Goal: Task Accomplishment & Management: Manage account settings

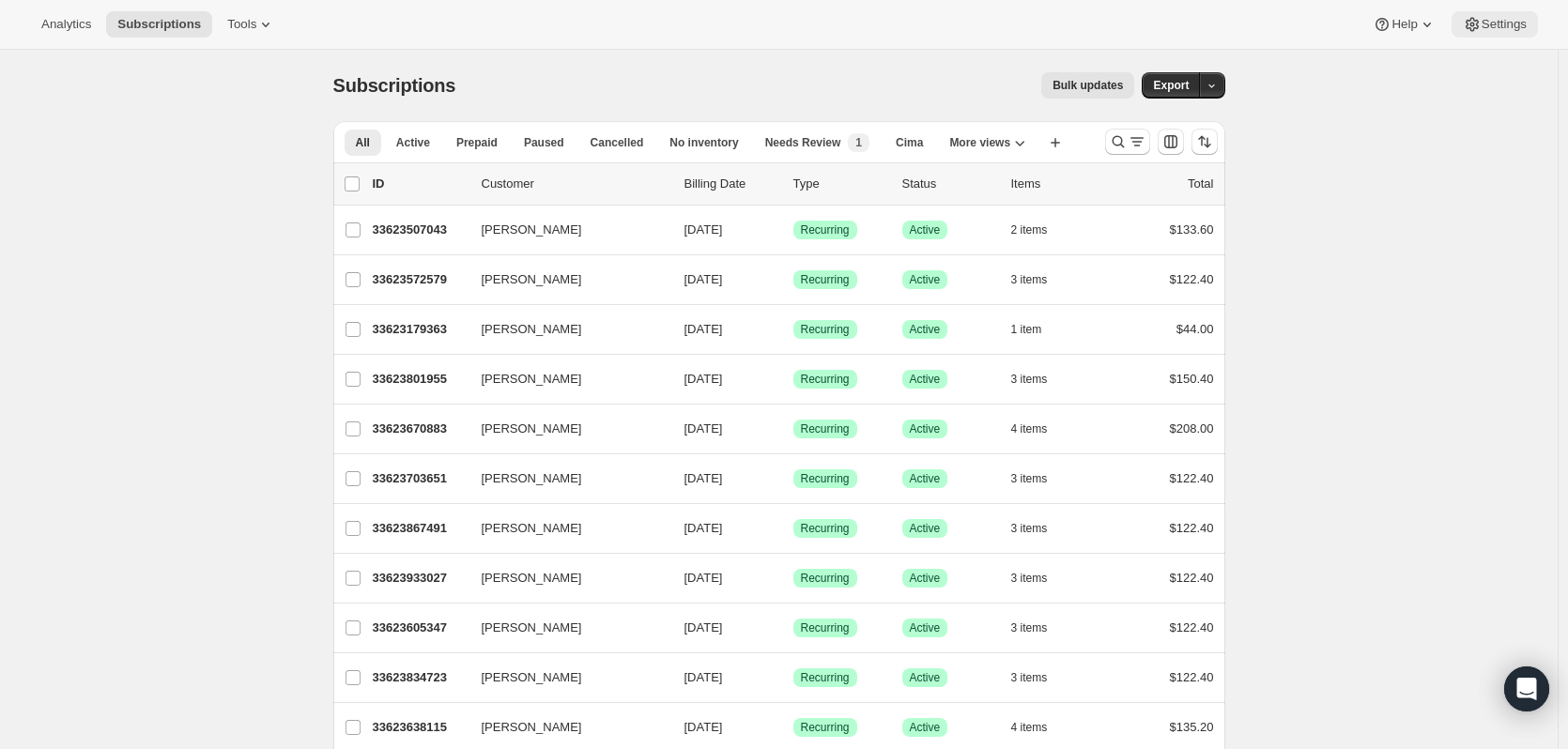
click at [1519, 27] on span "Settings" at bounding box center [1504, 24] width 46 height 15
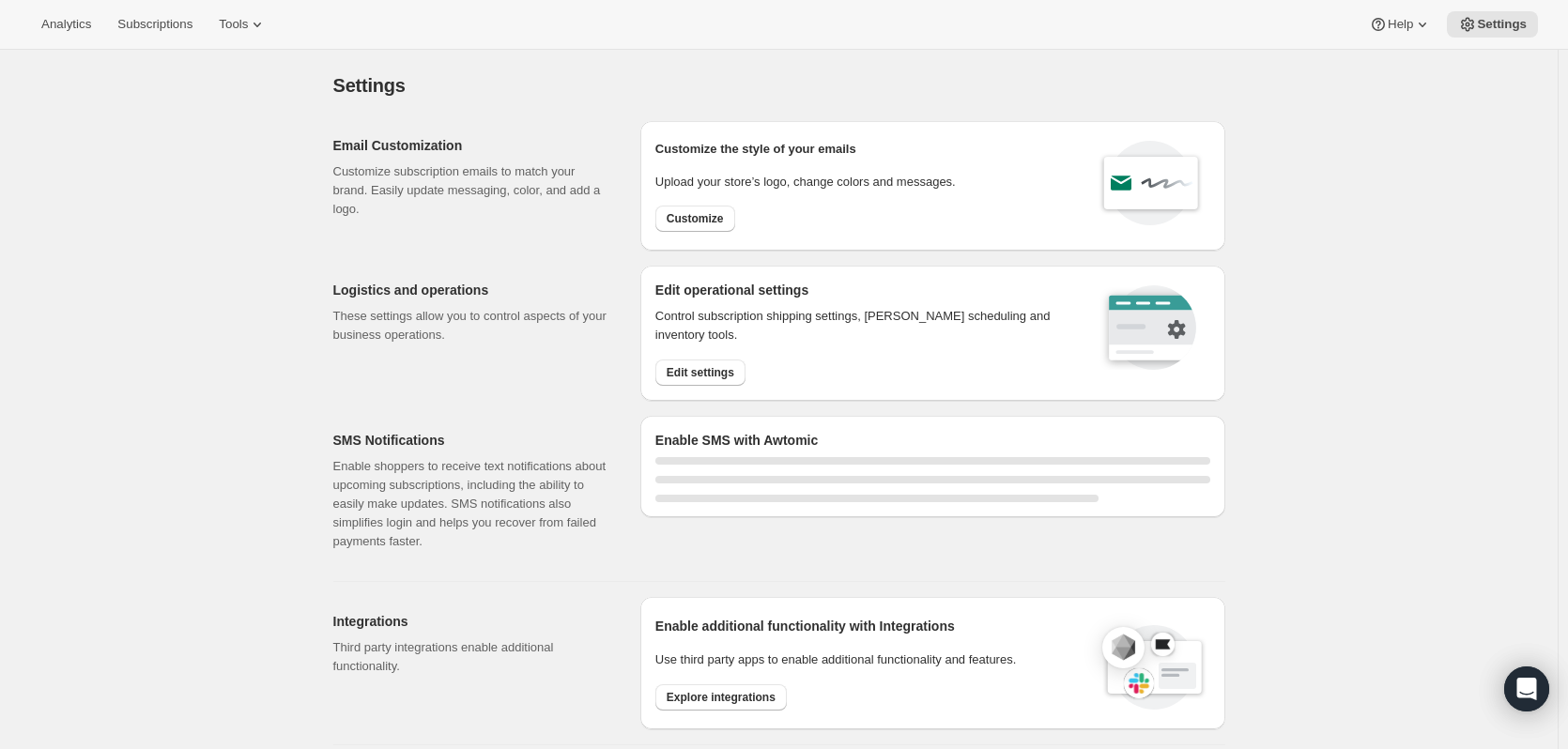
select select "17:00"
select select "09:00"
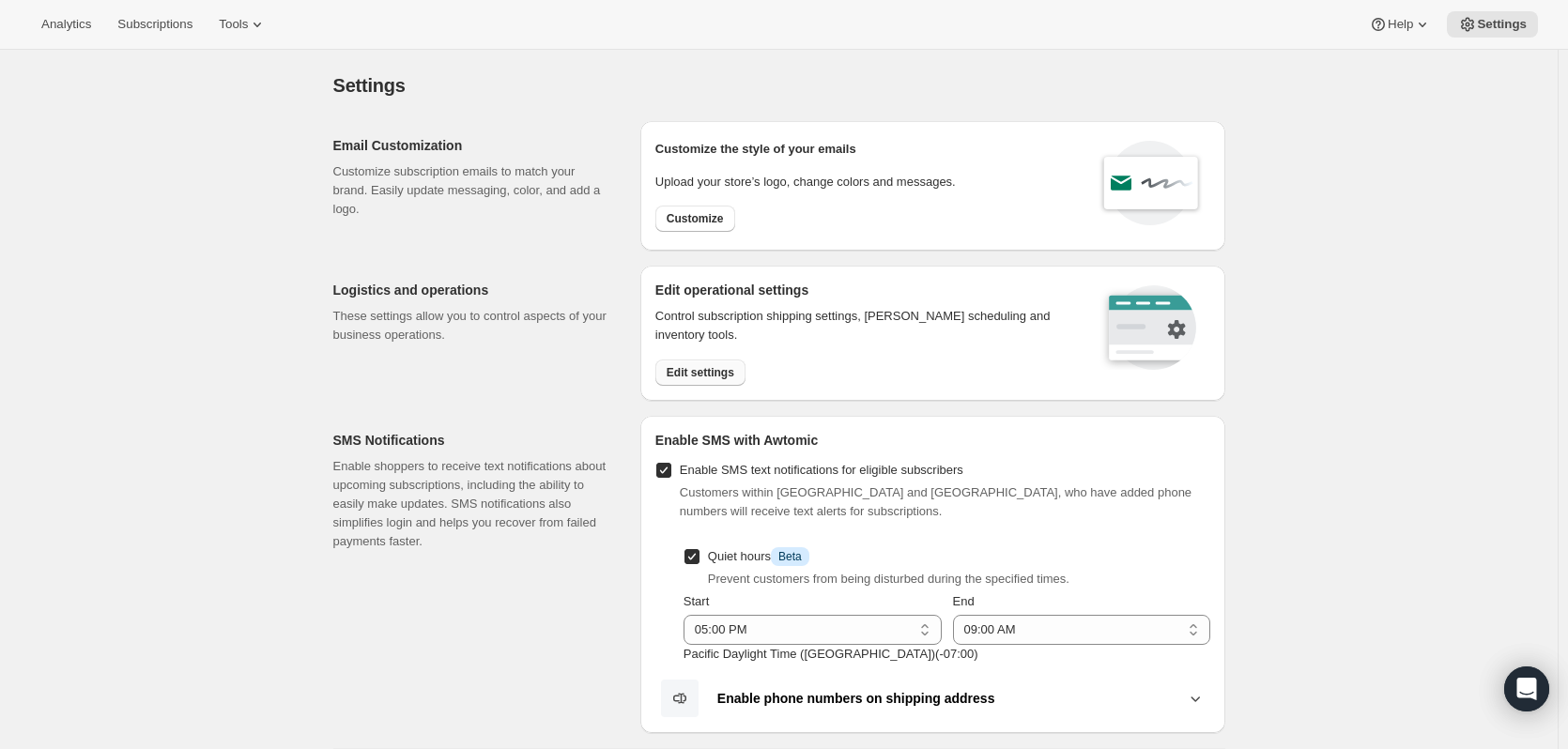
click at [679, 372] on span "Edit settings" at bounding box center [700, 372] width 67 height 15
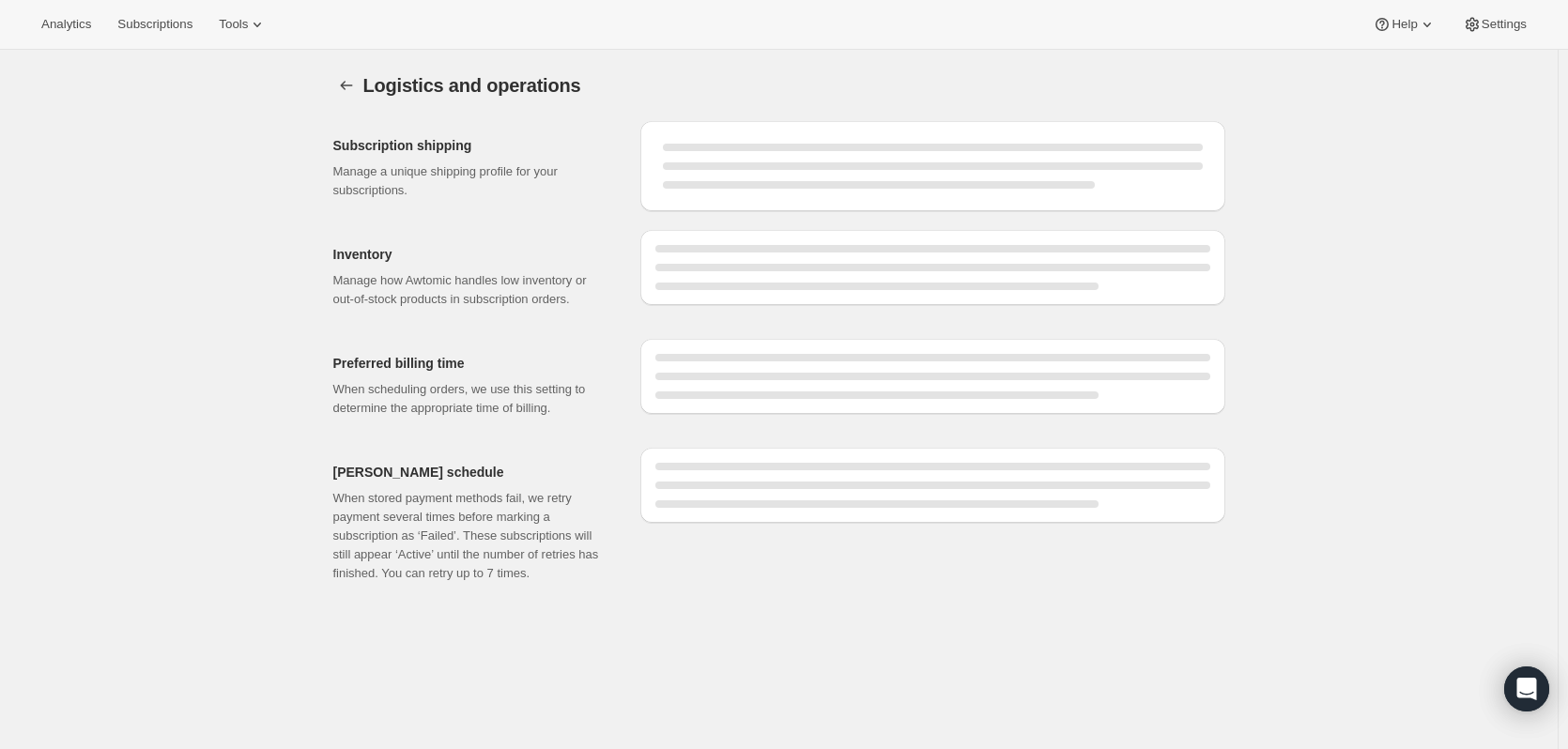
select select "DAY"
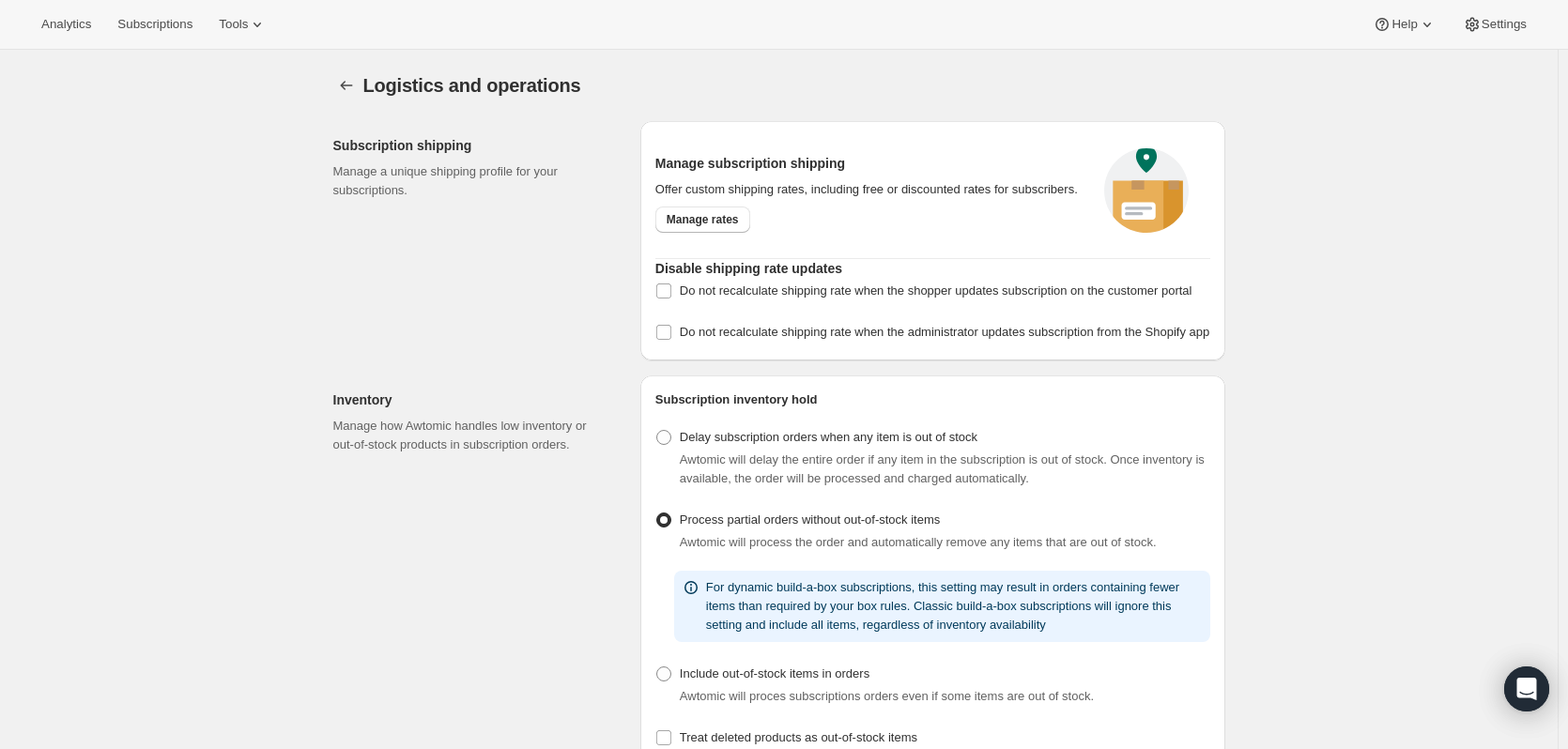
click at [154, 10] on div "Analytics Subscriptions Tools Help Settings" at bounding box center [784, 25] width 1568 height 49
click at [155, 16] on button "Subscriptions" at bounding box center [154, 24] width 98 height 27
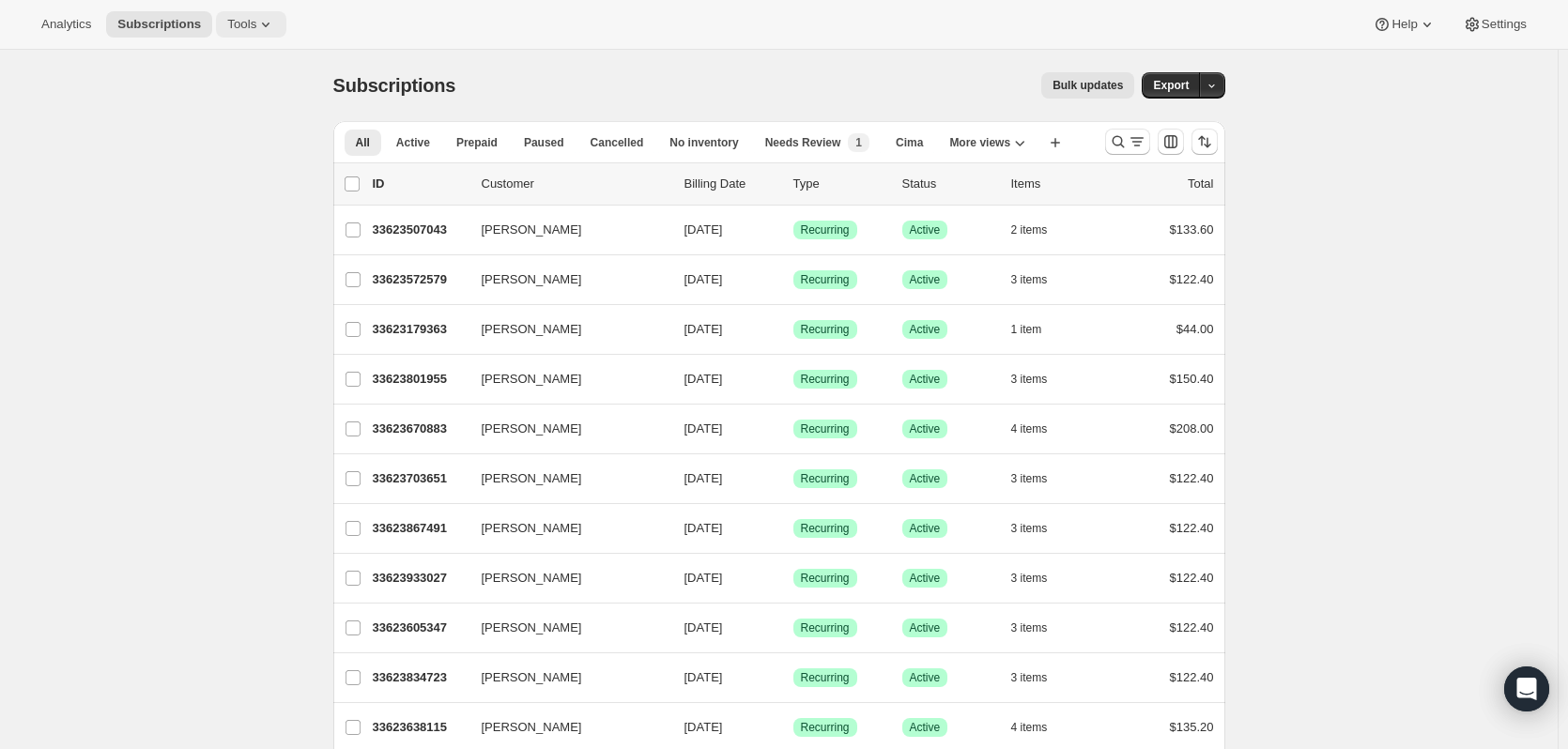
click at [286, 16] on button "Tools" at bounding box center [250, 24] width 70 height 27
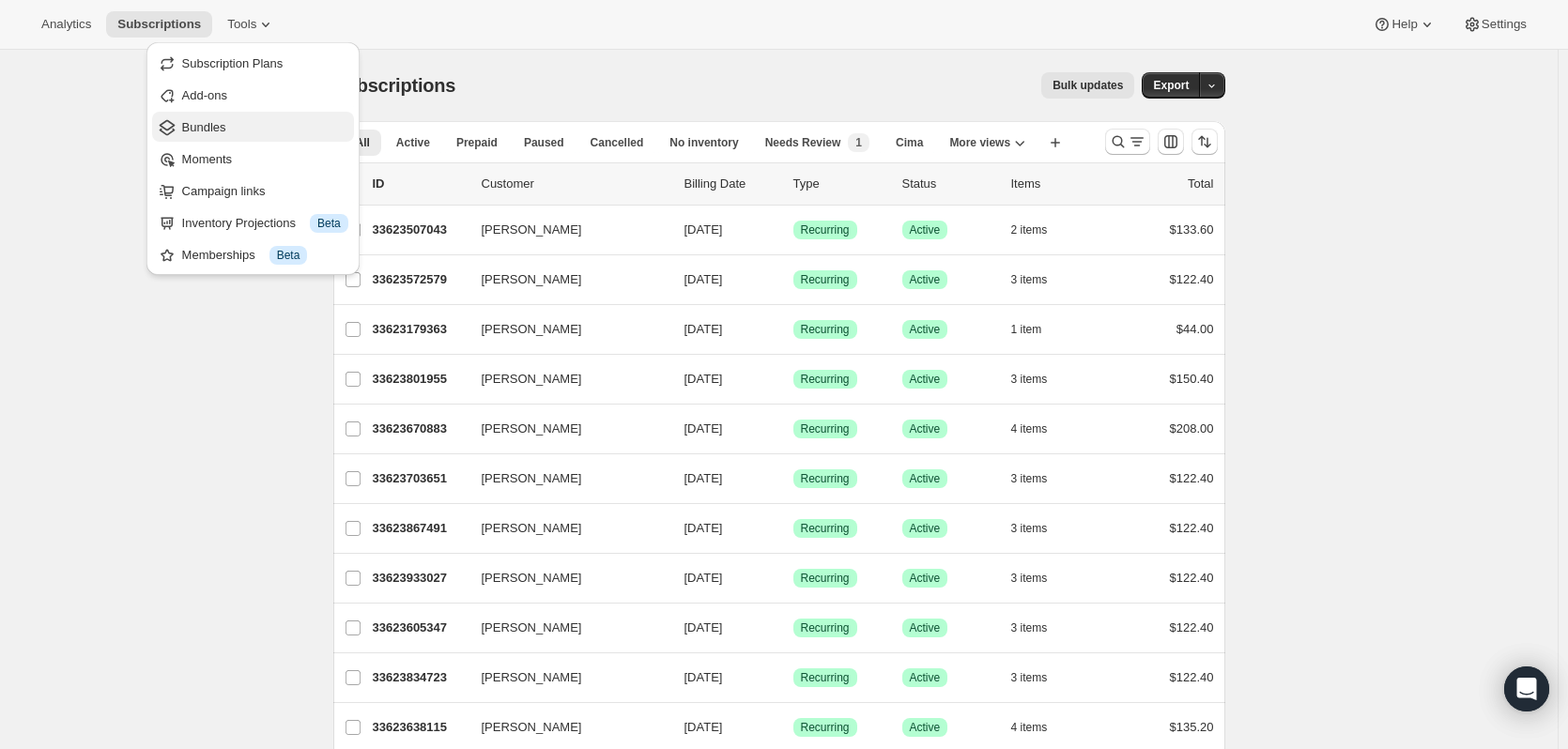
click at [199, 124] on span "Bundles" at bounding box center [204, 127] width 45 height 14
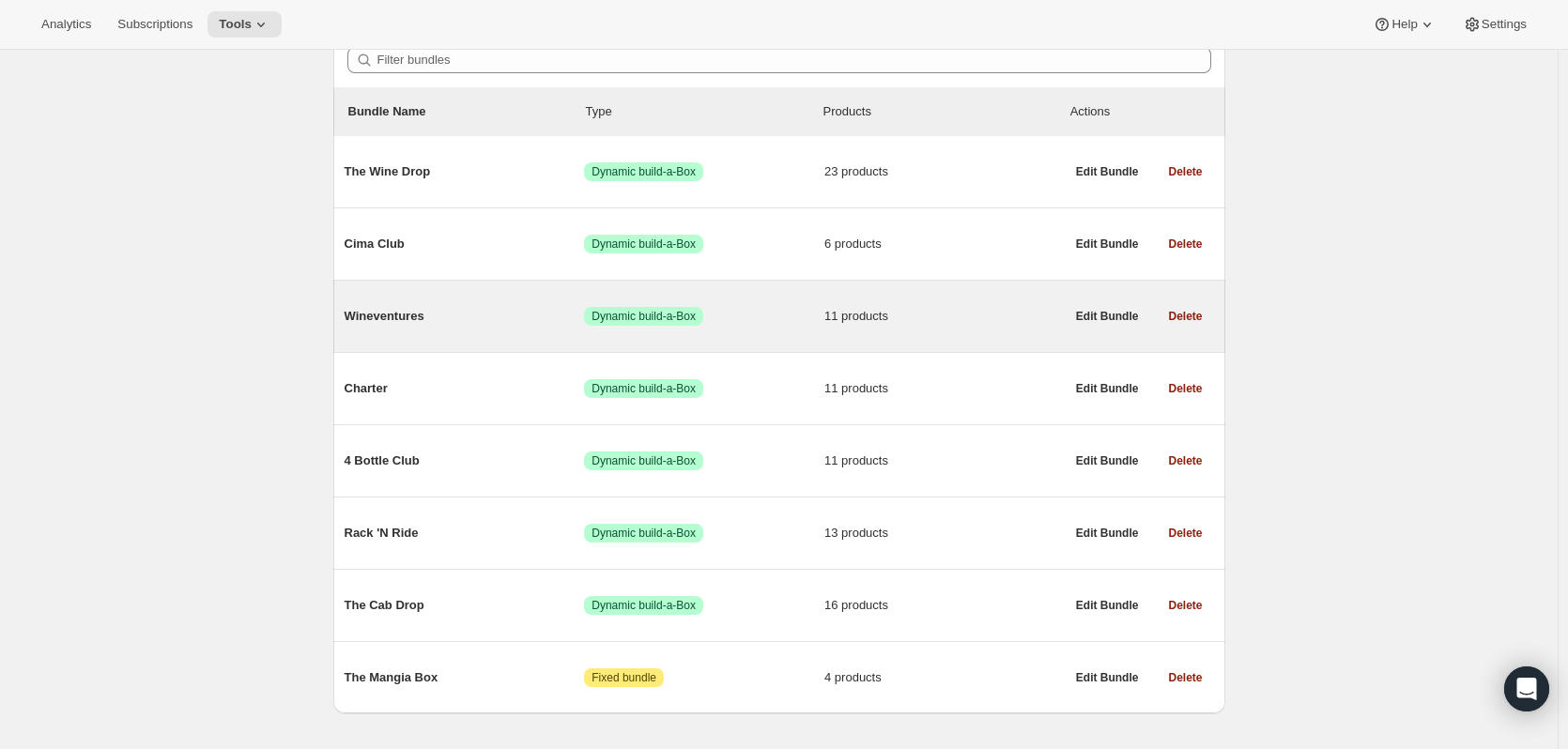
scroll to position [188, 0]
click at [393, 313] on span "Wineventures" at bounding box center [464, 314] width 241 height 19
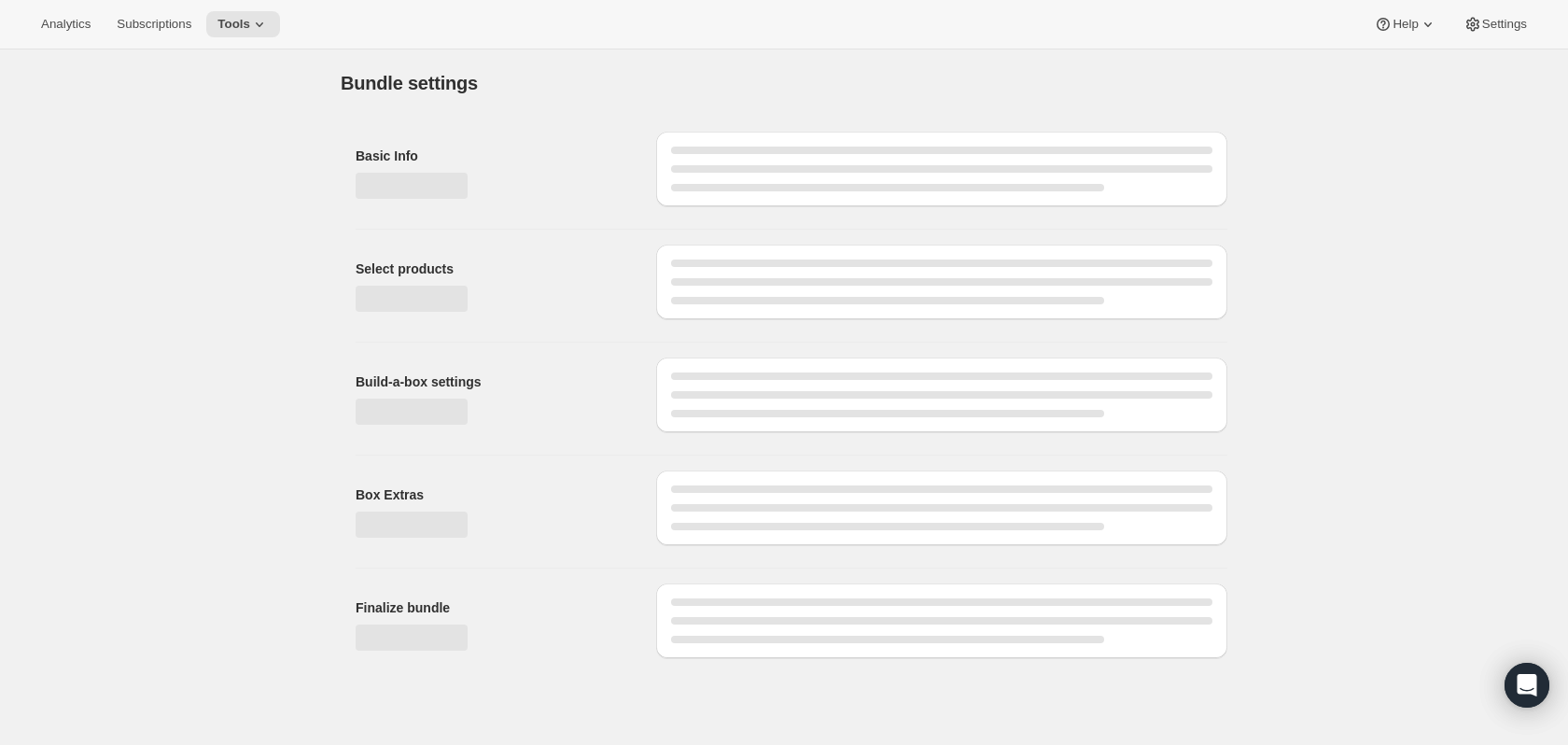
type input "Wineventures"
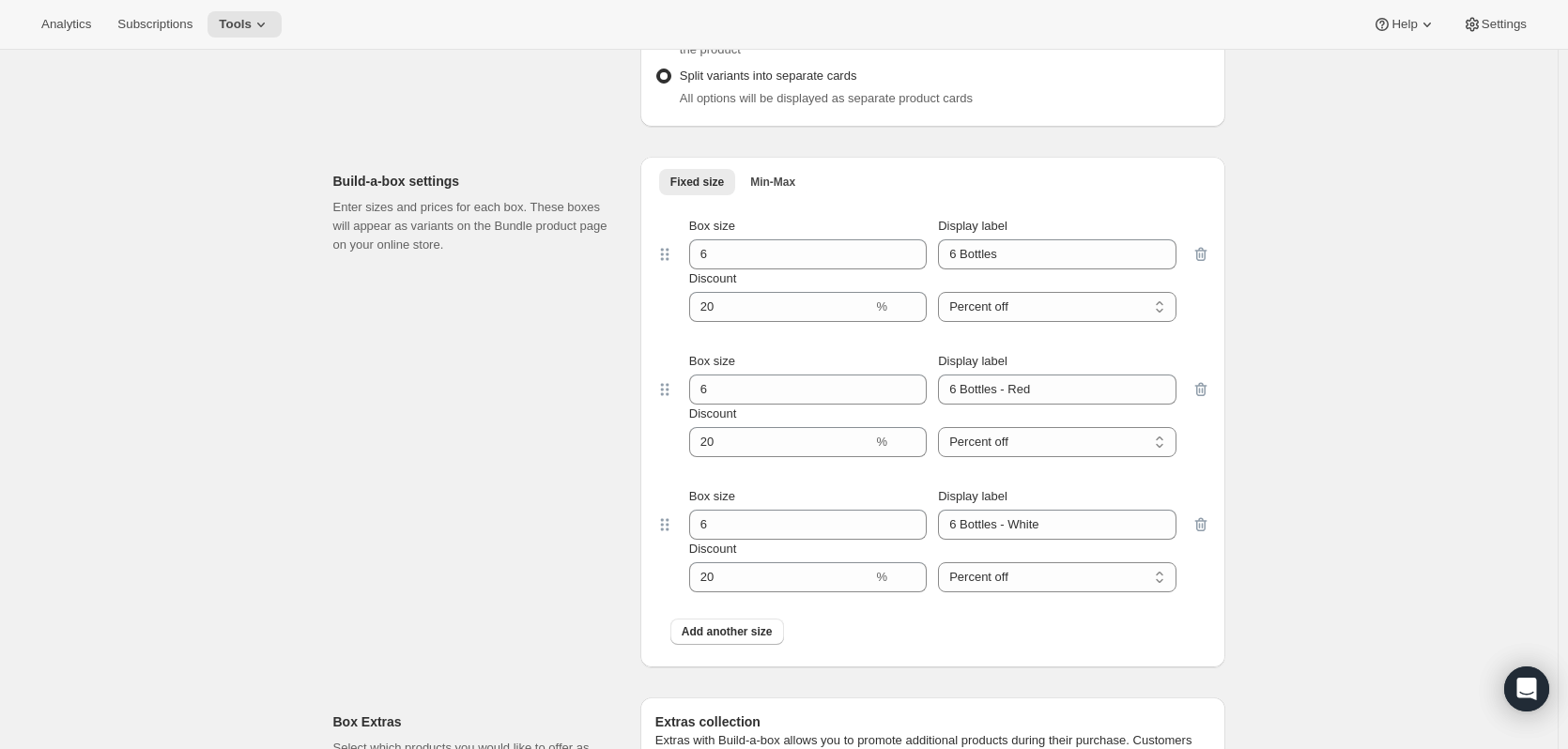
scroll to position [1595, 0]
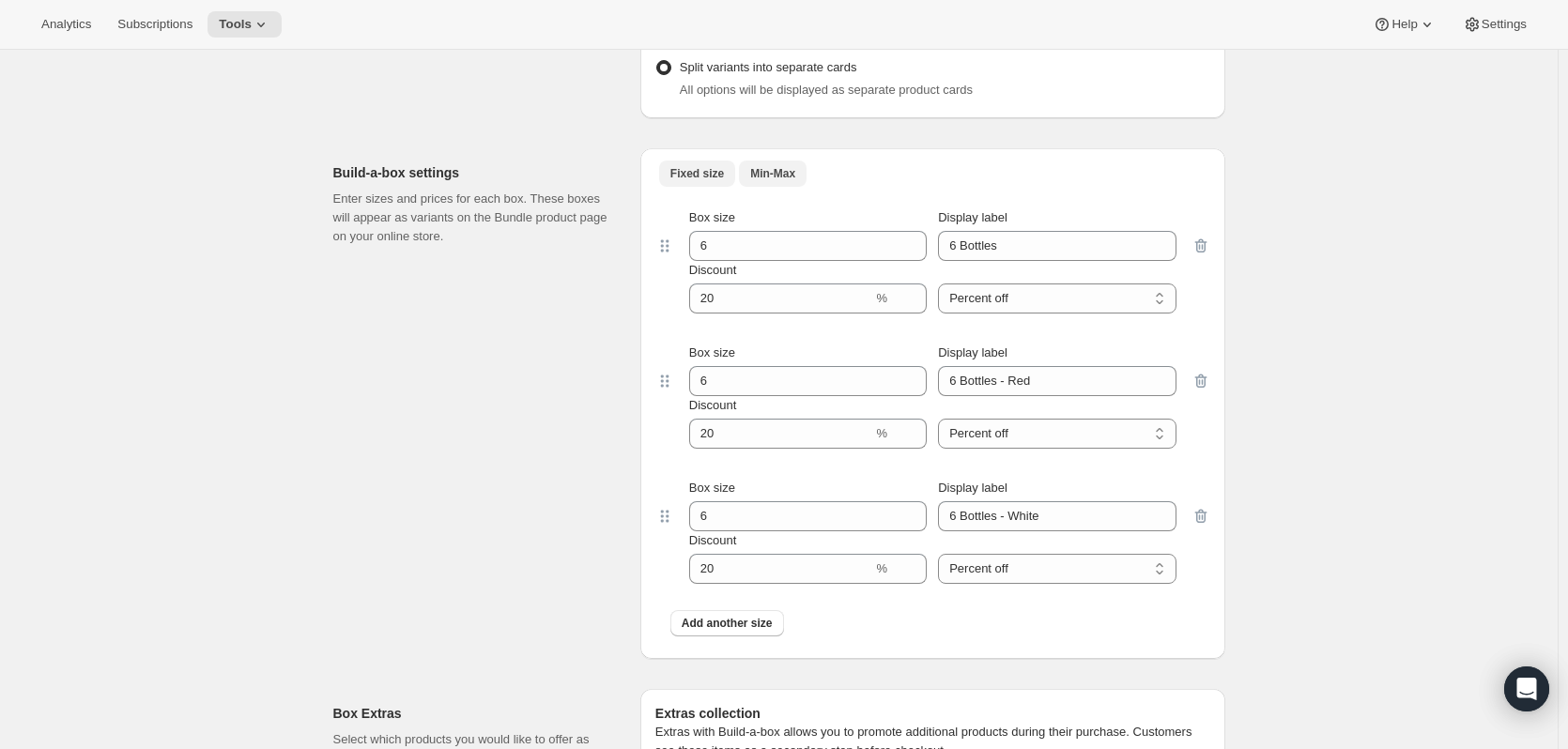
click at [790, 168] on span "Min-Max" at bounding box center [773, 173] width 46 height 15
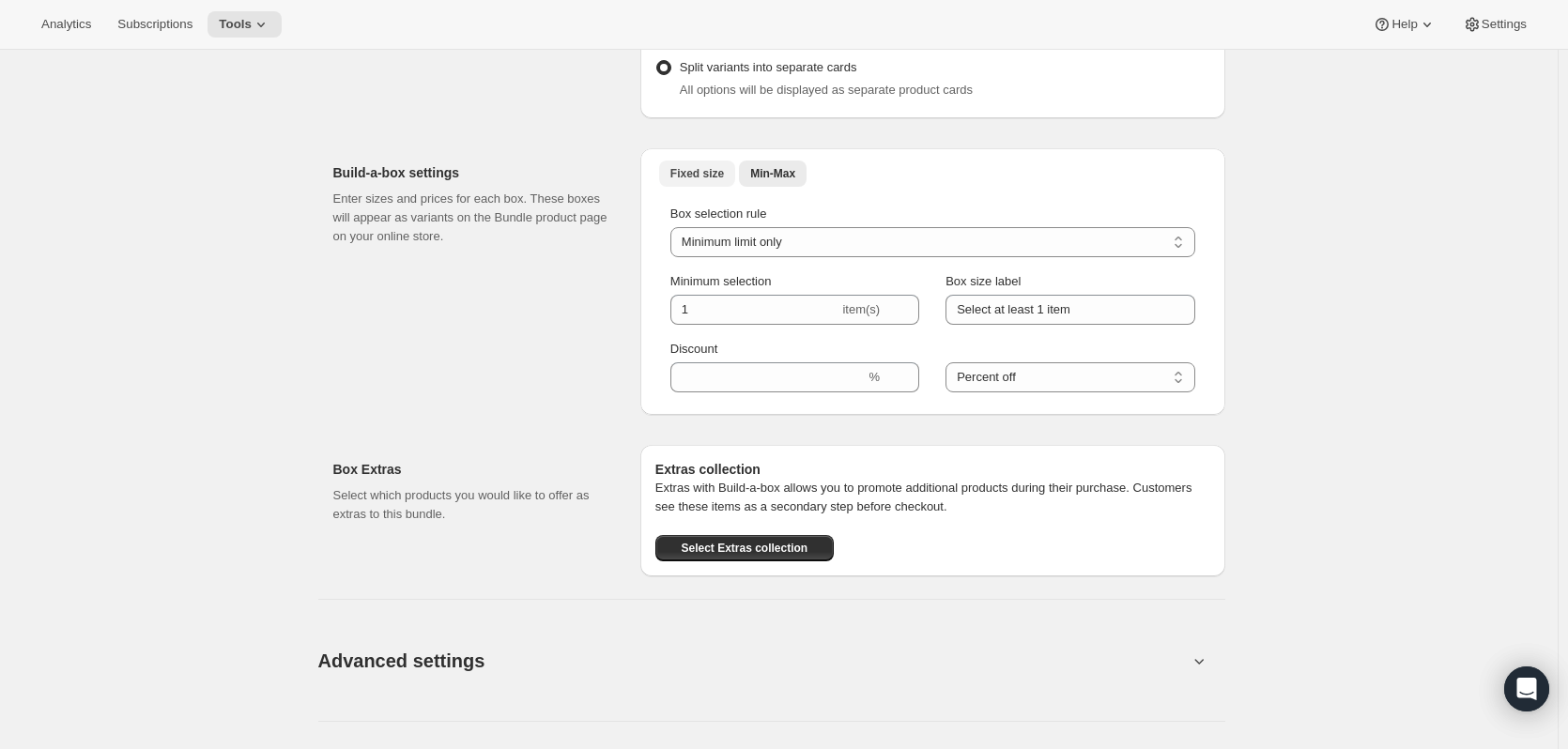
click at [707, 179] on button "Fixed size" at bounding box center [697, 173] width 76 height 27
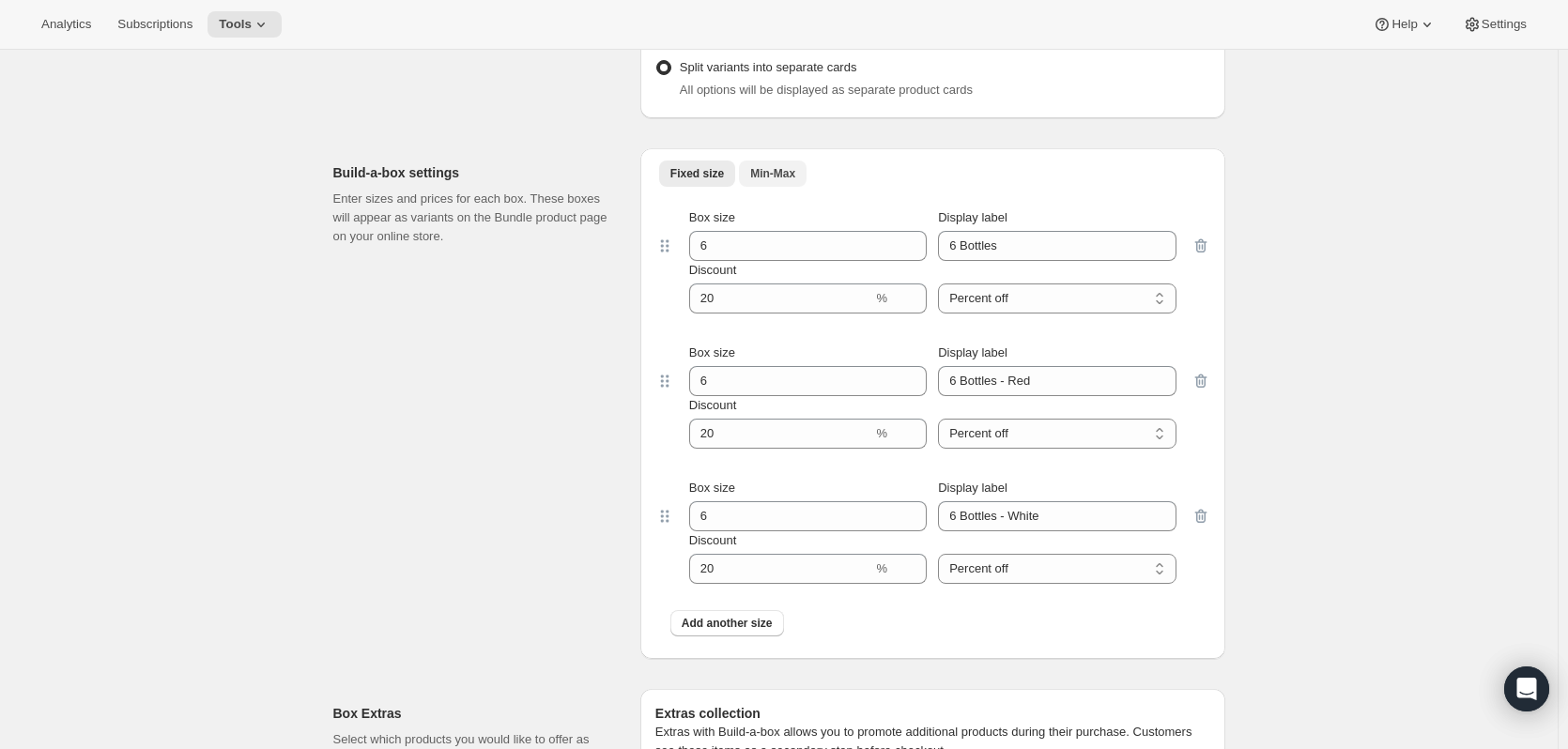
click at [780, 180] on button "Min-Max" at bounding box center [772, 173] width 67 height 27
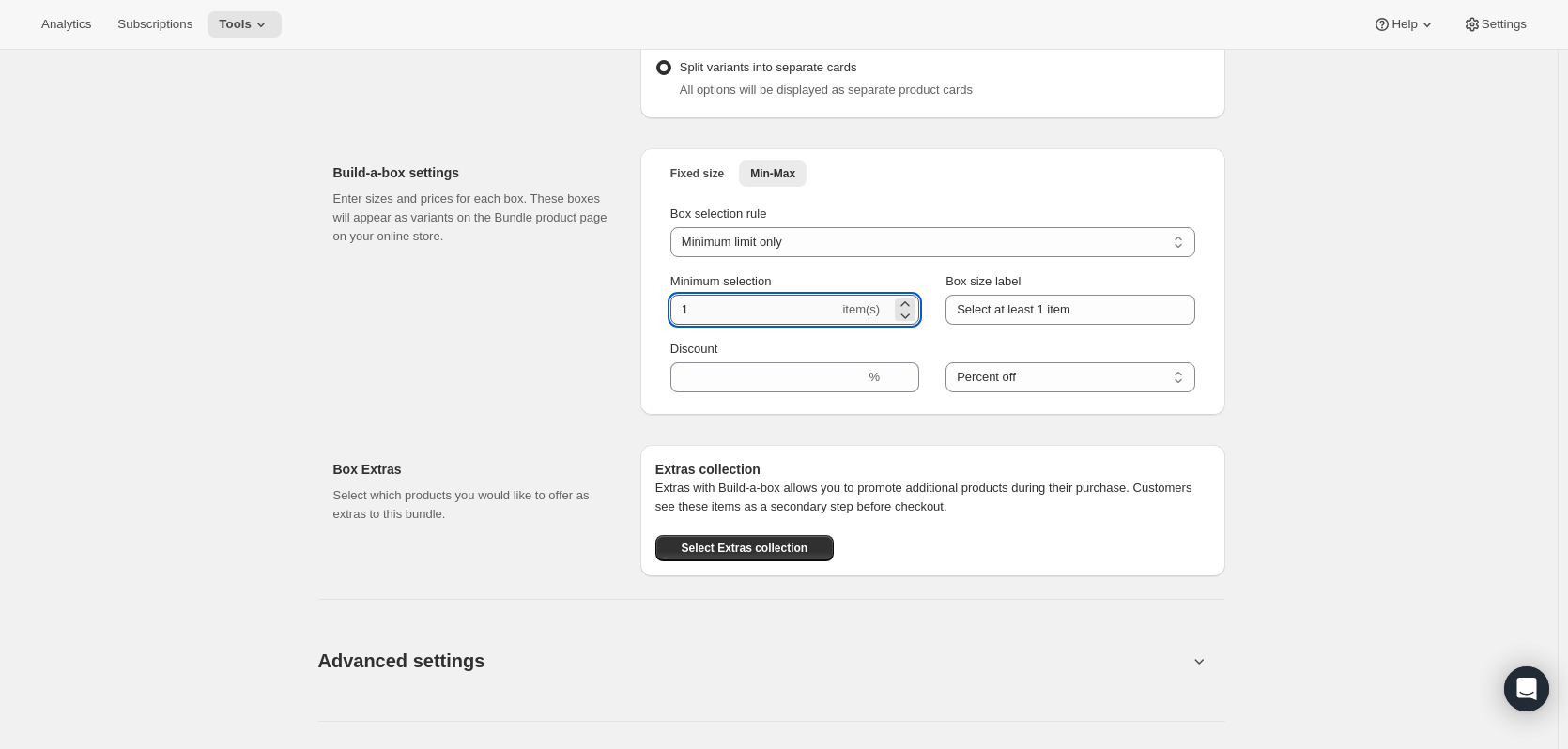
drag, startPoint x: 735, startPoint y: 312, endPoint x: 682, endPoint y: 308, distance: 53.2
click at [682, 308] on input "1" at bounding box center [754, 310] width 169 height 30
type input "6"
click at [1051, 308] on input "Select at least 1 item" at bounding box center [1069, 310] width 248 height 30
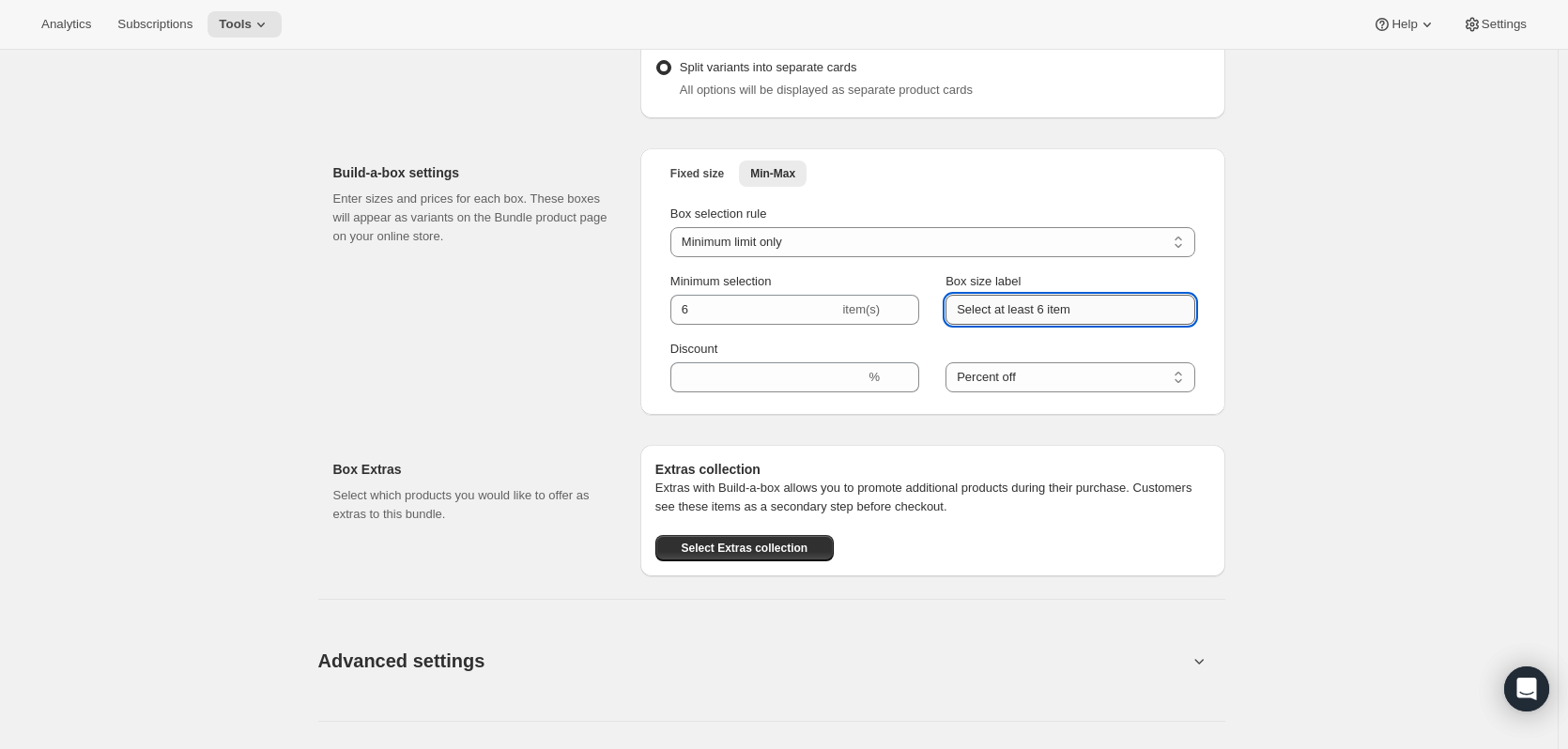
click at [1065, 302] on input "Select at least 6 item" at bounding box center [1069, 310] width 248 height 30
type input "Select at least 6 bottles"
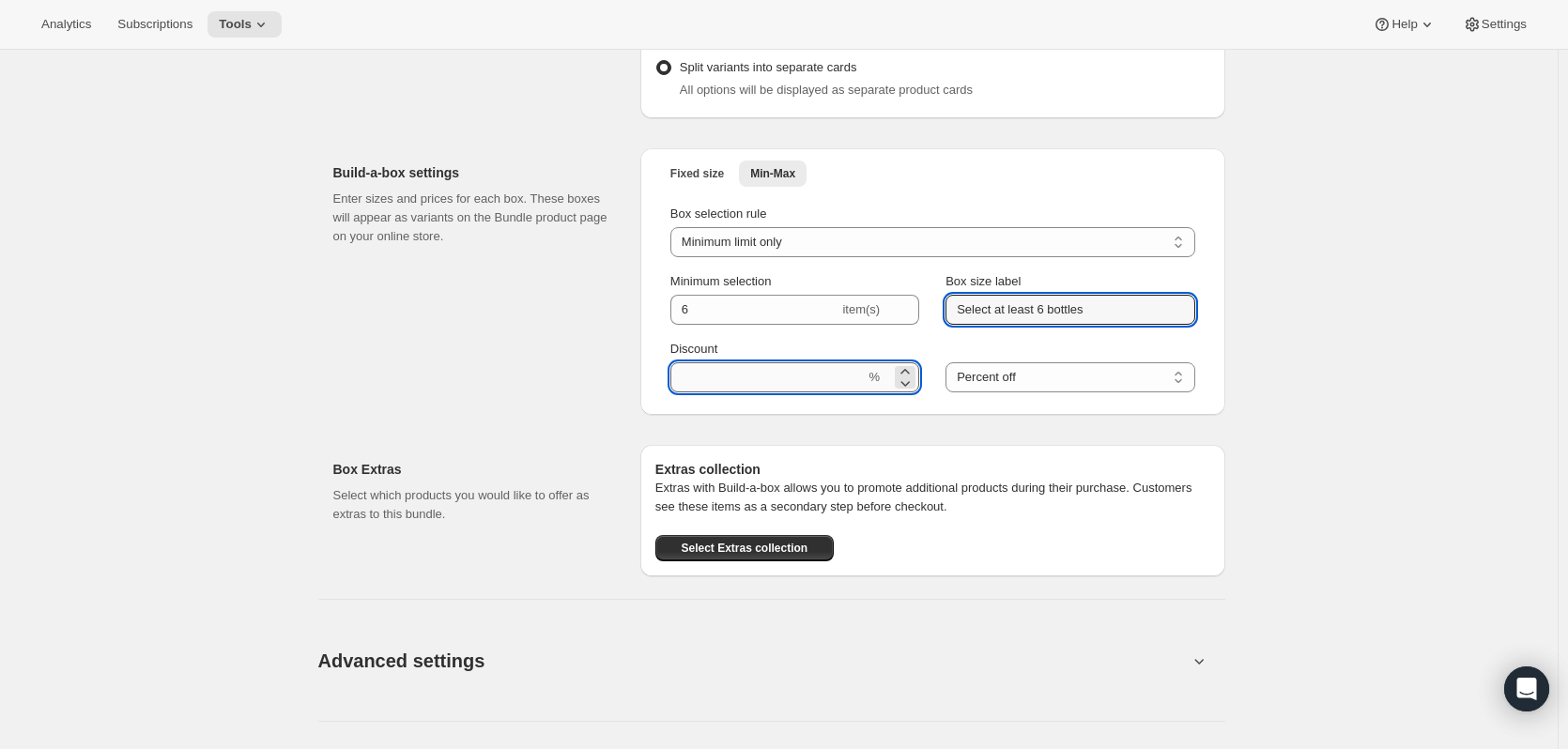
click at [722, 370] on input "Discount" at bounding box center [767, 377] width 195 height 30
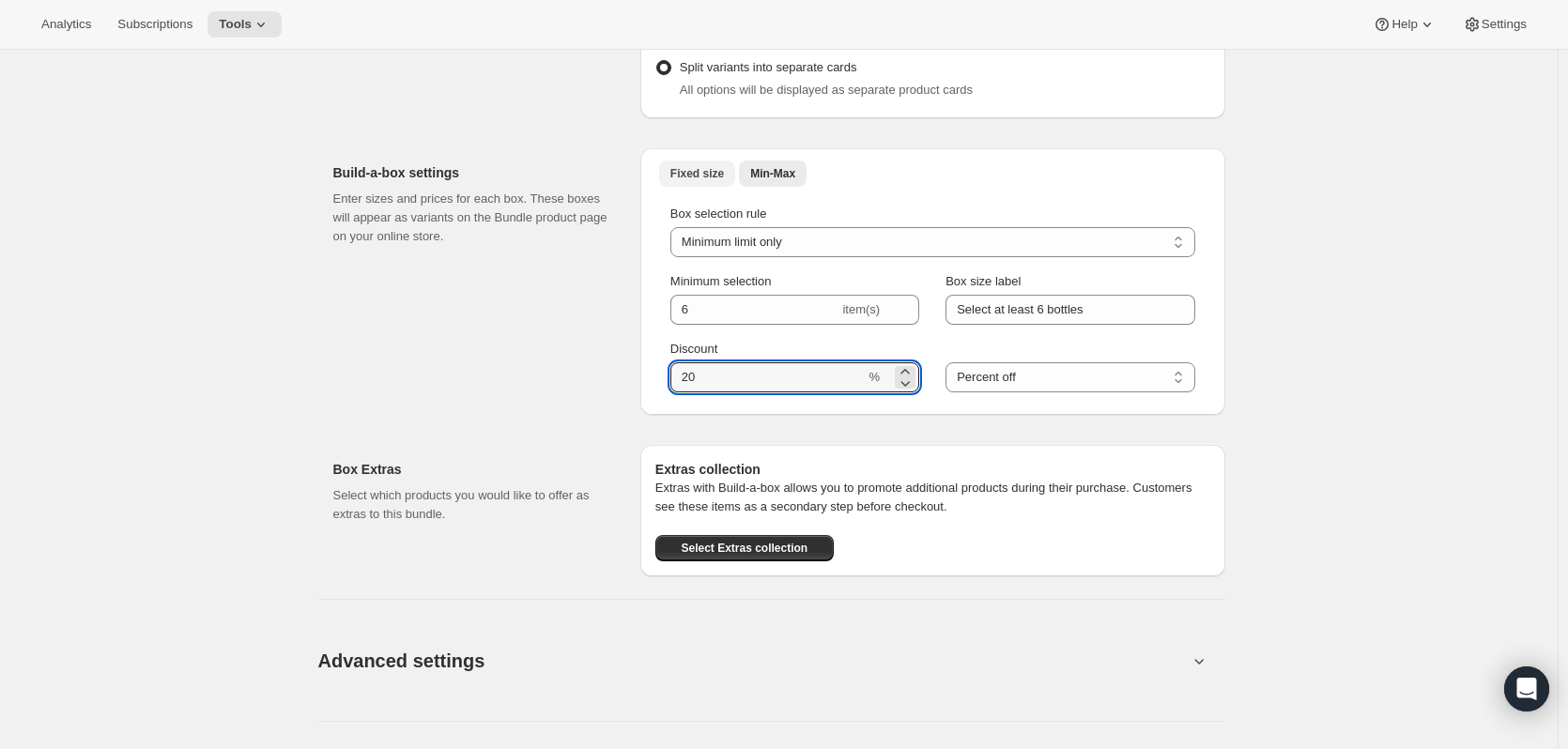
type input "20"
click at [708, 183] on button "Fixed size" at bounding box center [697, 173] width 76 height 27
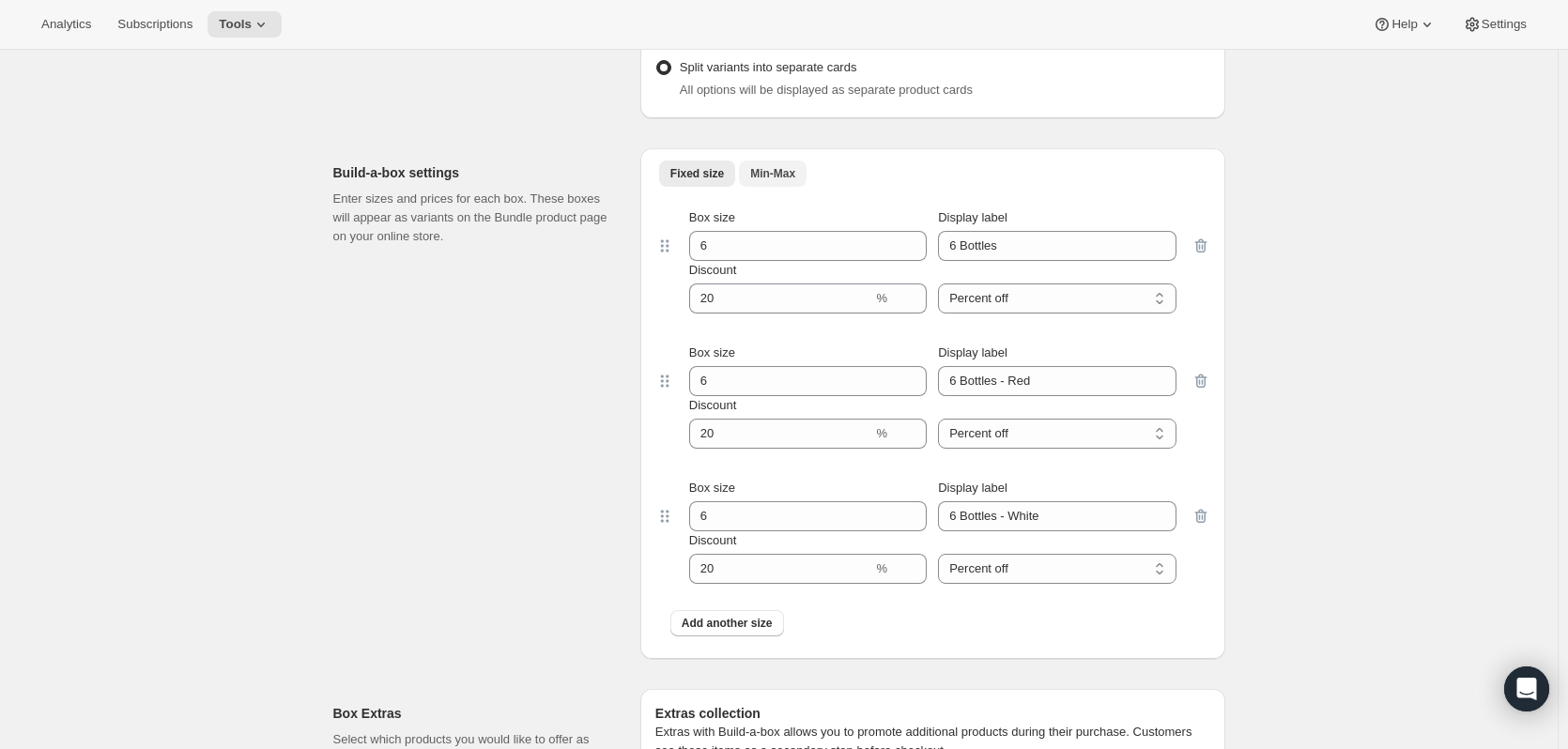
click at [791, 172] on span "Min-Max" at bounding box center [773, 173] width 46 height 15
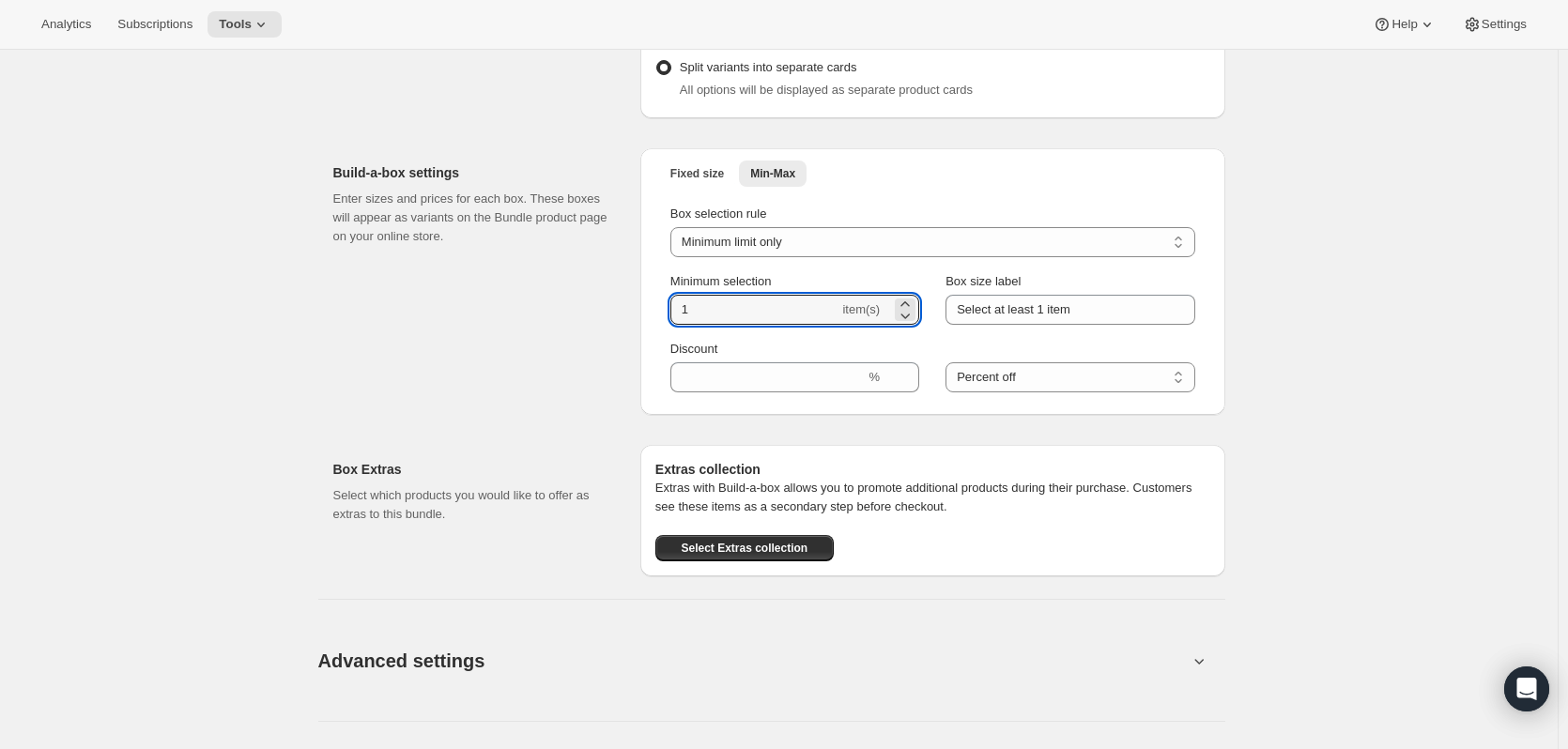
drag, startPoint x: 703, startPoint y: 308, endPoint x: 661, endPoint y: 308, distance: 42.0
click at [661, 308] on div "Box selection rule Minimum limit only Maximum limit only Minimum and Maximum li…" at bounding box center [932, 298] width 554 height 210
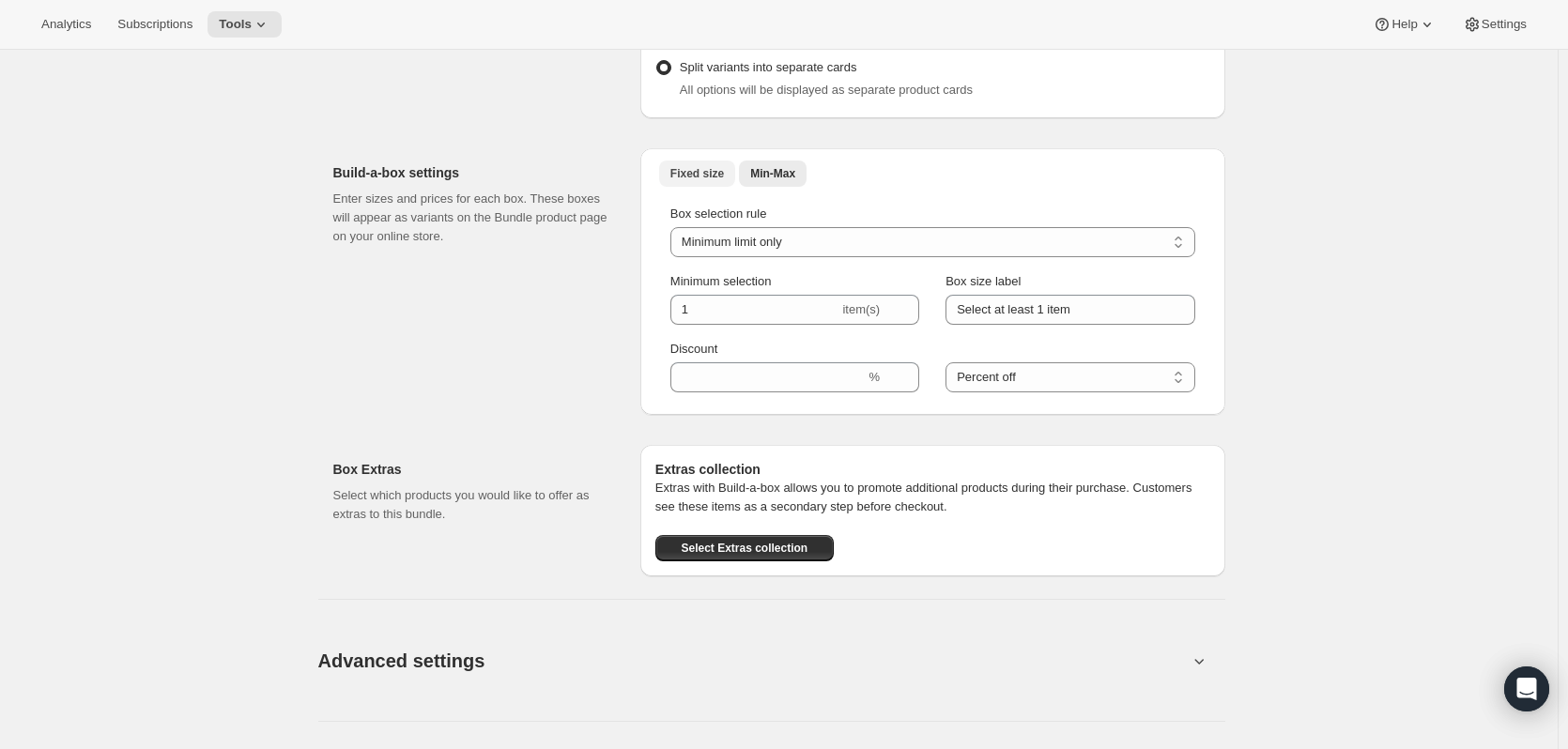
click at [684, 175] on span "Fixed size" at bounding box center [697, 173] width 53 height 15
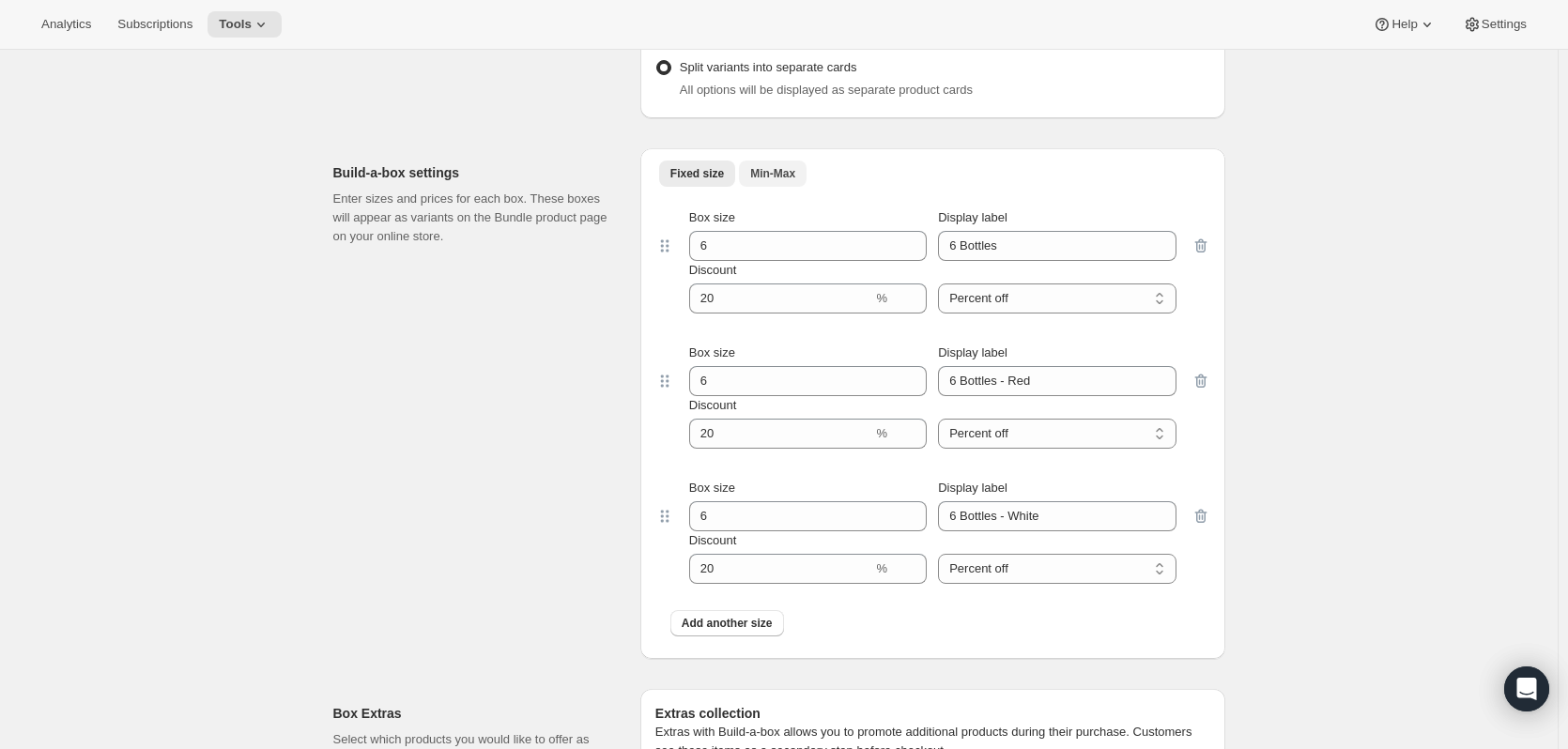
click at [779, 169] on span "Min-Max" at bounding box center [773, 173] width 46 height 15
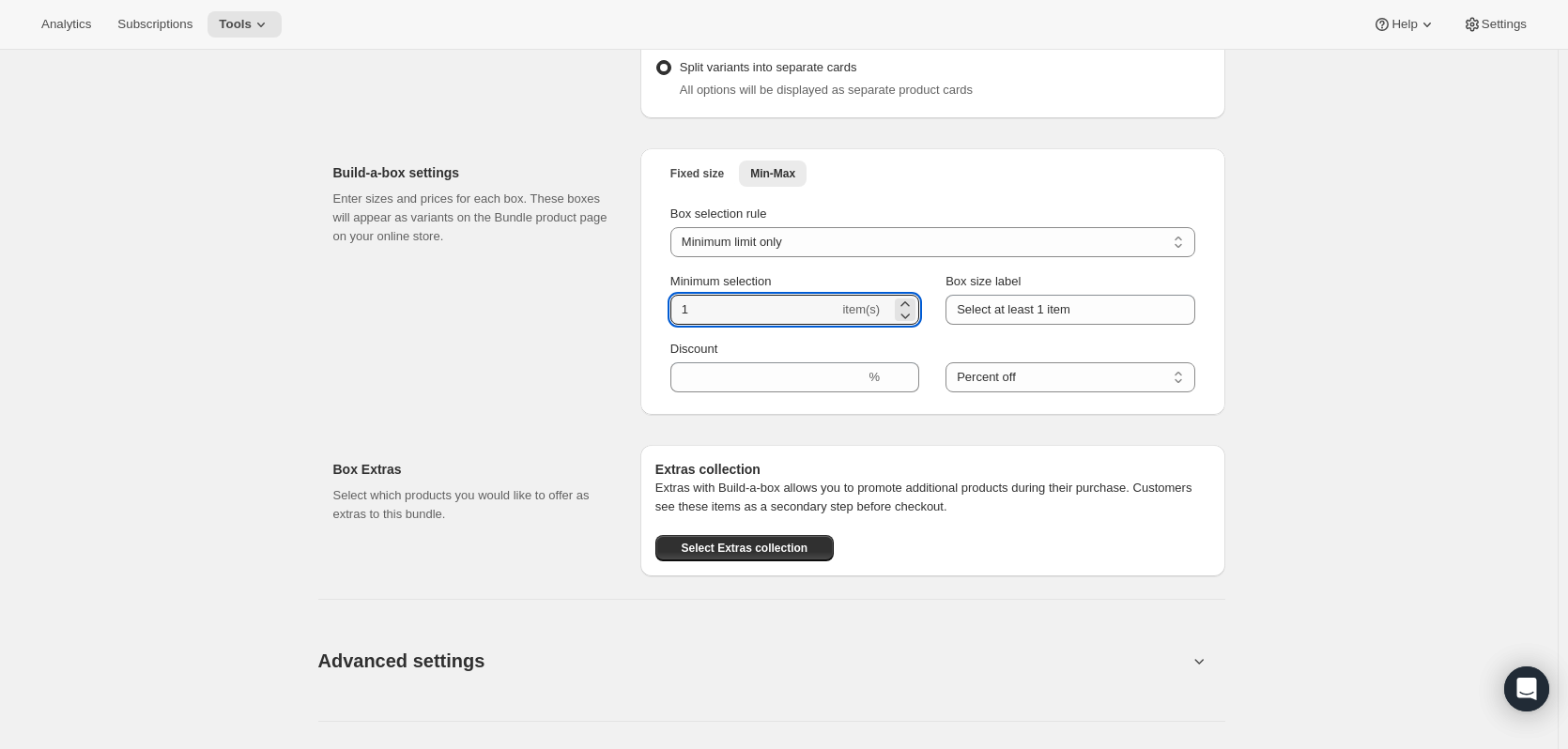
drag, startPoint x: 712, startPoint y: 301, endPoint x: 662, endPoint y: 302, distance: 50.0
click at [662, 302] on div "Box selection rule Minimum limit only Maximum limit only Minimum and Maximum li…" at bounding box center [932, 298] width 554 height 210
type input "6"
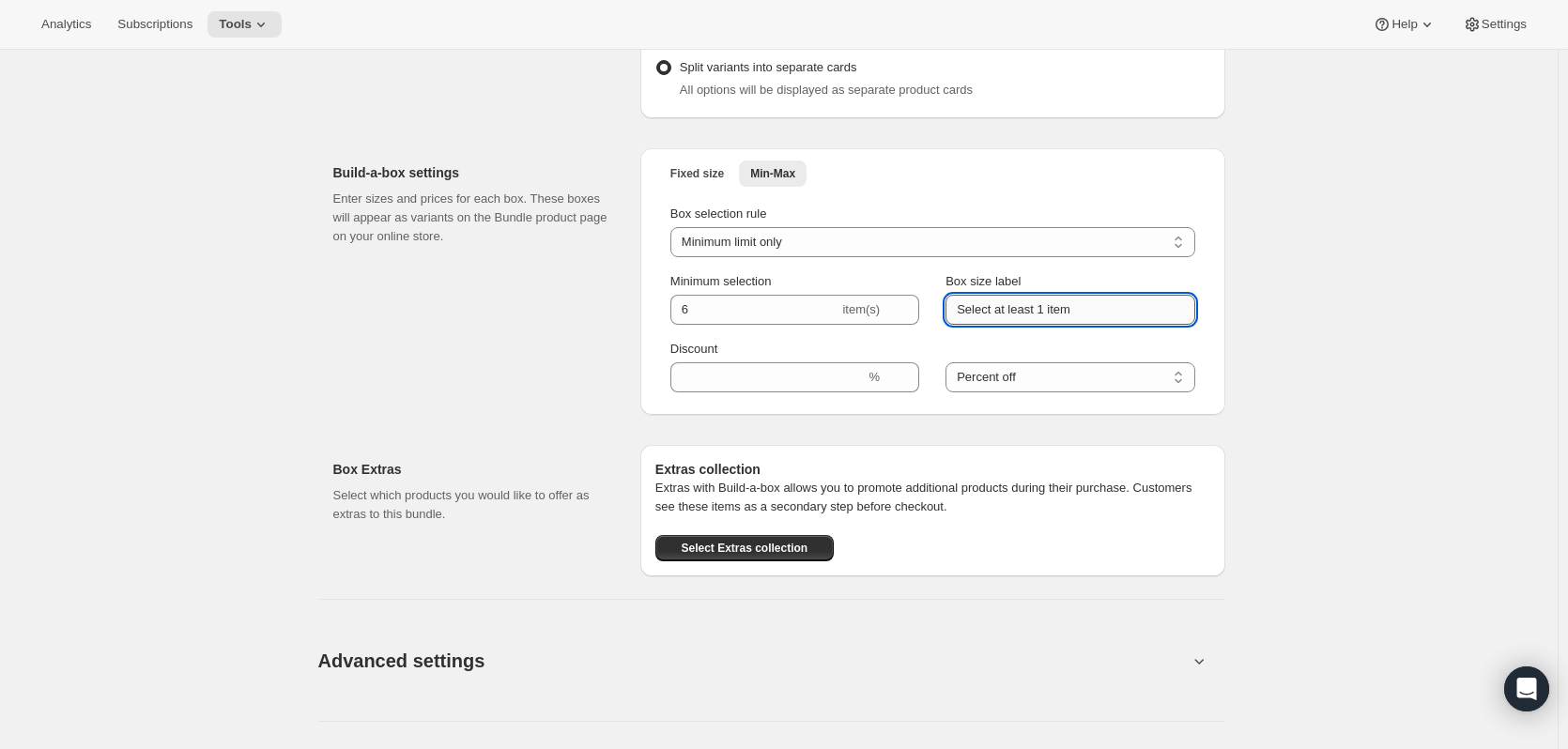
click at [1044, 306] on input "Select at least 1 item" at bounding box center [1069, 310] width 248 height 30
type input "Select at least 6 items"
click at [759, 372] on input "Discount" at bounding box center [767, 377] width 195 height 30
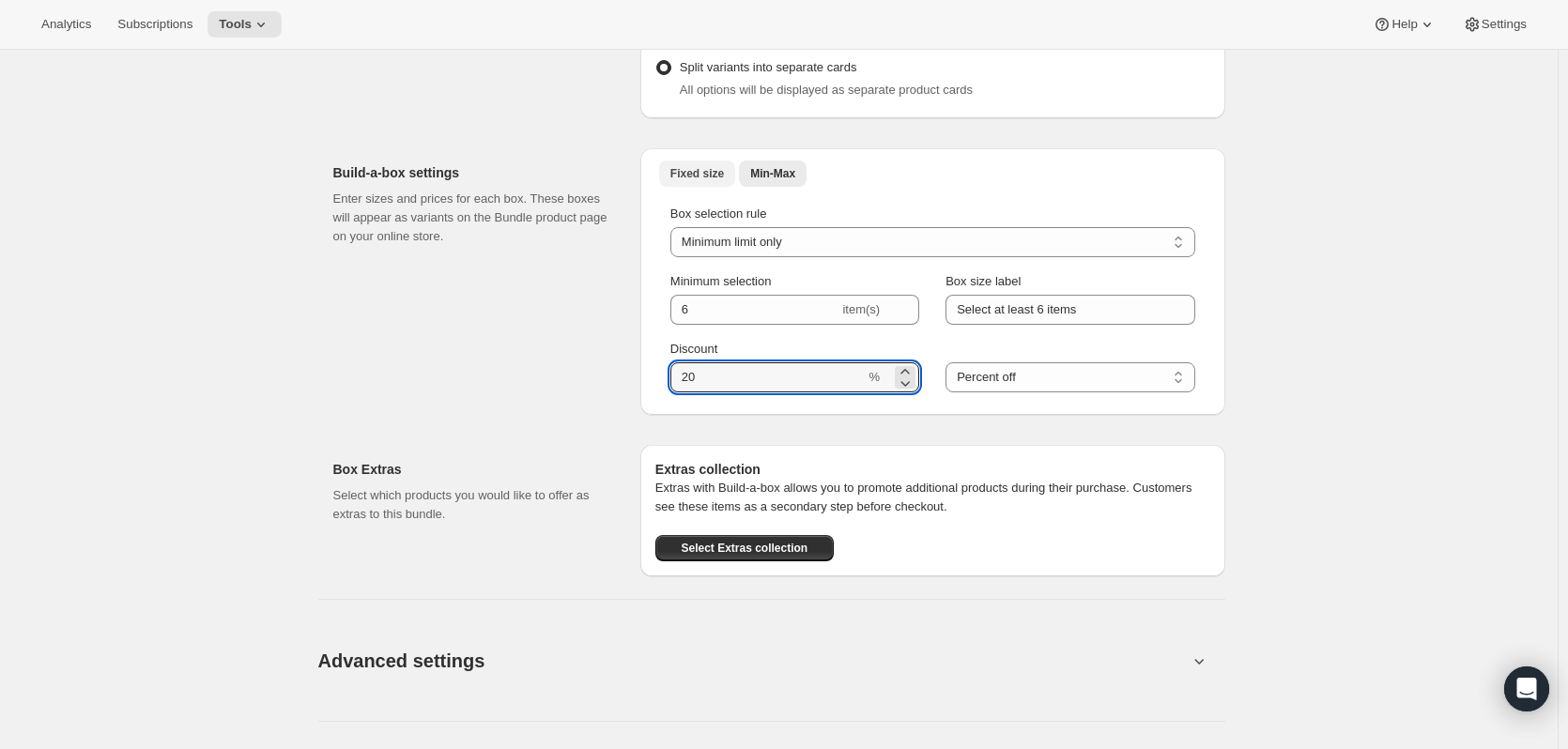
type input "20"
click at [683, 166] on span "Fixed size" at bounding box center [697, 173] width 53 height 15
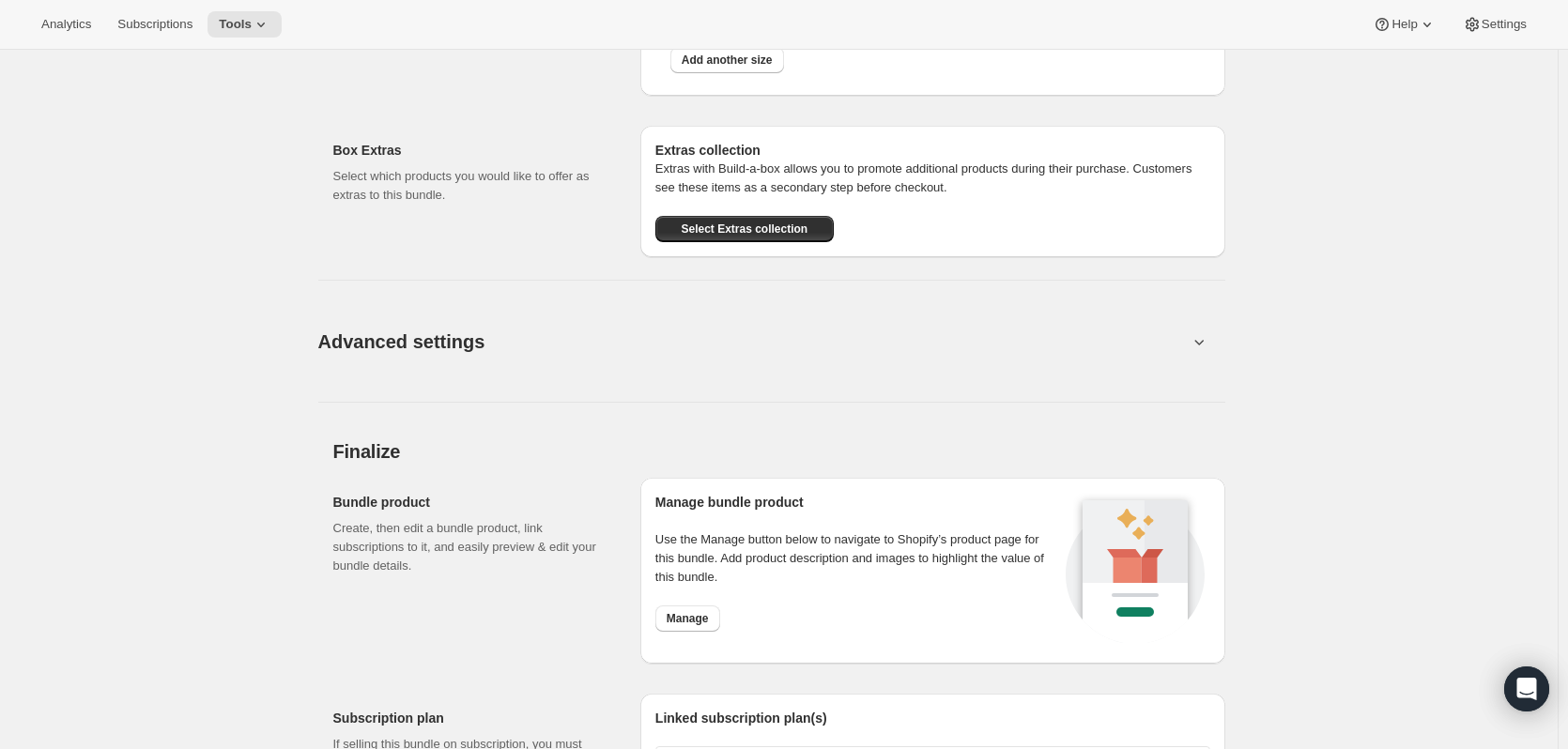
scroll to position [2064, 0]
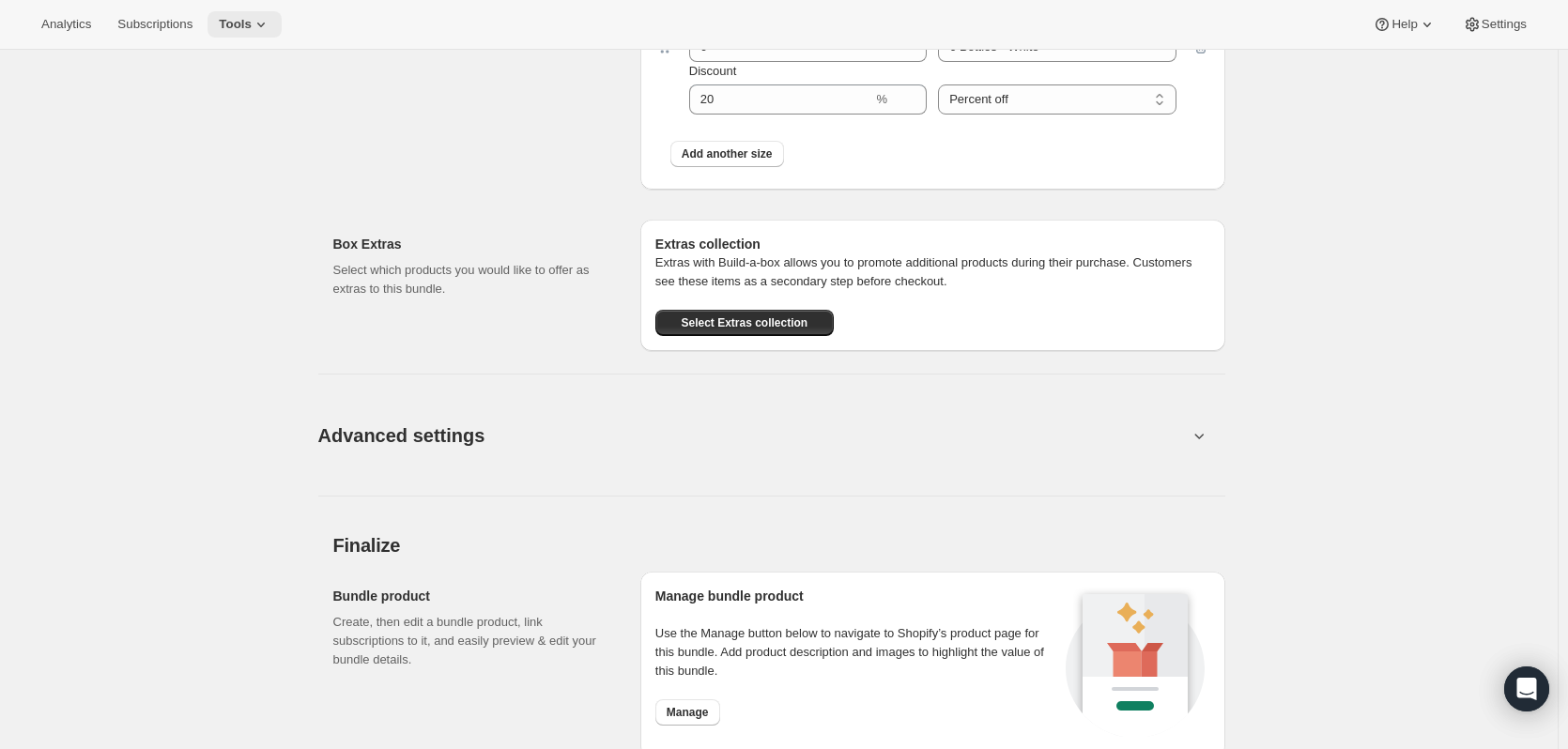
click at [251, 31] on span "Tools" at bounding box center [235, 24] width 33 height 15
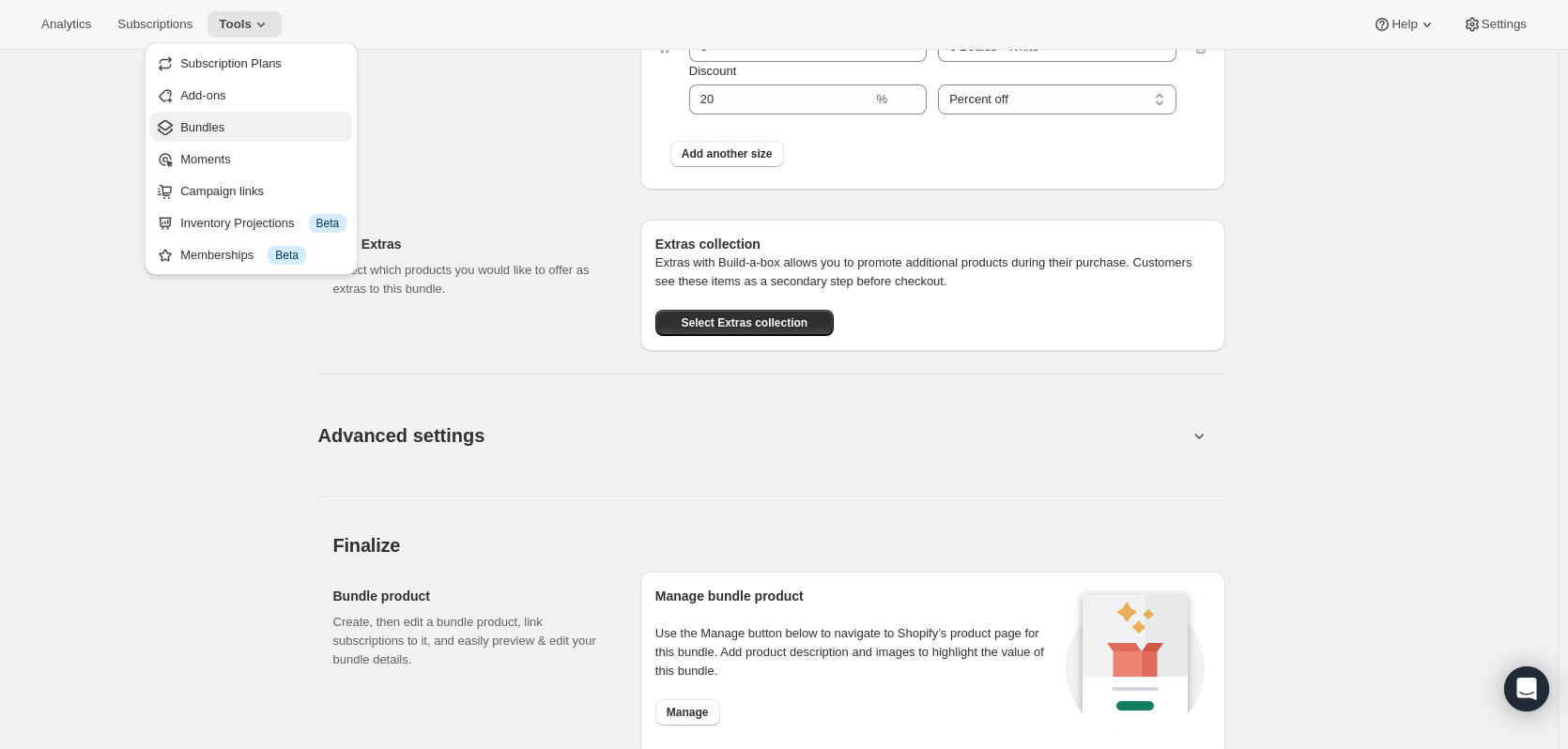
click at [245, 117] on button "Bundles" at bounding box center [251, 127] width 202 height 30
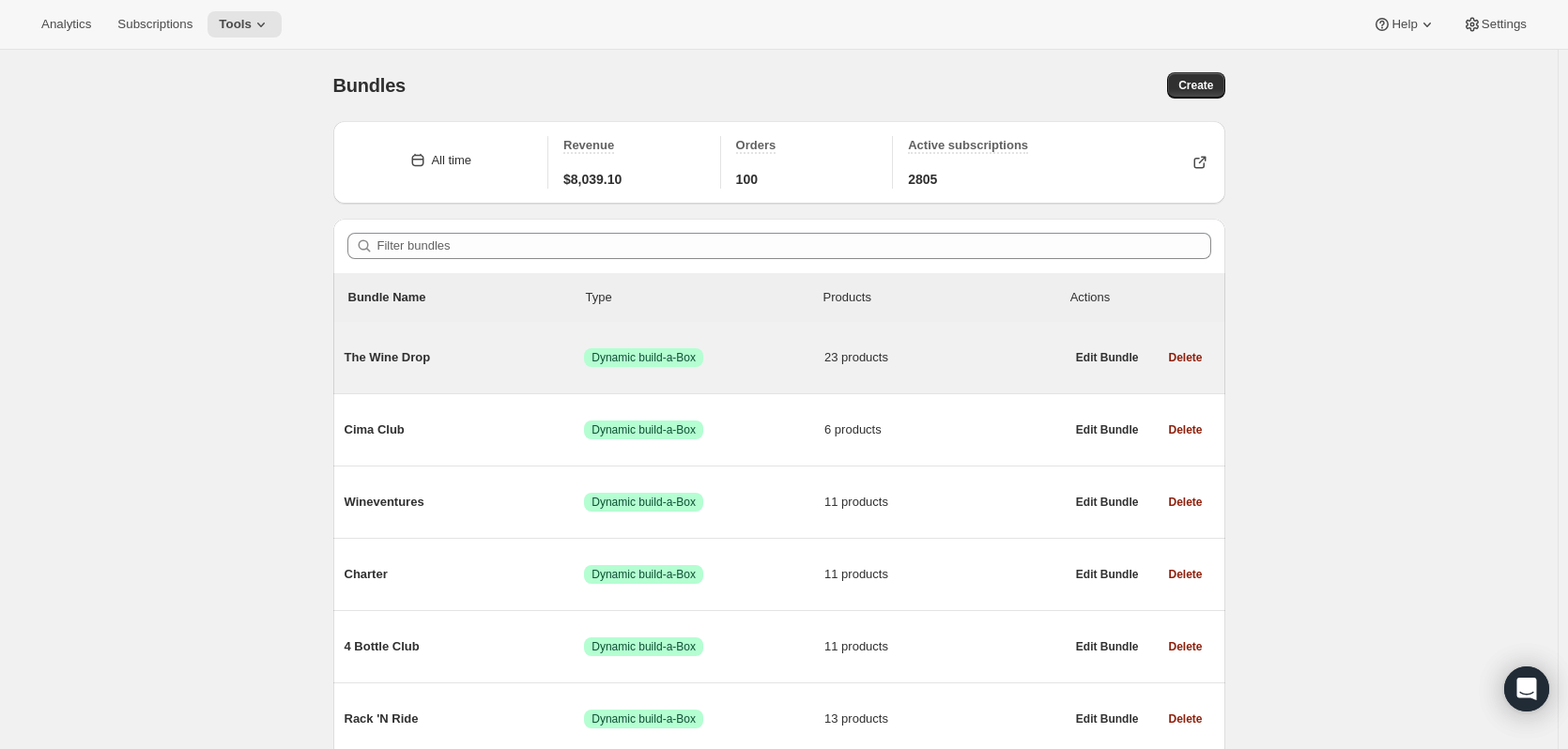
click at [390, 361] on span "The Wine Drop" at bounding box center [464, 357] width 241 height 19
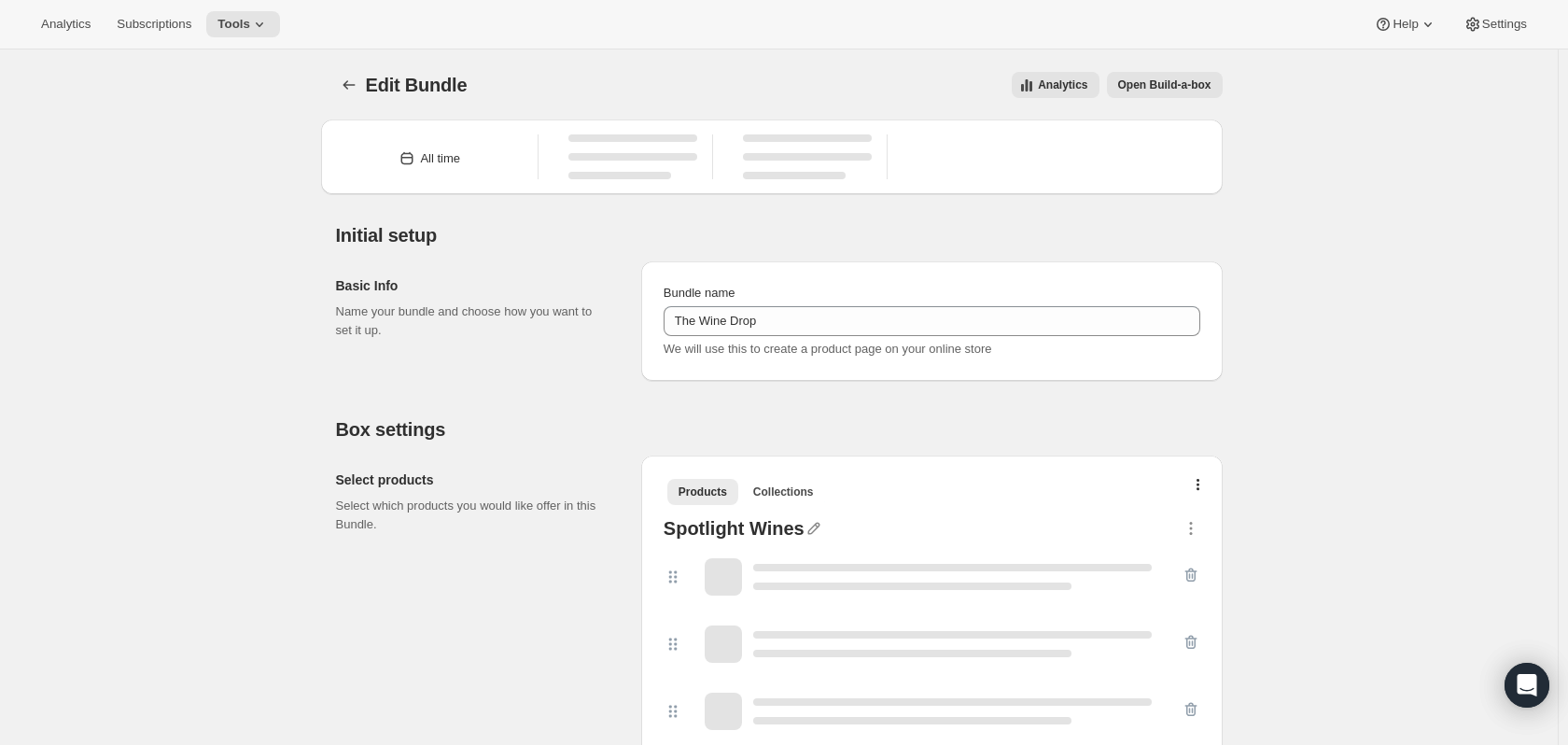
type input "The Wine Drop"
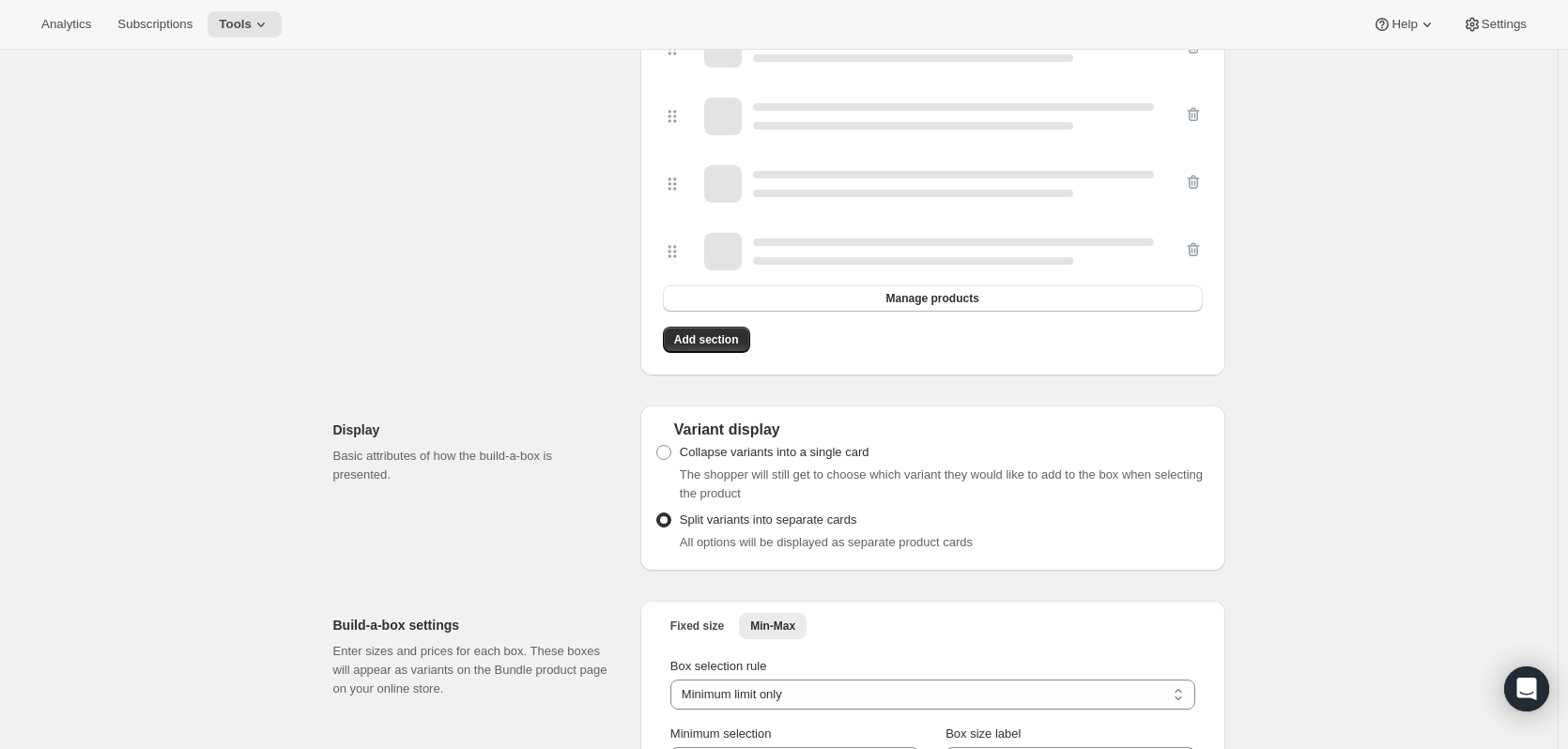
scroll to position [2158, 0]
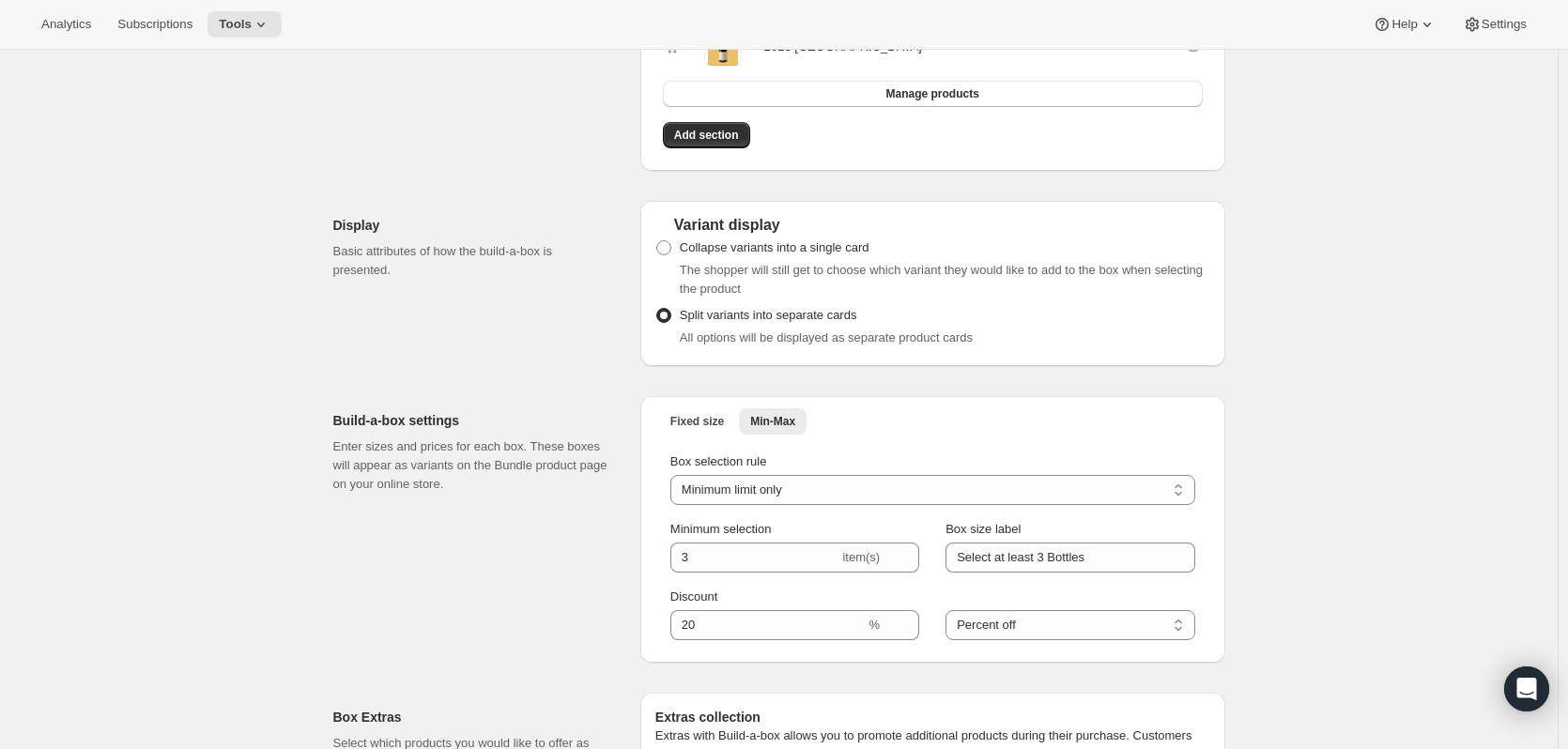
click at [309, 26] on div "Analytics Subscriptions Tools Help Settings" at bounding box center [784, 25] width 1568 height 49
click at [267, 29] on icon at bounding box center [260, 24] width 19 height 19
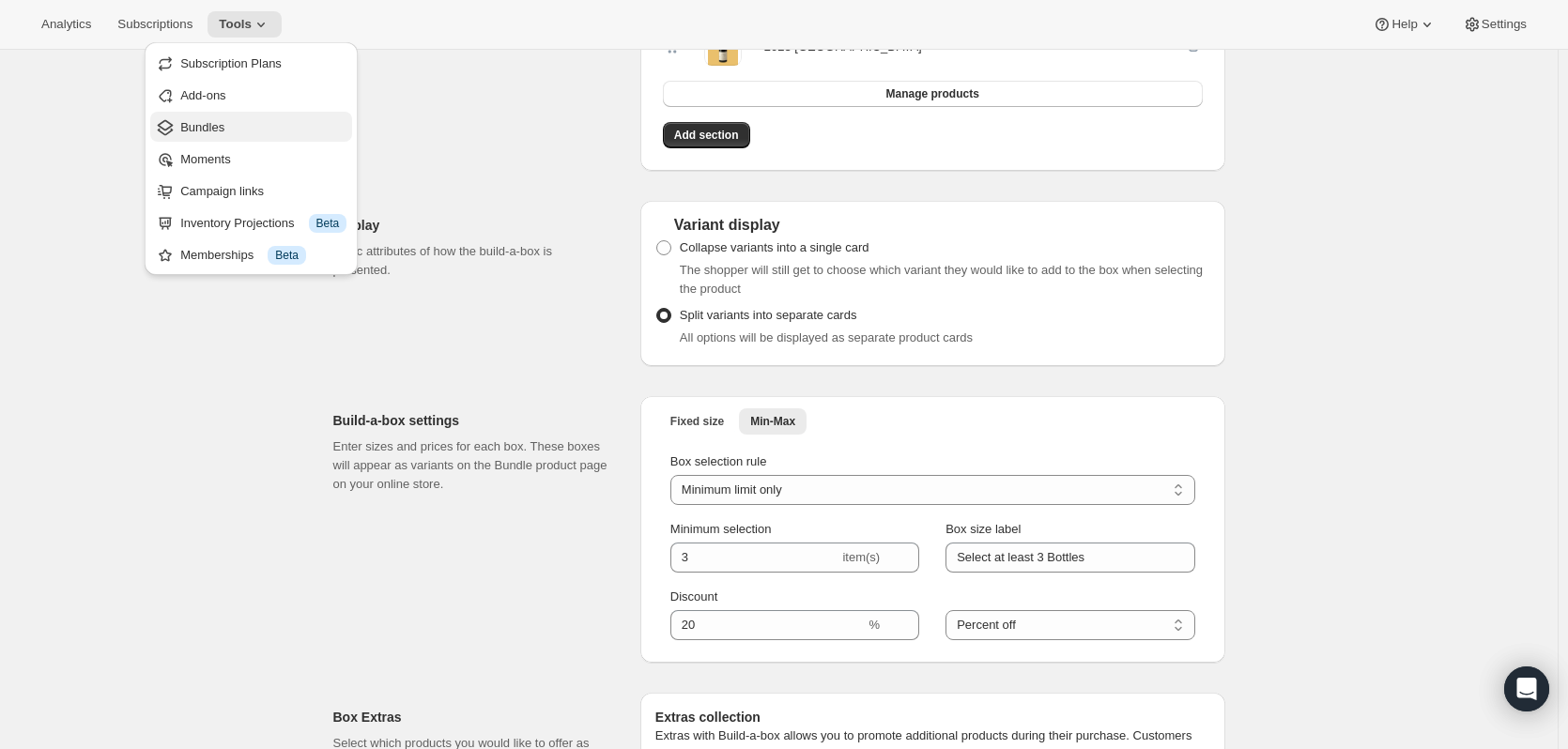
click at [188, 117] on button "Bundles" at bounding box center [251, 127] width 202 height 30
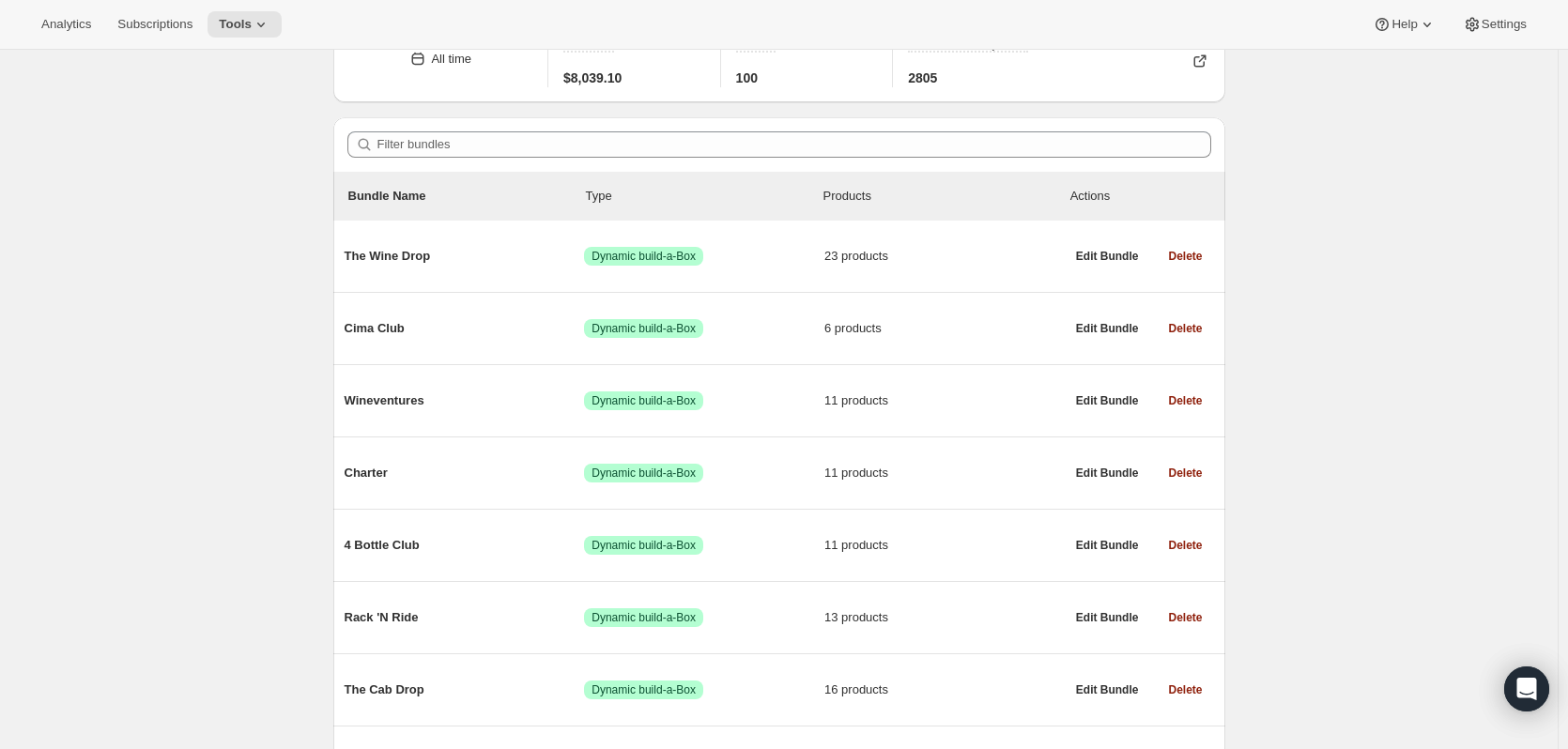
scroll to position [229, 0]
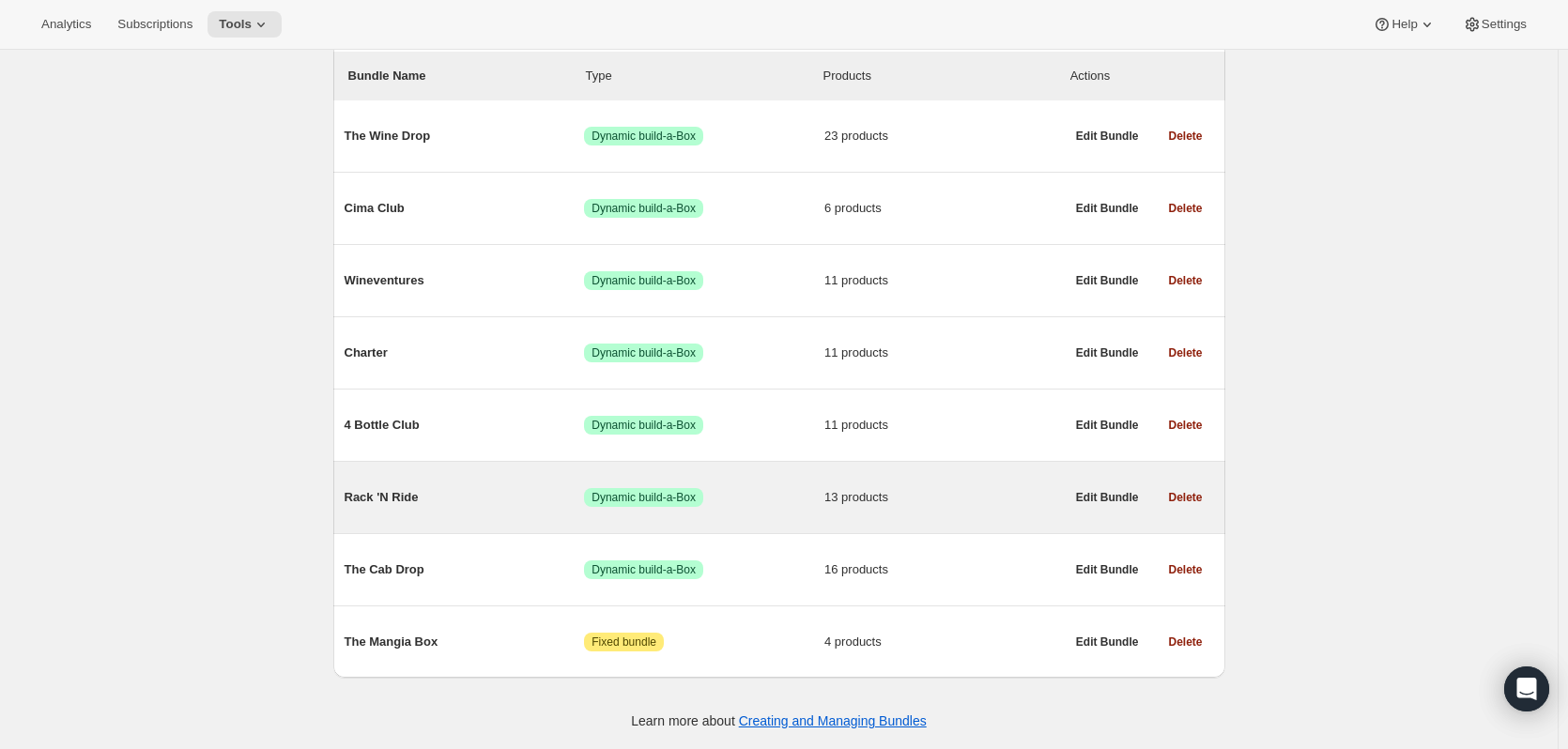
click at [394, 496] on span "Rack 'N Ride" at bounding box center [464, 497] width 241 height 19
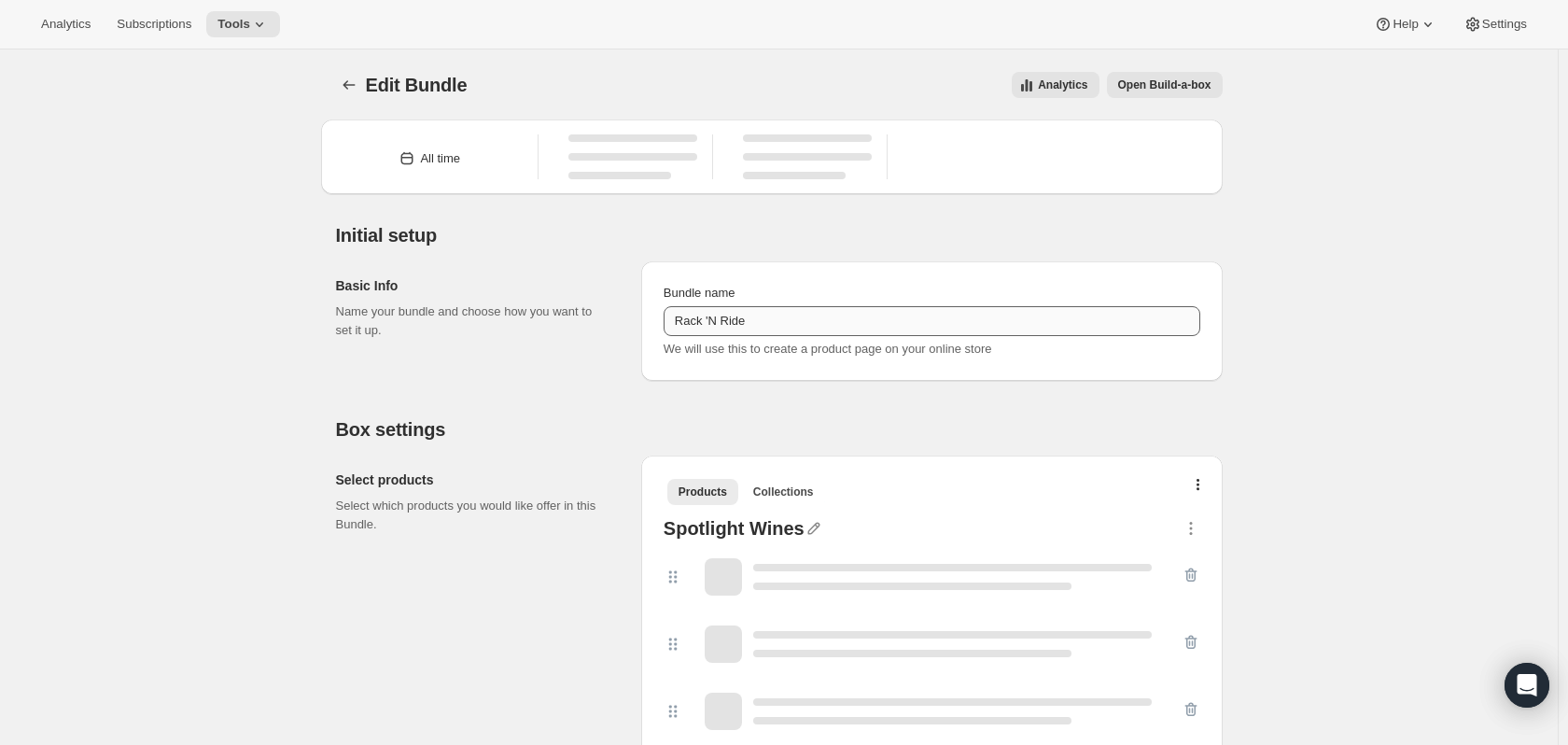
type input "Rack 'N Ride"
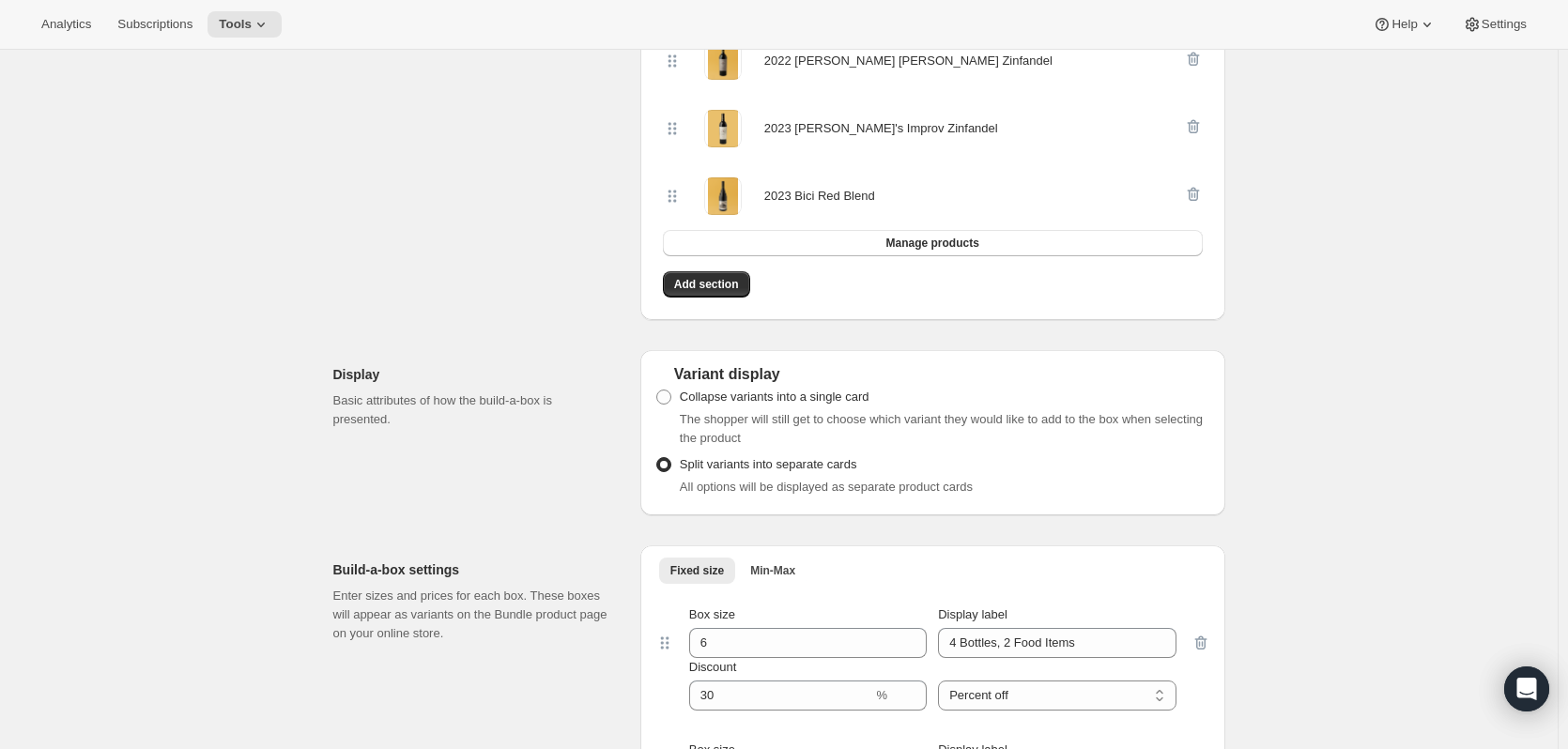
scroll to position [1220, 0]
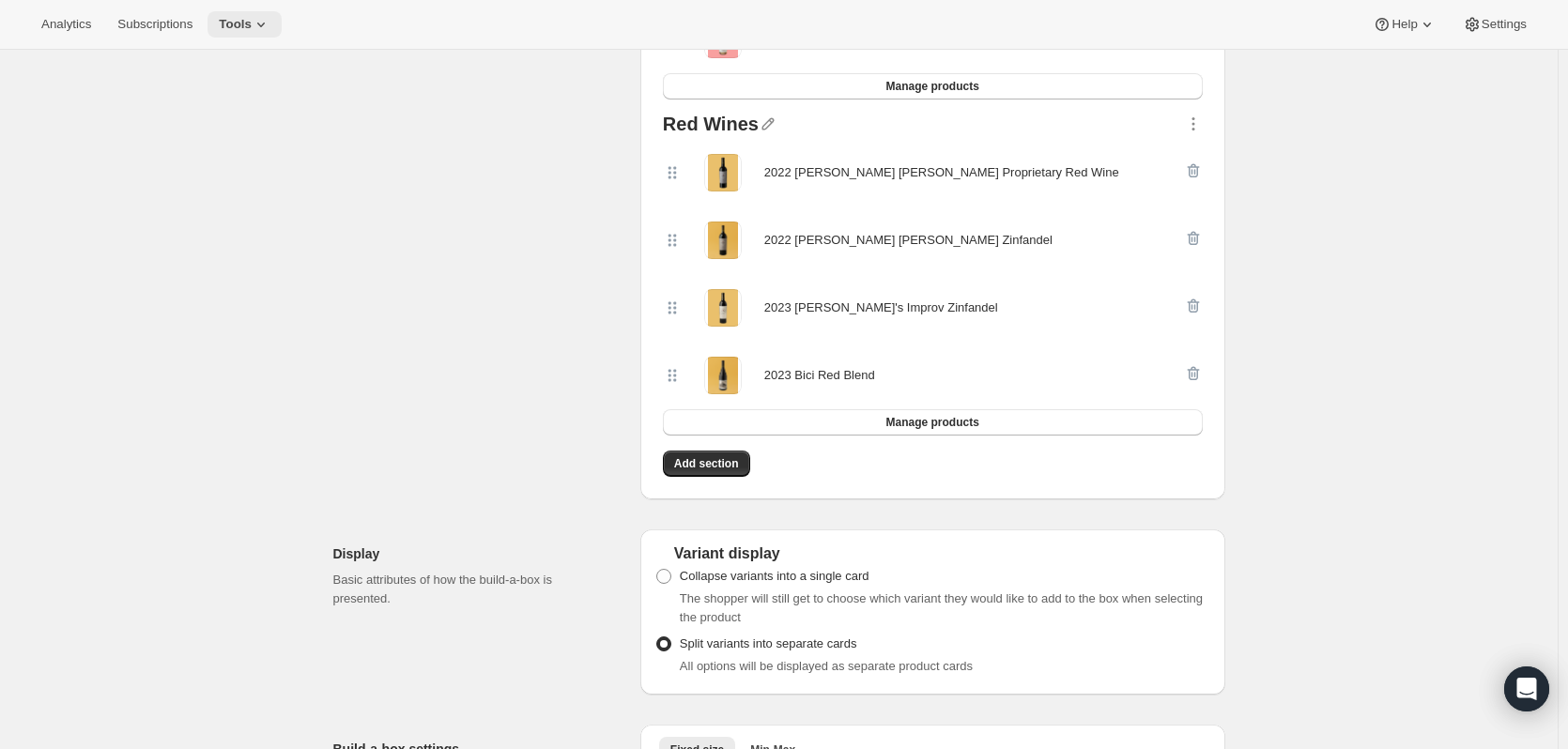
click at [251, 11] on button "Tools" at bounding box center [245, 24] width 74 height 27
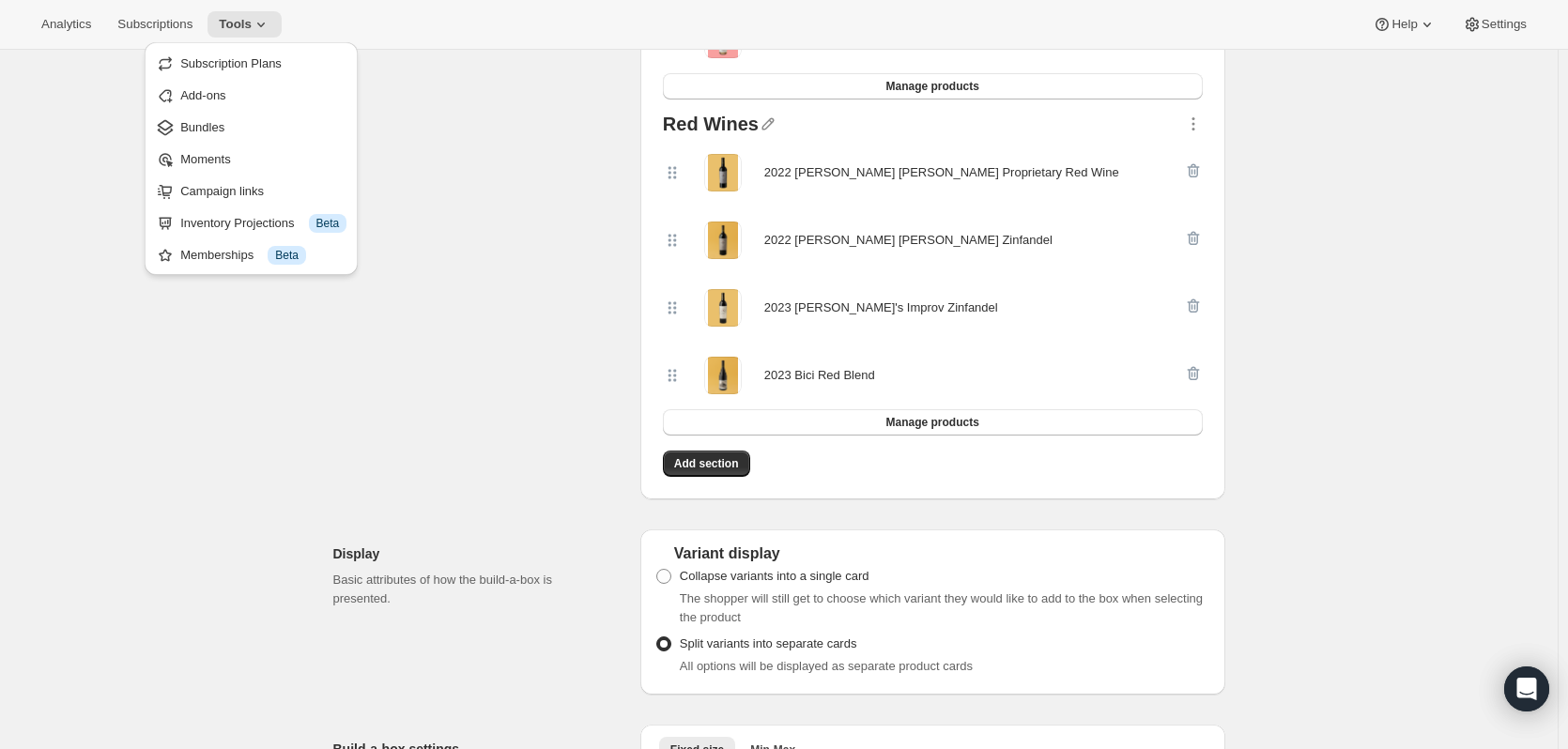
click at [204, 124] on span "Bundles" at bounding box center [202, 127] width 45 height 14
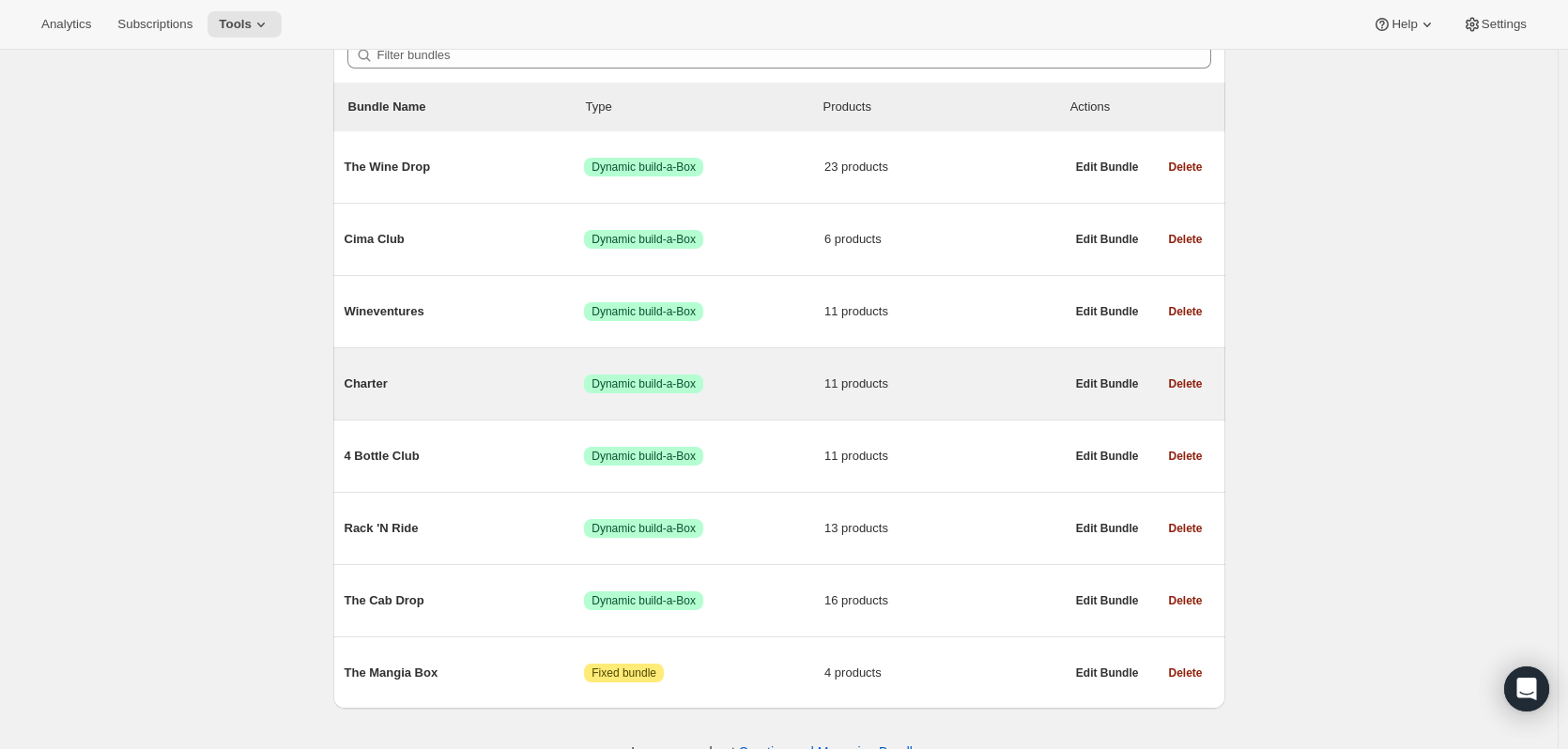
scroll to position [229, 0]
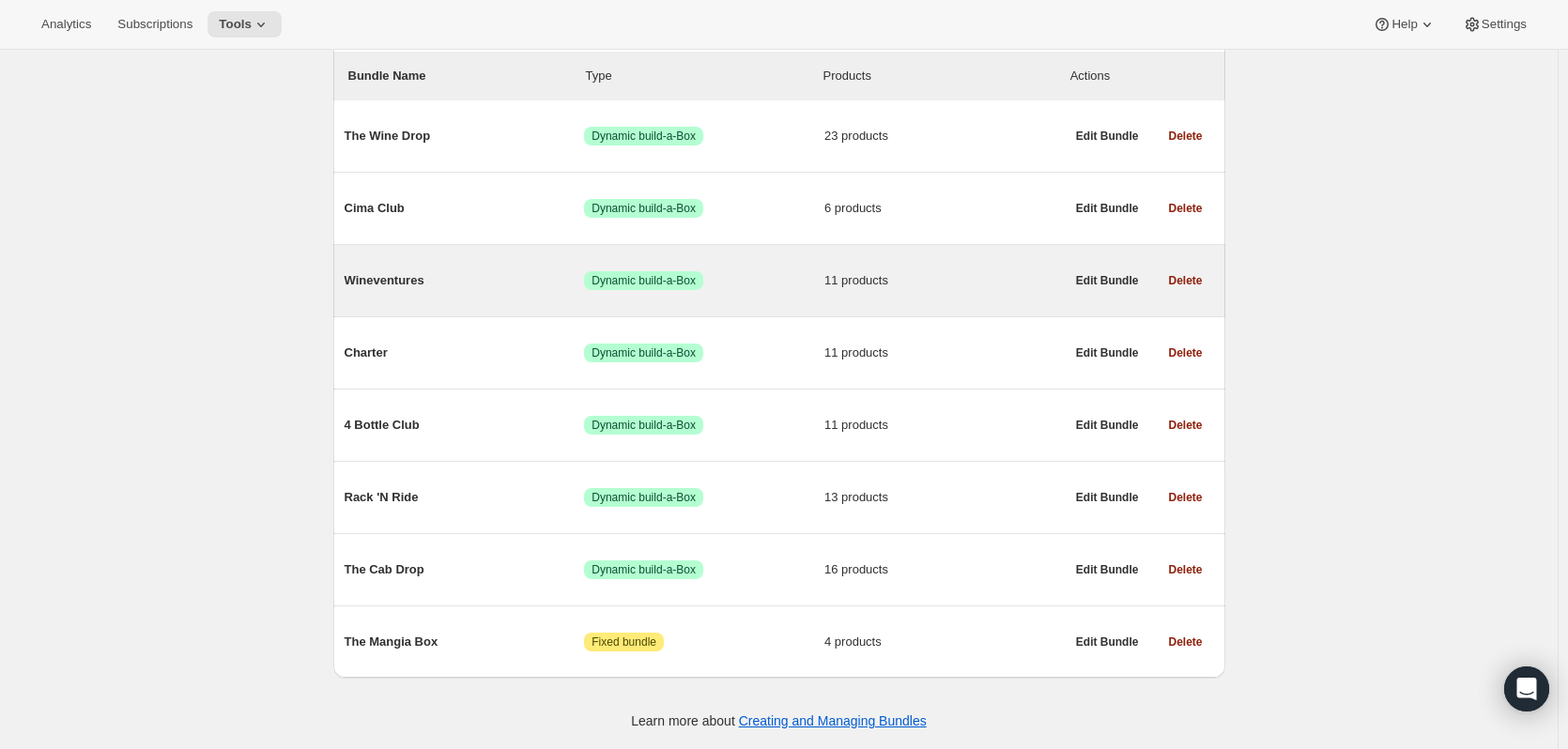
click at [390, 304] on div "Wineventures Success Dynamic build-a-Box 11 products Edit Bundle Delete" at bounding box center [779, 281] width 892 height 71
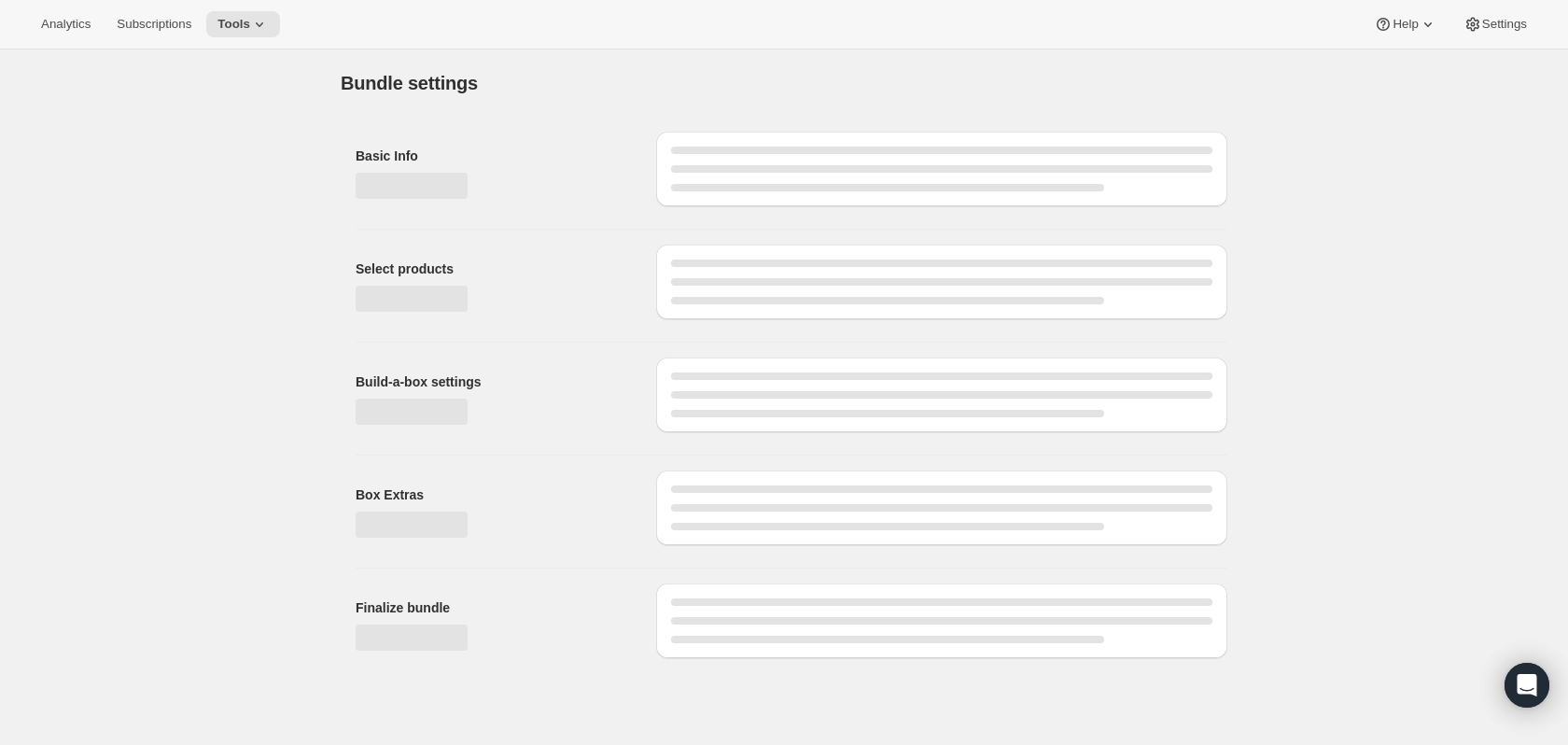
type input "Wineventures"
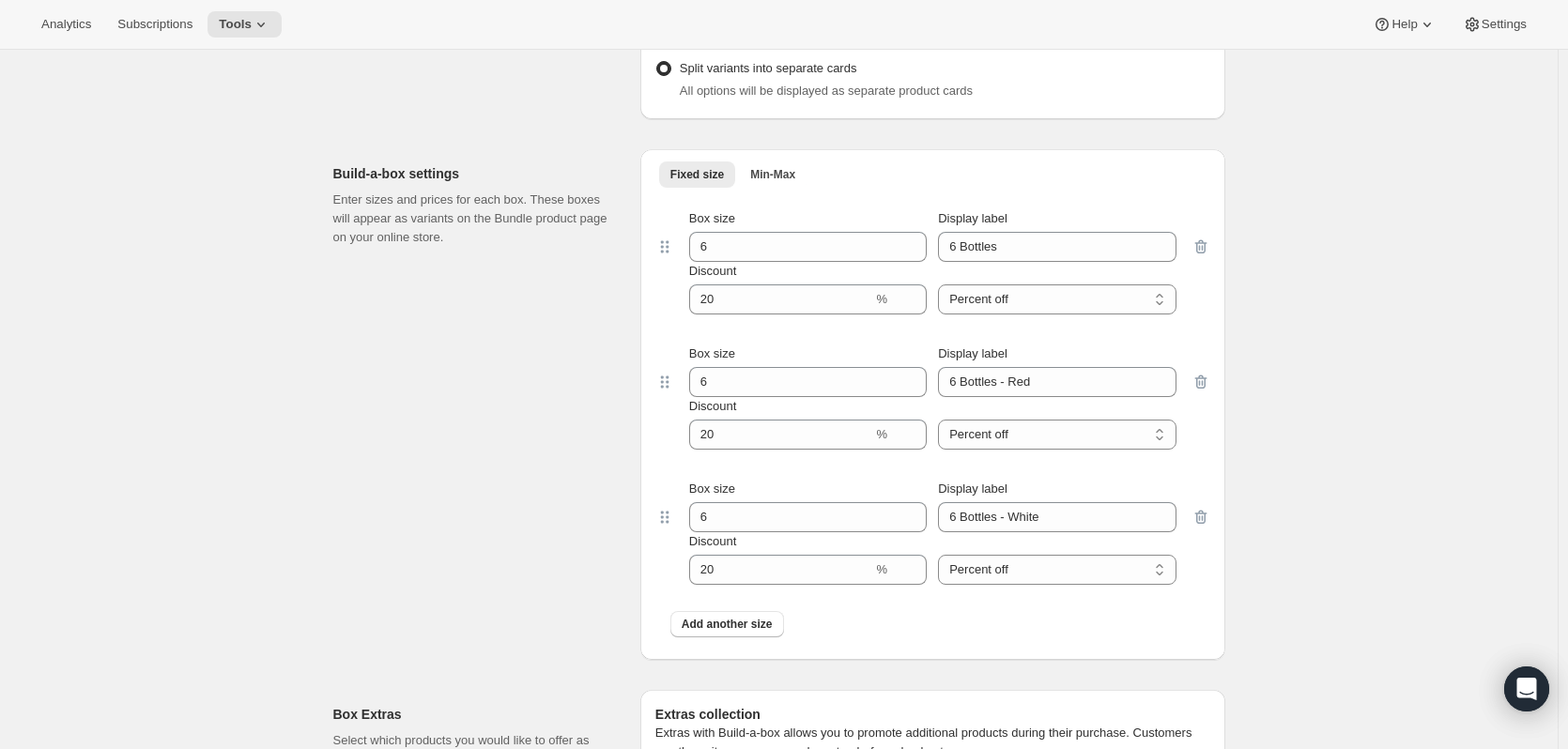
scroll to position [1595, 0]
click at [792, 160] on button "Min-Max" at bounding box center [772, 173] width 67 height 27
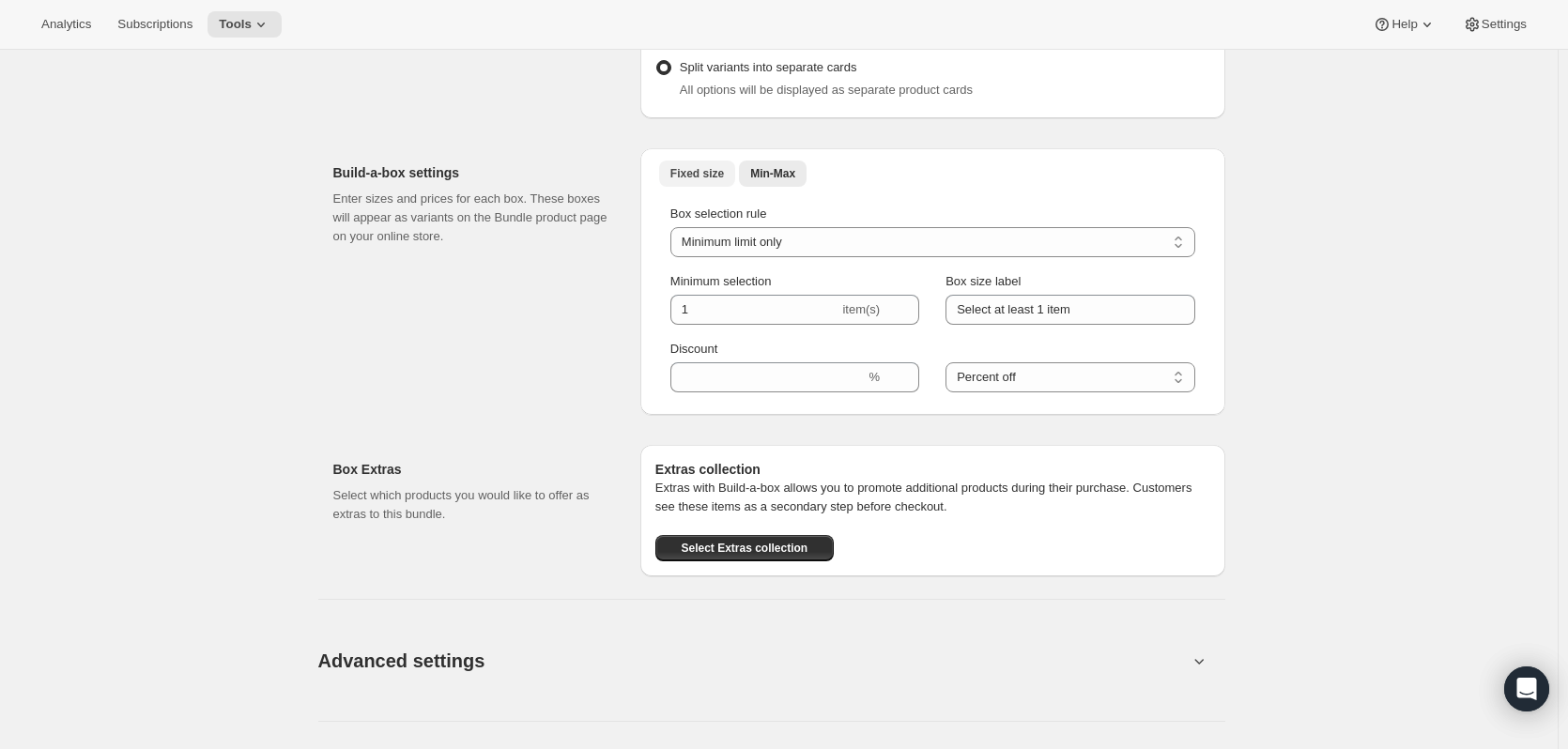
click at [722, 166] on span "Fixed size" at bounding box center [697, 173] width 53 height 15
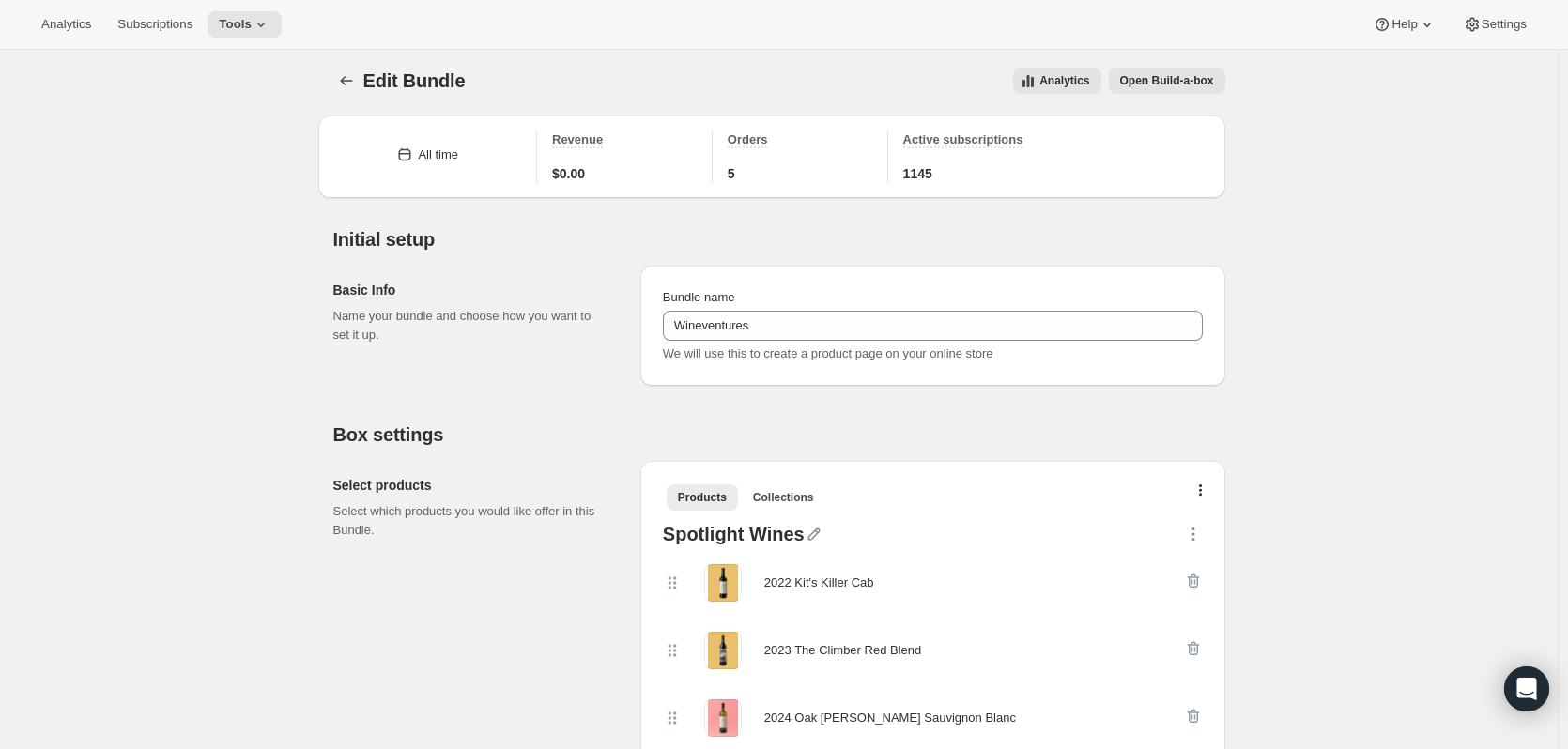
scroll to position [0, 0]
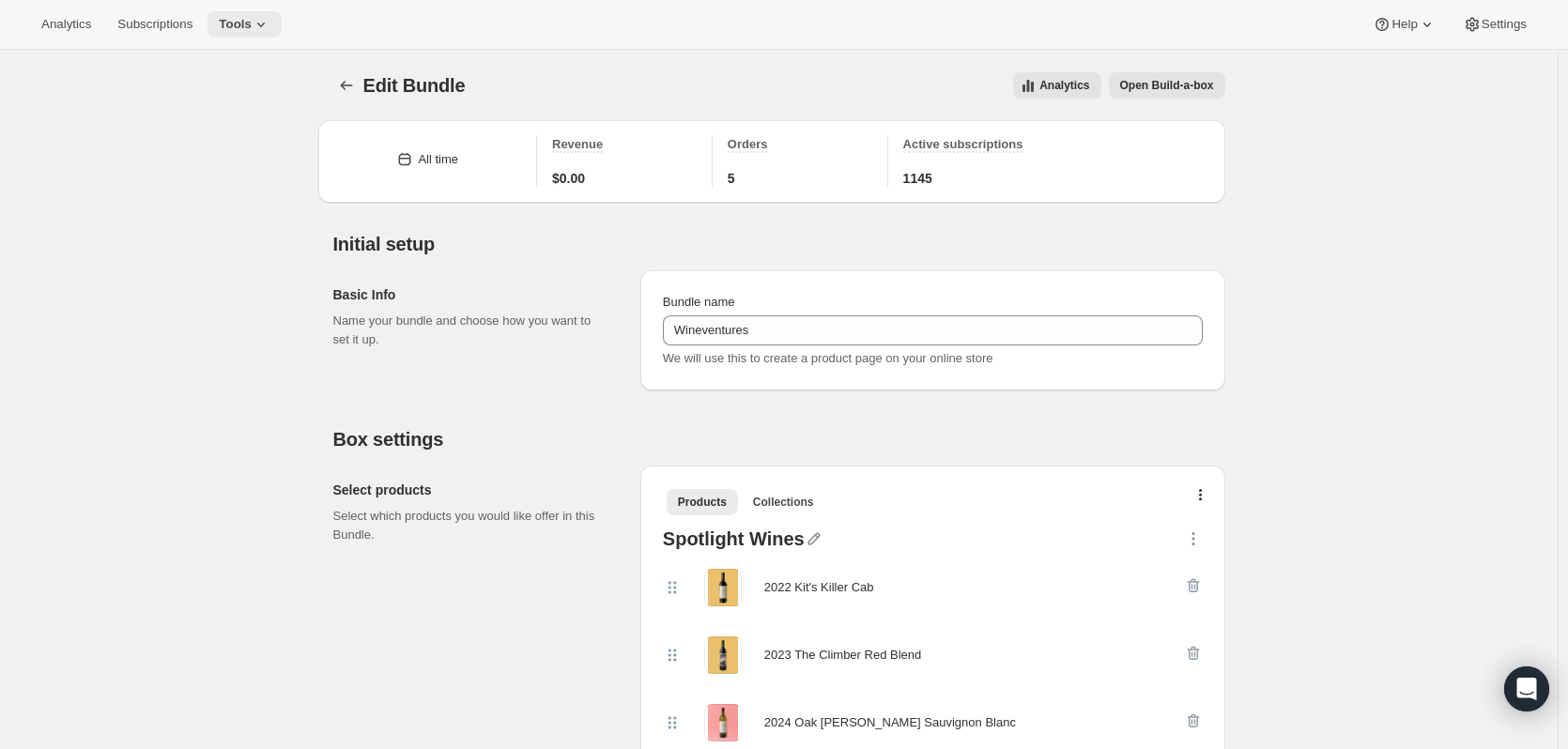
click at [270, 19] on icon at bounding box center [260, 24] width 19 height 19
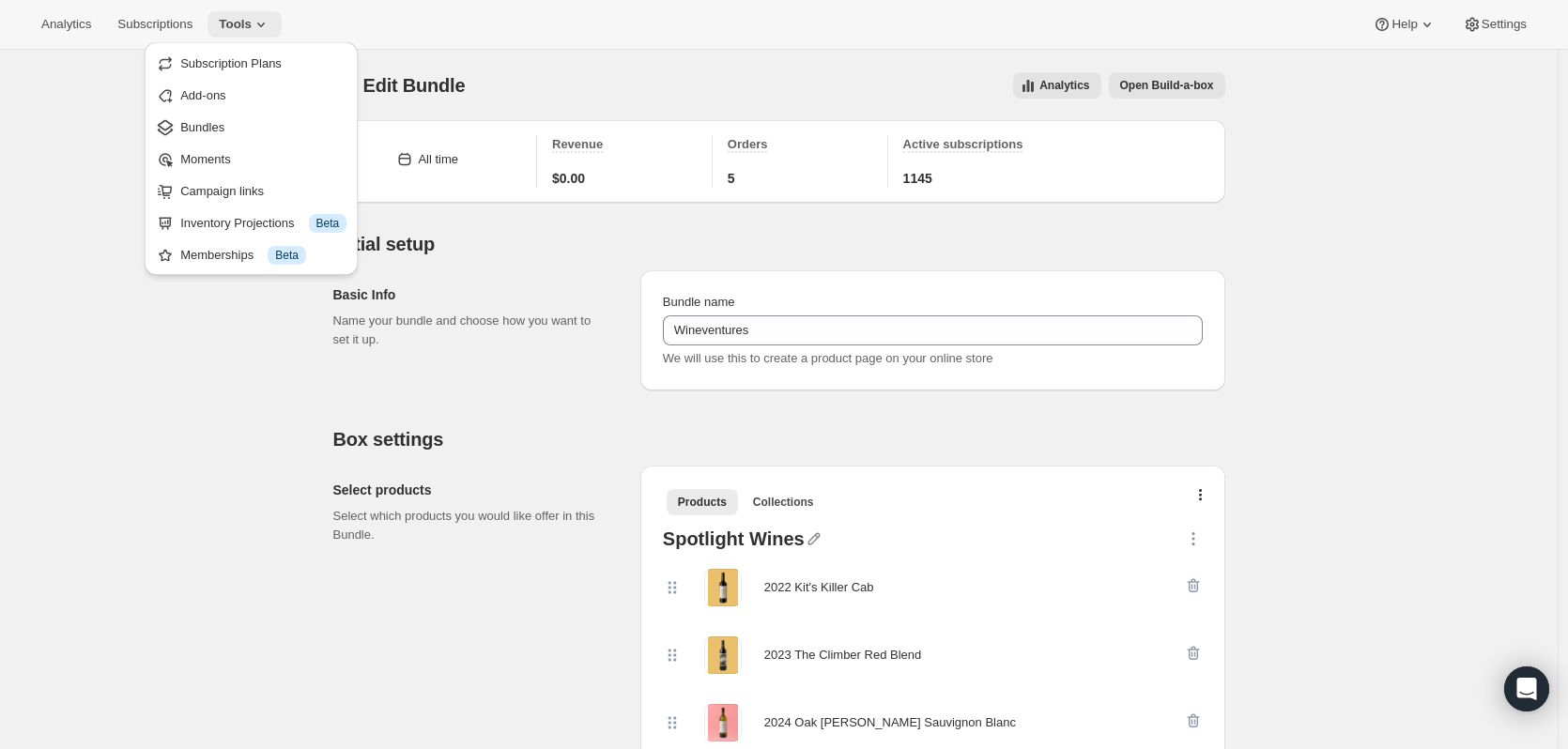
click at [239, 26] on span "Tools" at bounding box center [235, 24] width 33 height 15
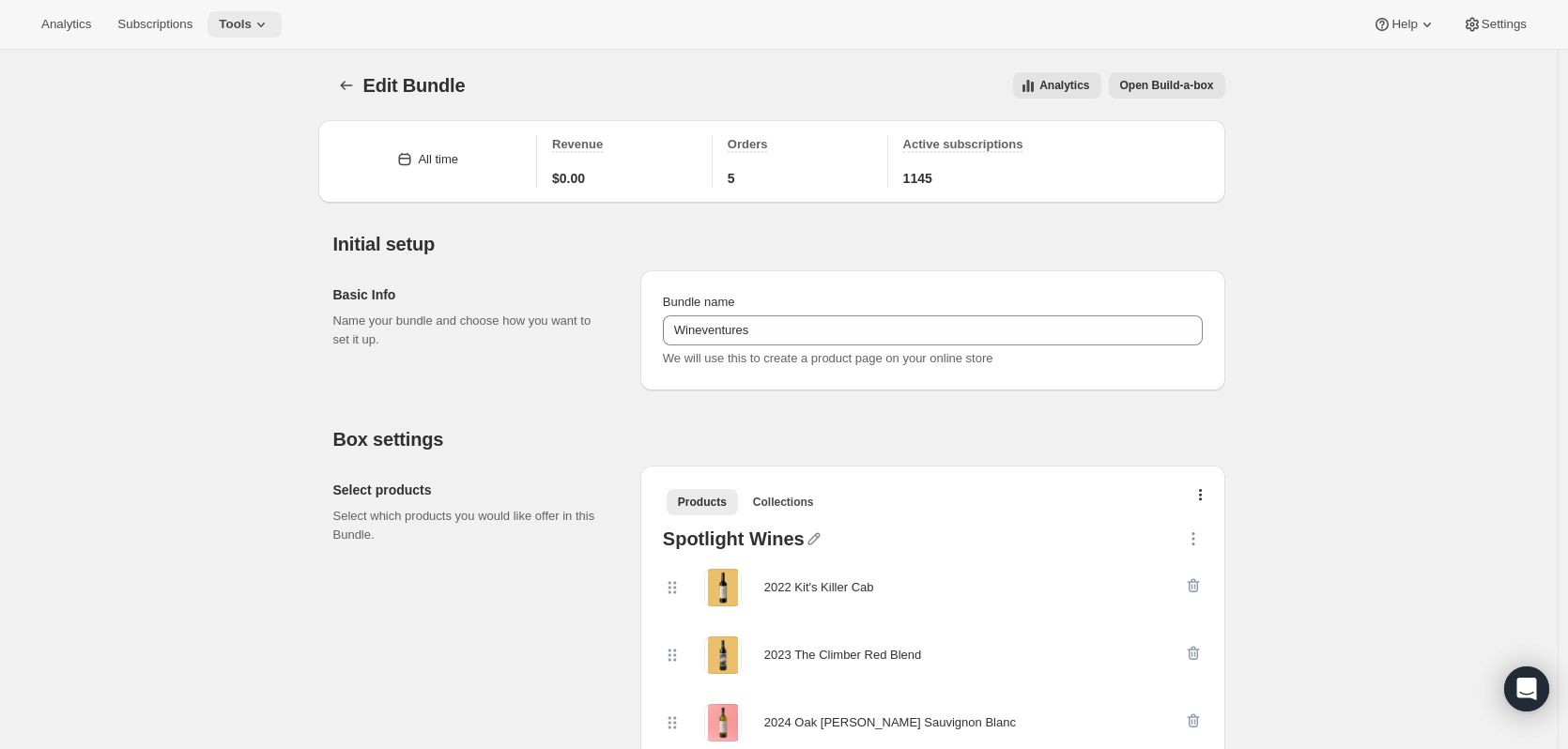
click at [239, 26] on span "Tools" at bounding box center [235, 24] width 33 height 15
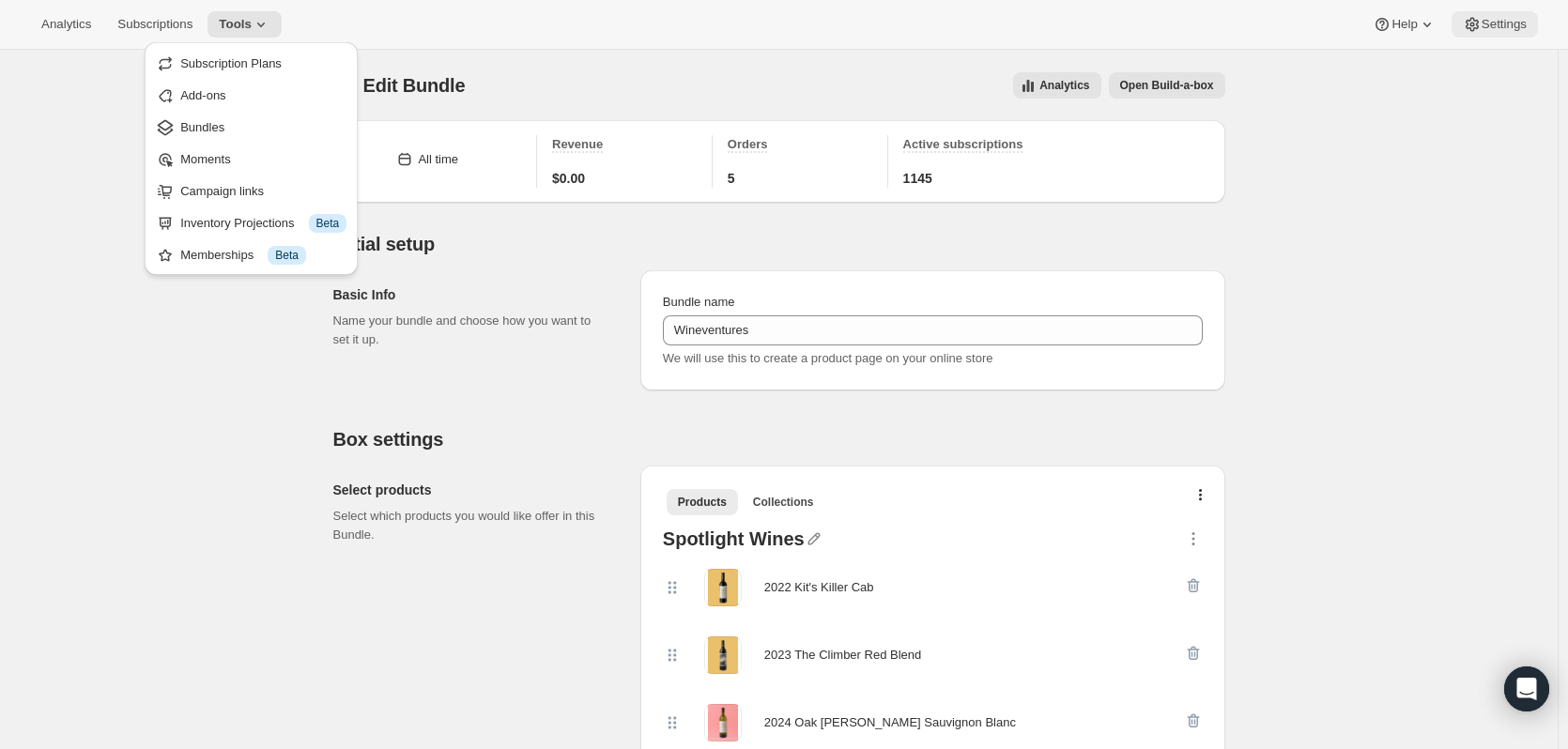
click at [1535, 20] on button "Settings" at bounding box center [1494, 24] width 86 height 27
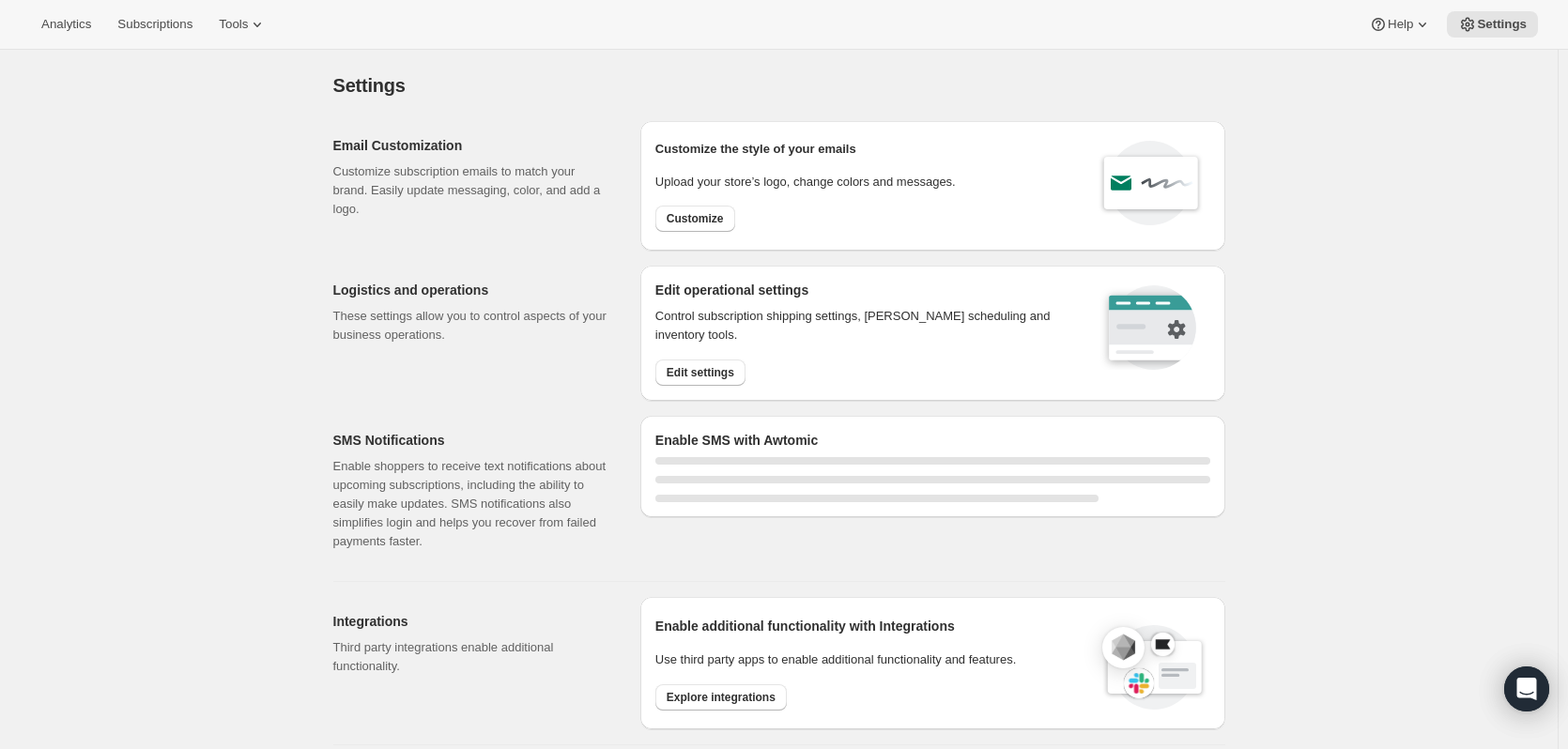
select select "17:00"
select select "09:00"
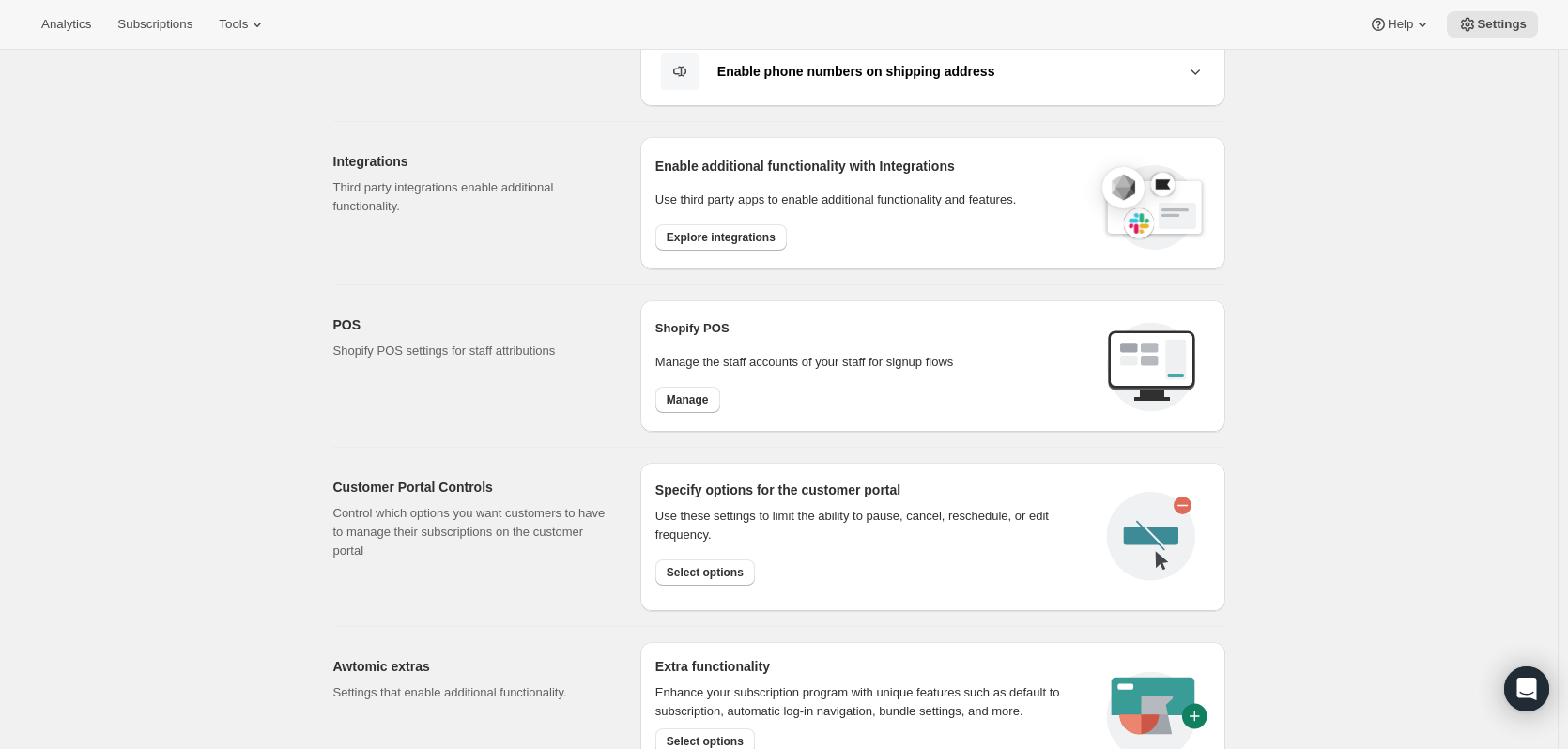
scroll to position [657, 0]
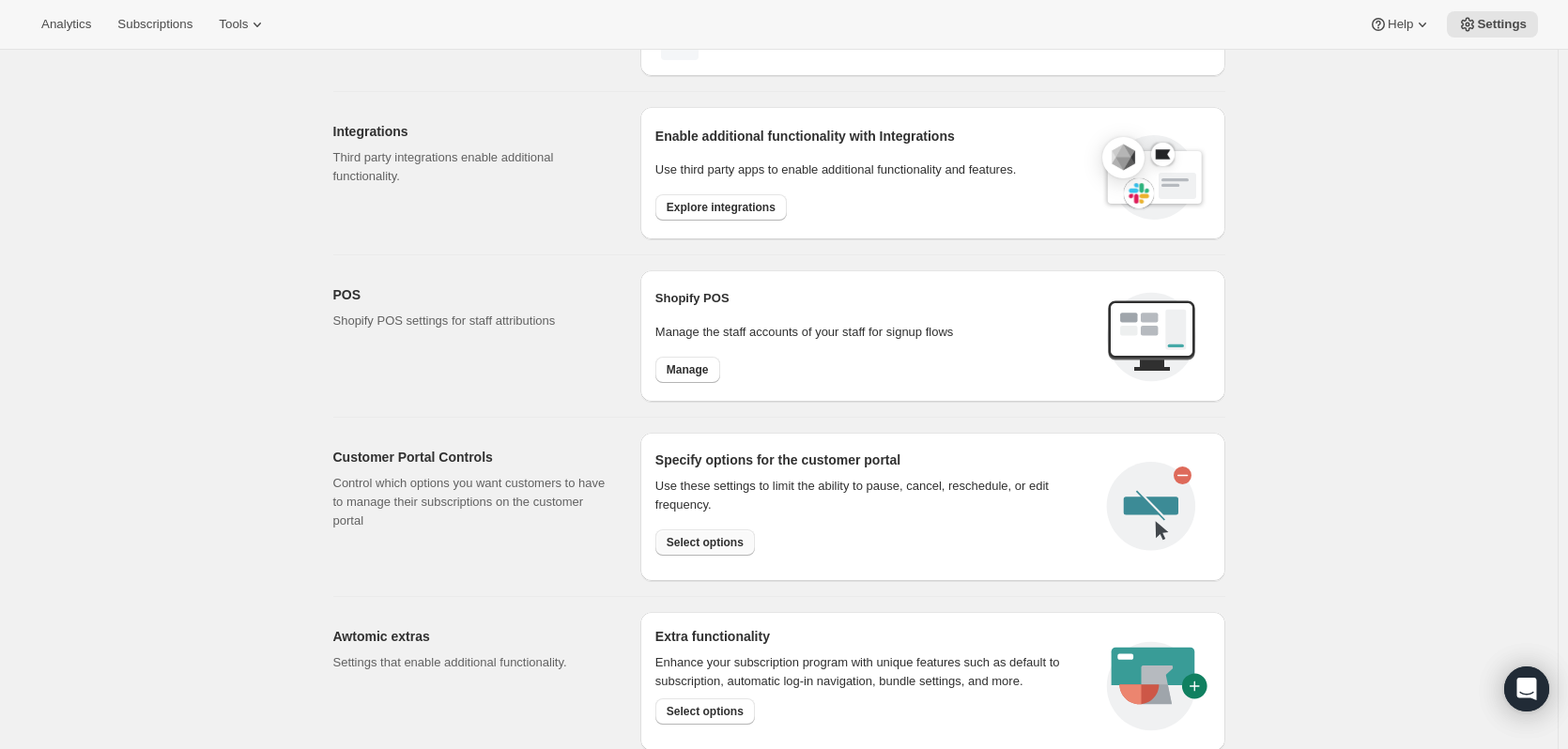
click at [720, 537] on span "Select options" at bounding box center [705, 542] width 77 height 15
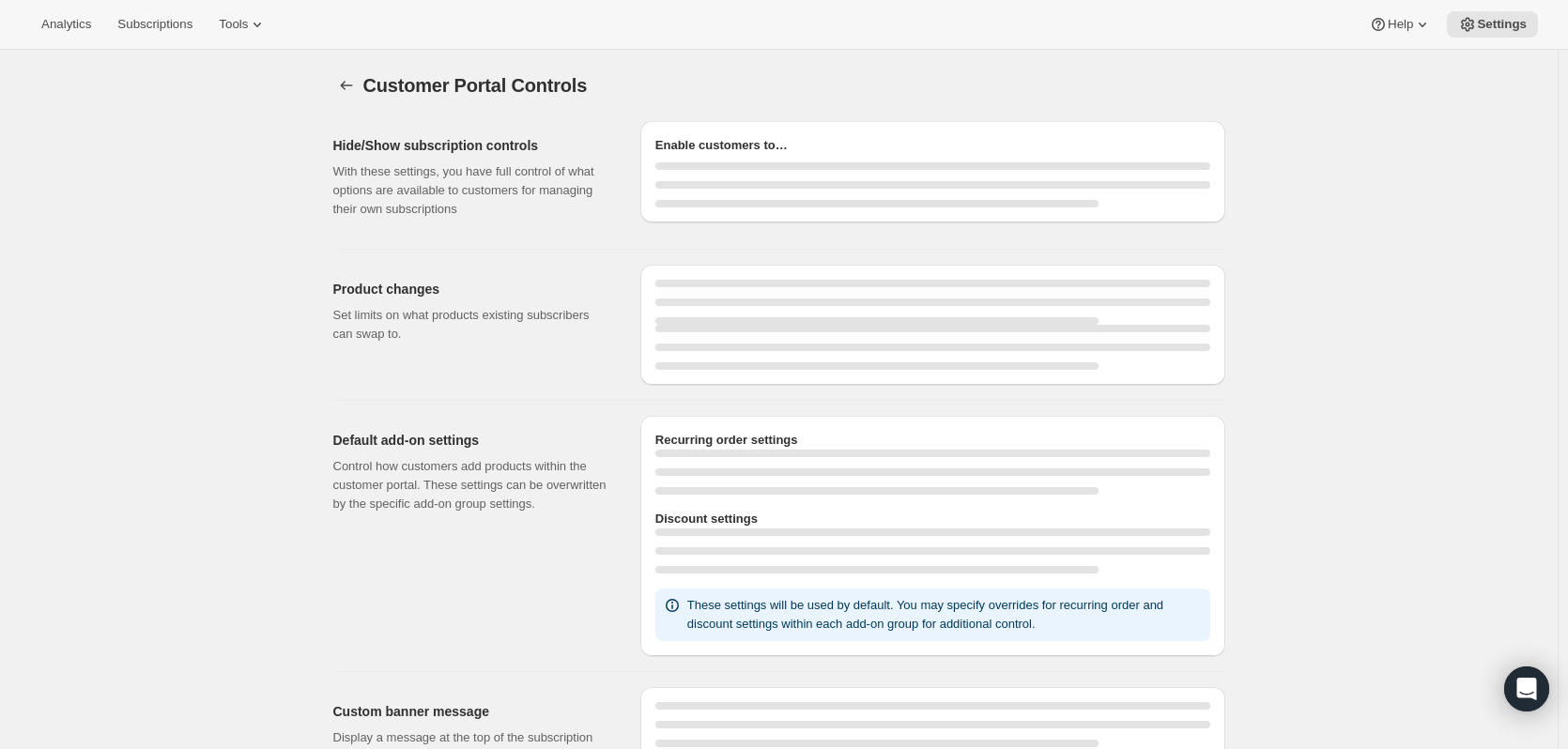
select select "INTERVAL"
select select "MONTH"
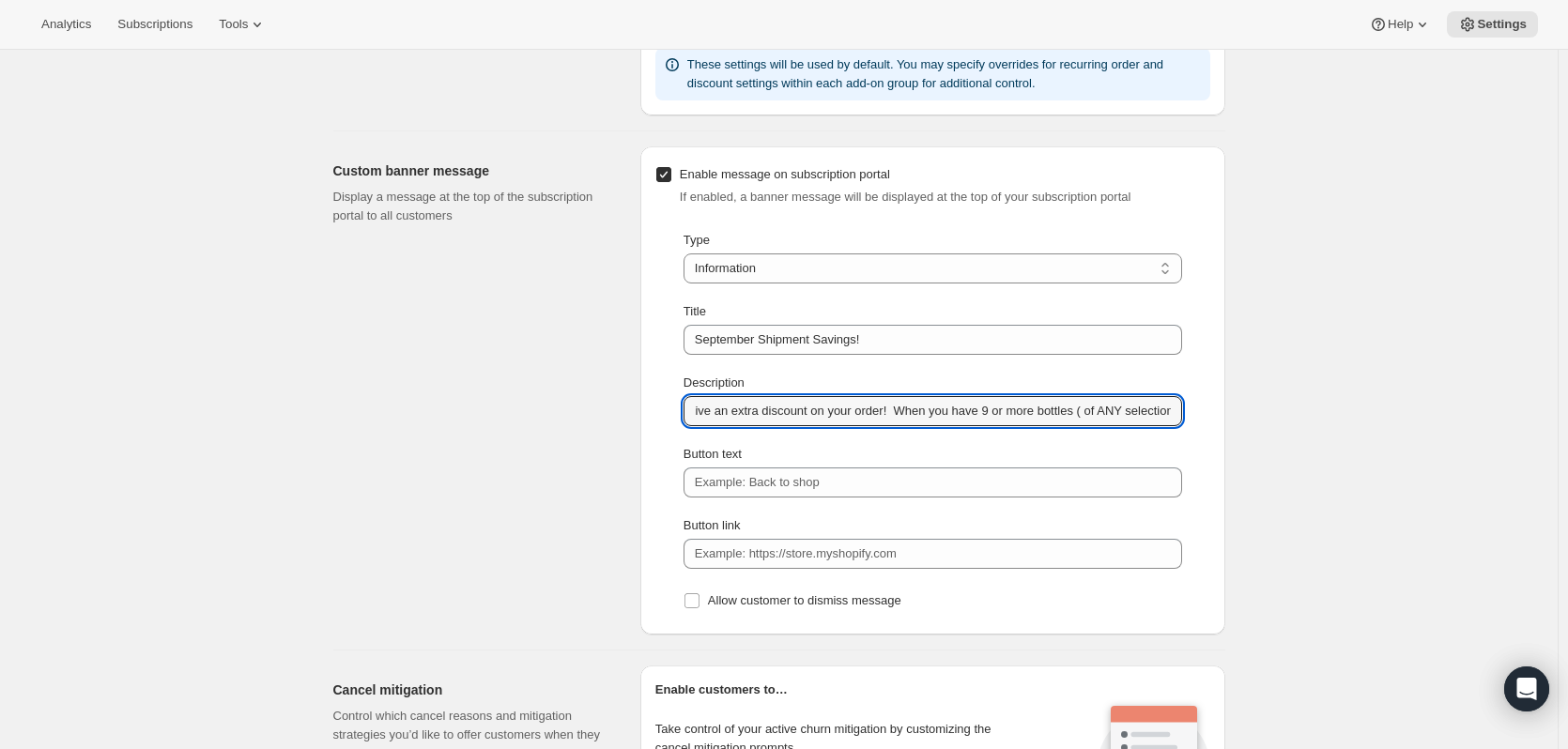
scroll to position [0, 1294]
drag, startPoint x: 1018, startPoint y: 409, endPoint x: 1207, endPoint y: 418, distance: 189.2
click at [1207, 418] on div "Type Information Error Warning Success Information Title September Shipment Sav…" at bounding box center [932, 422] width 554 height 394
click at [997, 411] on input "Don’t miss out on the NEW RELEASES, INCLUDE: 2022 Kit’s Killer Cab, 2023 The Cl…" at bounding box center [932, 411] width 499 height 30
drag, startPoint x: 826, startPoint y: 408, endPoint x: 791, endPoint y: 409, distance: 35.0
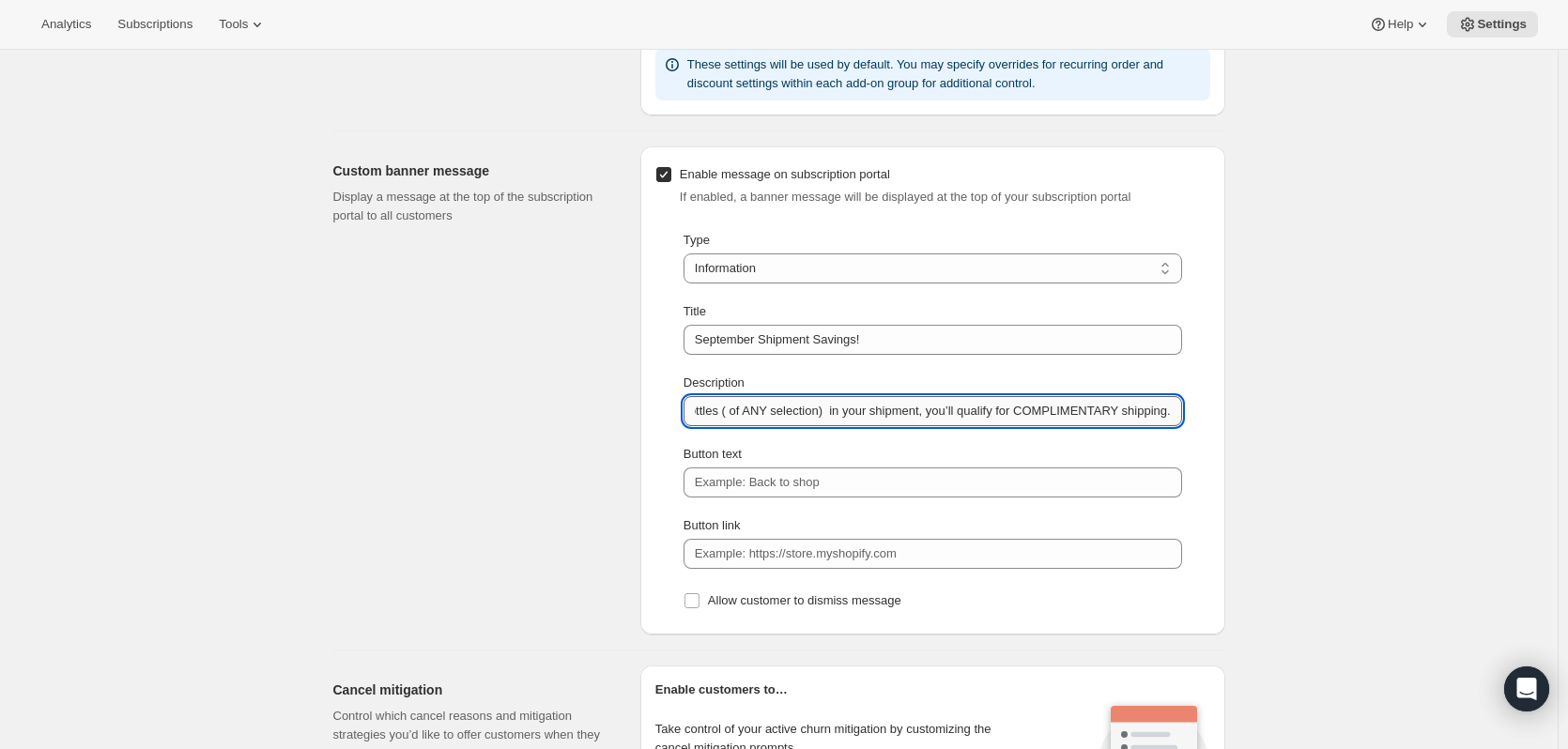
click at [799, 409] on input "Don’t miss out on the NEW RELEASES, INCLUDE: 2022 Kit’s Killer Cab, 2023 The Cl…" at bounding box center [932, 411] width 499 height 30
drag, startPoint x: 791, startPoint y: 409, endPoint x: 742, endPoint y: 412, distance: 49.1
click at [742, 412] on input "Don’t miss out on the NEW RELEASES, INCLUDE: 2022 Kit’s Killer Cab, 2023 The Cl…" at bounding box center [932, 411] width 499 height 30
click at [690, 410] on input "Don’t miss out on the NEW RELEASES, INCLUDE: 2022 Kit’s Killer Cab, 2023 The Cl…" at bounding box center [932, 411] width 499 height 30
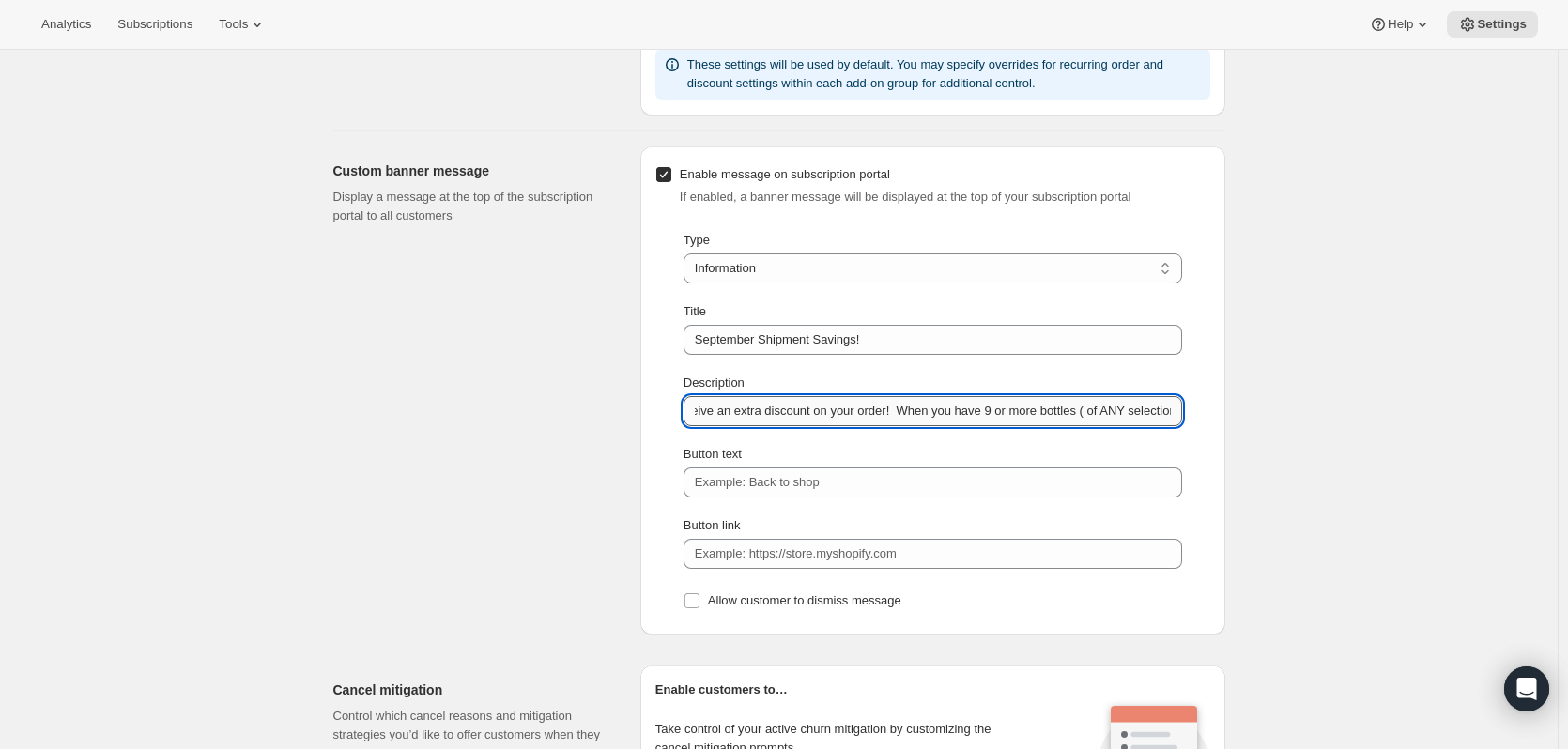
click at [963, 416] on input "Don’t miss out on the NEW RELEASES, INCLUDE: 2022 Kit’s Killer Cab, 2023 The Cl…" at bounding box center [932, 411] width 499 height 30
drag, startPoint x: 963, startPoint y: 414, endPoint x: 1274, endPoint y: 421, distance: 311.1
click at [1274, 421] on div "Customer Portal Controls. This page is ready Customer Portal Controls Hide/Show…" at bounding box center [778, 326] width 1557 height 3015
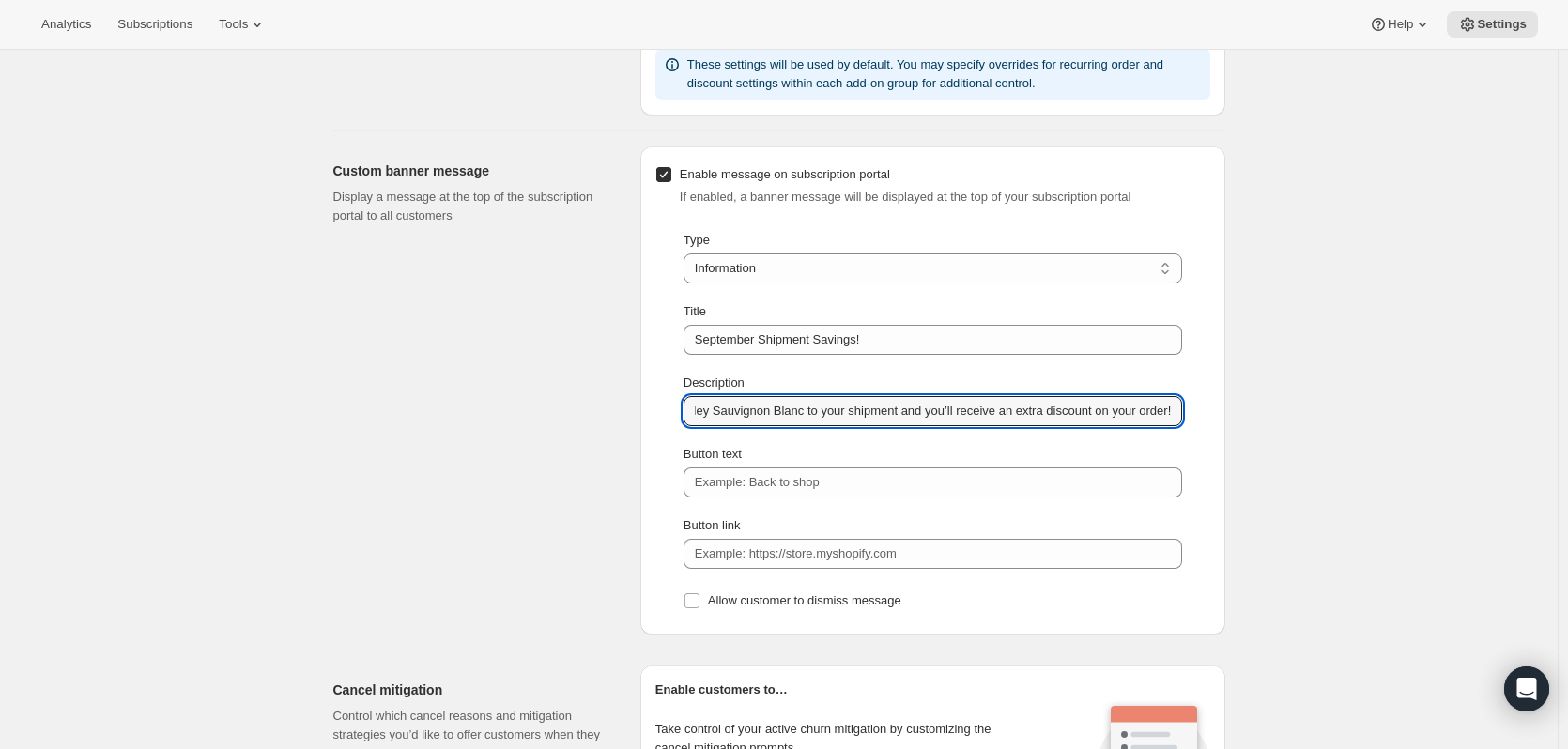
type input "Don’t miss out on the NEW RELEASES, INCLUDE: 2022 Kit’s Killer Cab, 2023 The Cl…"
drag, startPoint x: 1168, startPoint y: 418, endPoint x: 1221, endPoint y: 421, distance: 53.1
click at [1221, 421] on div "Enable message on subscription portal If enabled, a banner message will be disp…" at bounding box center [932, 390] width 585 height 488
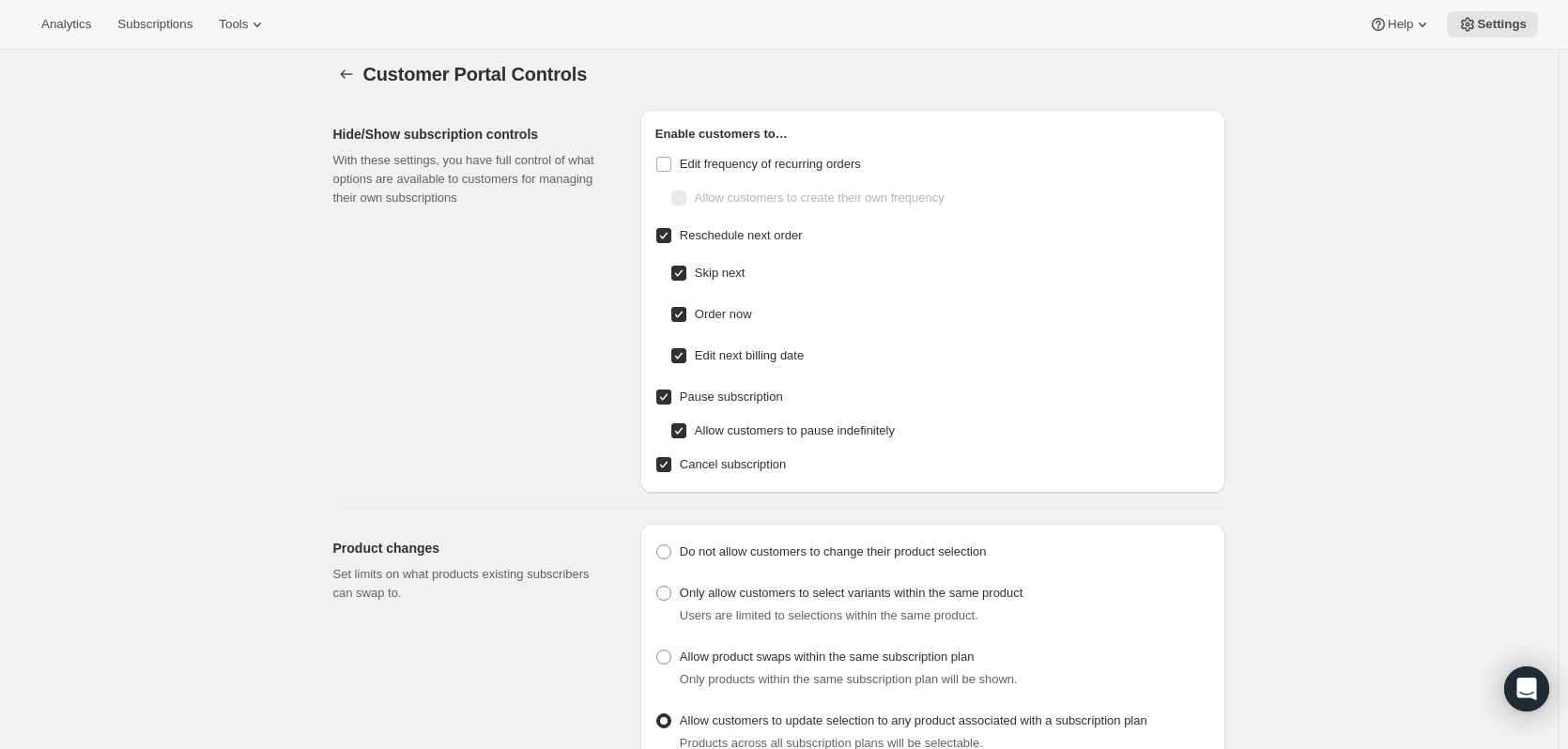
scroll to position [0, 0]
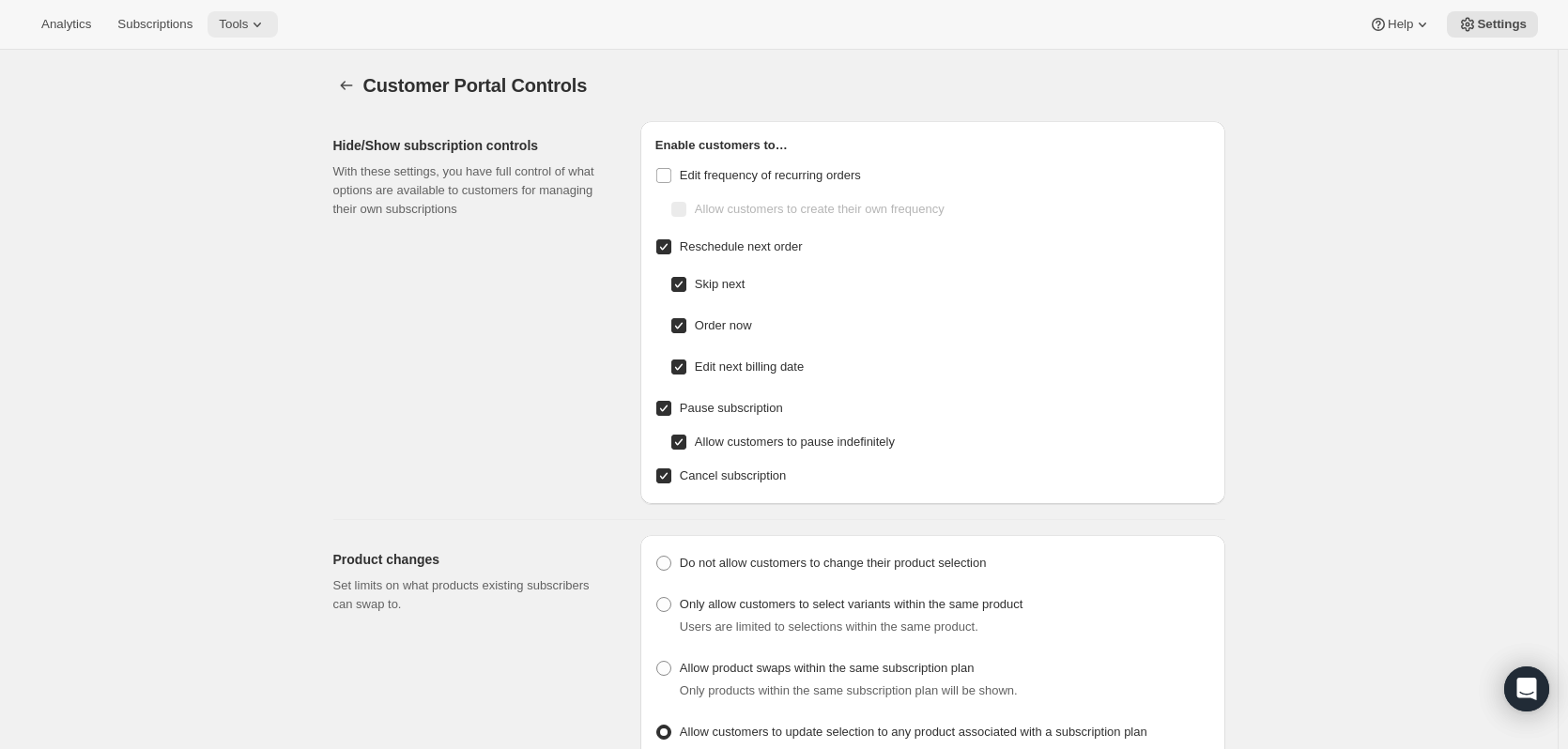
click at [247, 30] on span "Tools" at bounding box center [233, 24] width 29 height 15
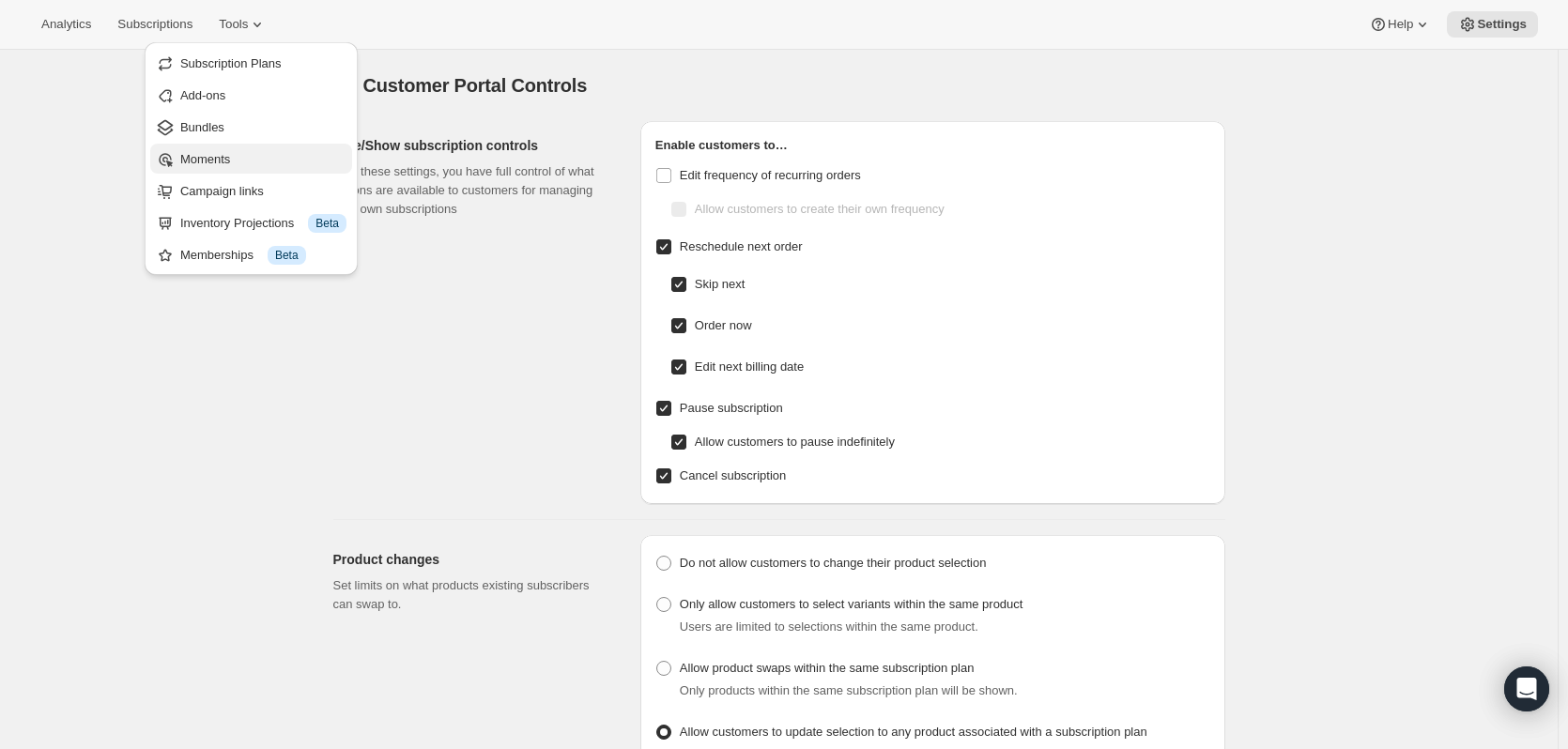
click at [230, 162] on span "Moments" at bounding box center [205, 159] width 49 height 14
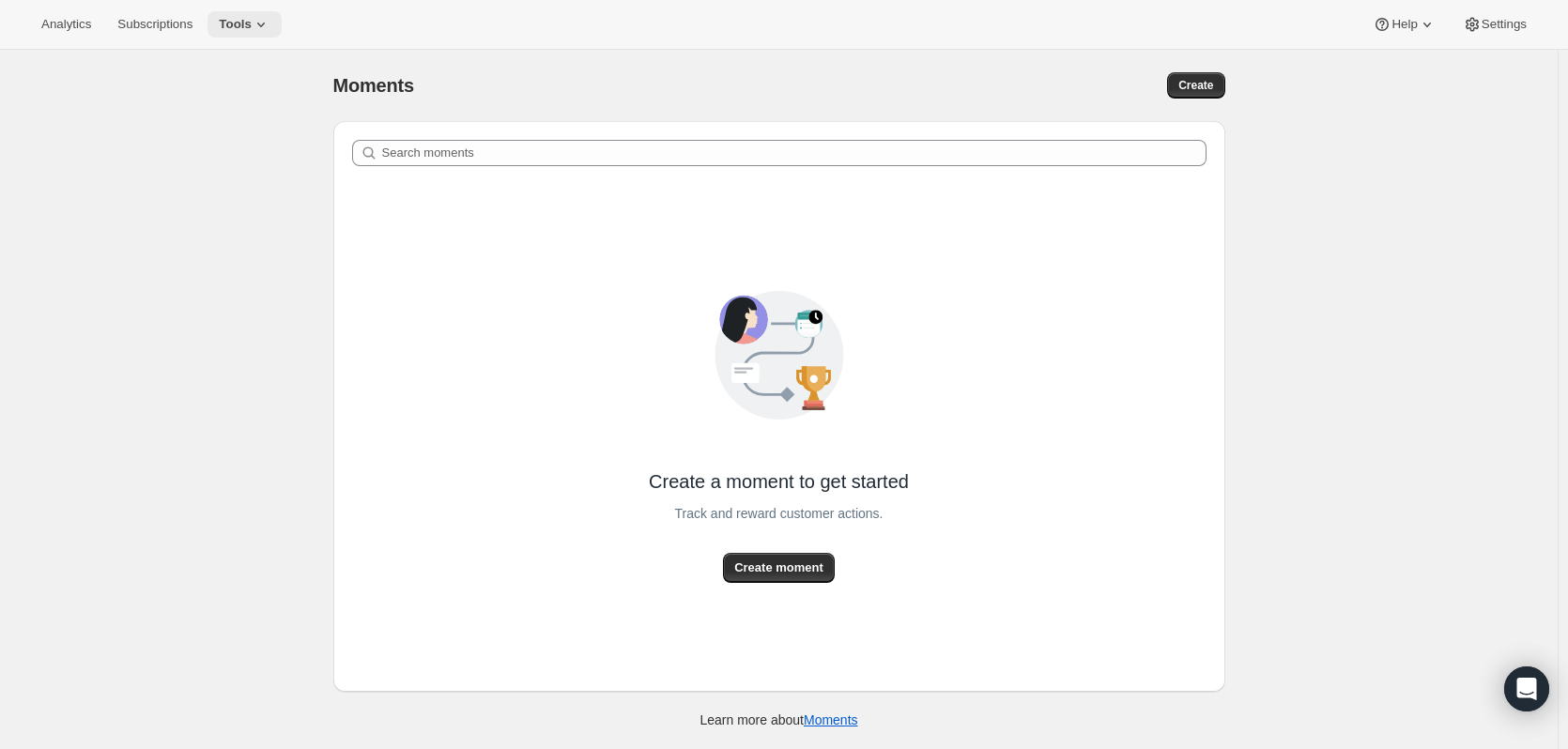
click at [244, 14] on button "Tools" at bounding box center [245, 24] width 74 height 27
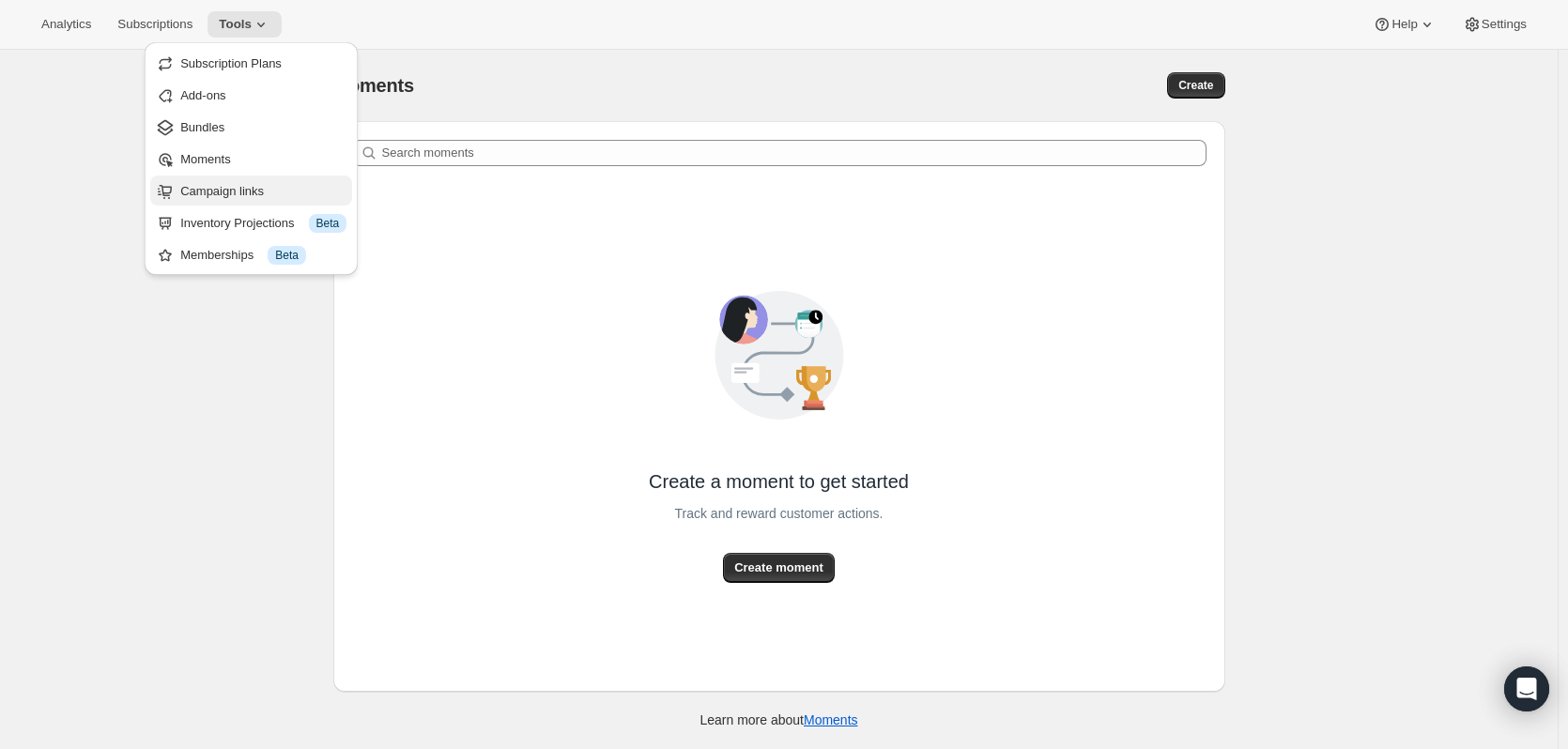
click at [203, 195] on span "Campaign links" at bounding box center [222, 191] width 83 height 14
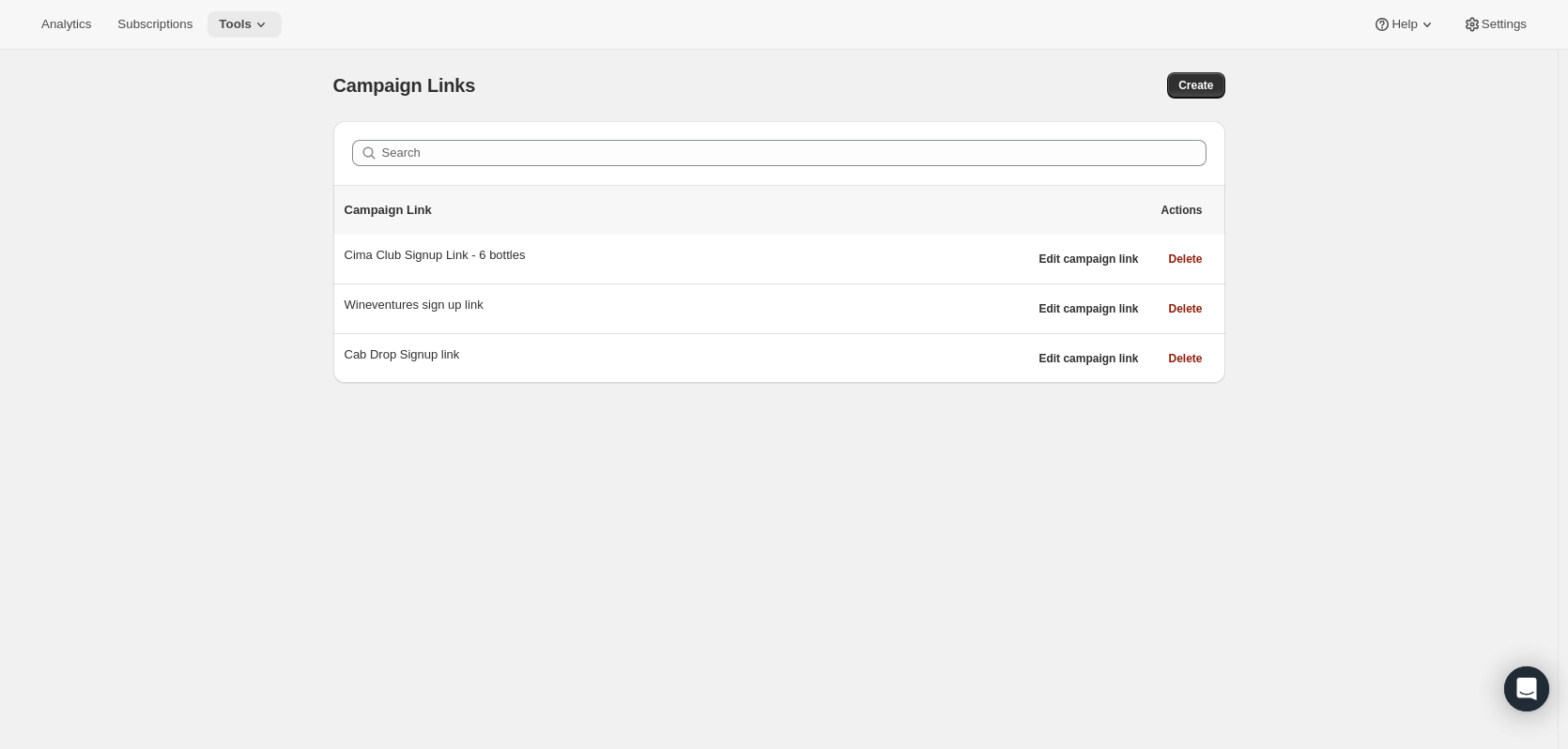
click at [249, 26] on span "Tools" at bounding box center [235, 24] width 33 height 15
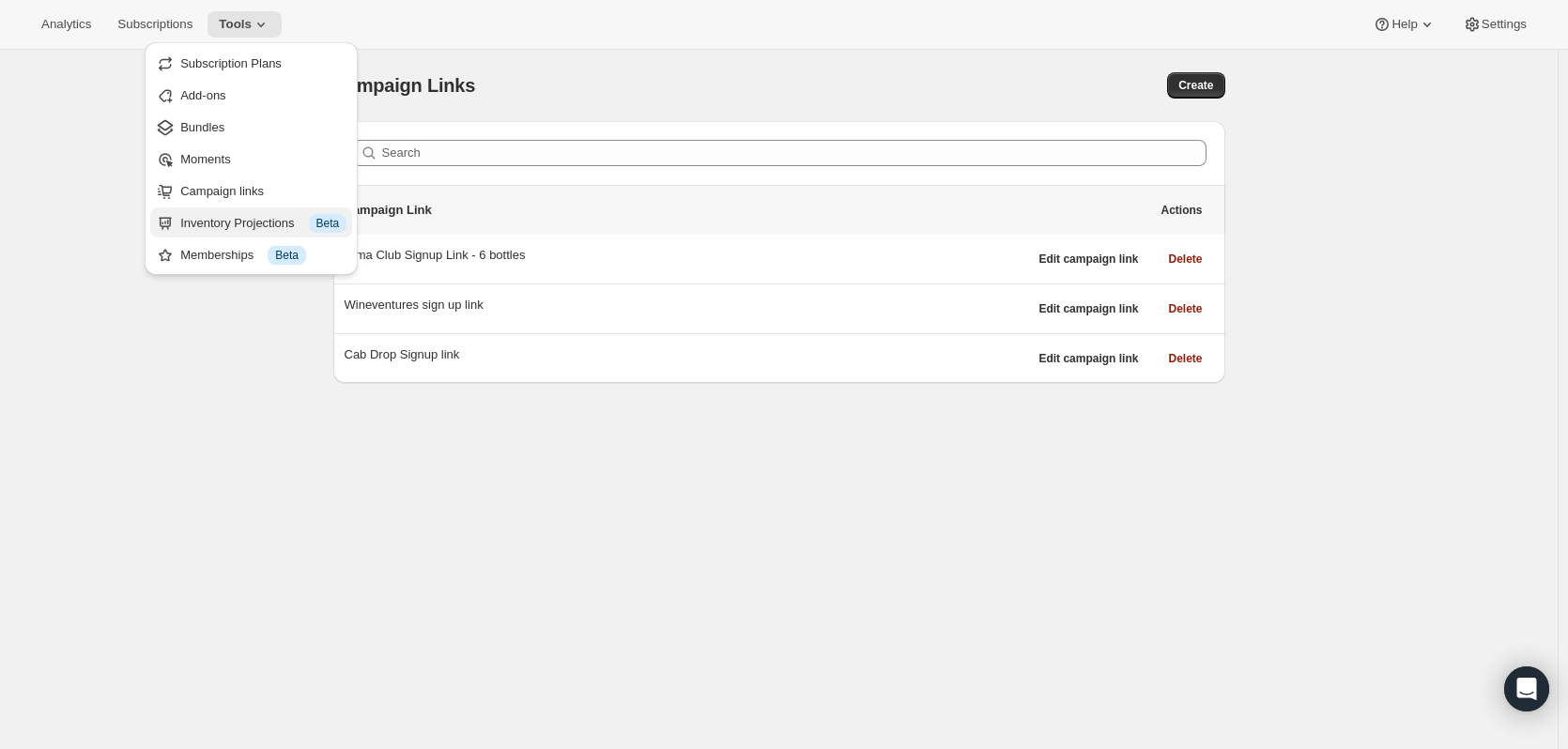
click at [229, 226] on div "Inventory Projections Info Beta" at bounding box center [263, 223] width 166 height 19
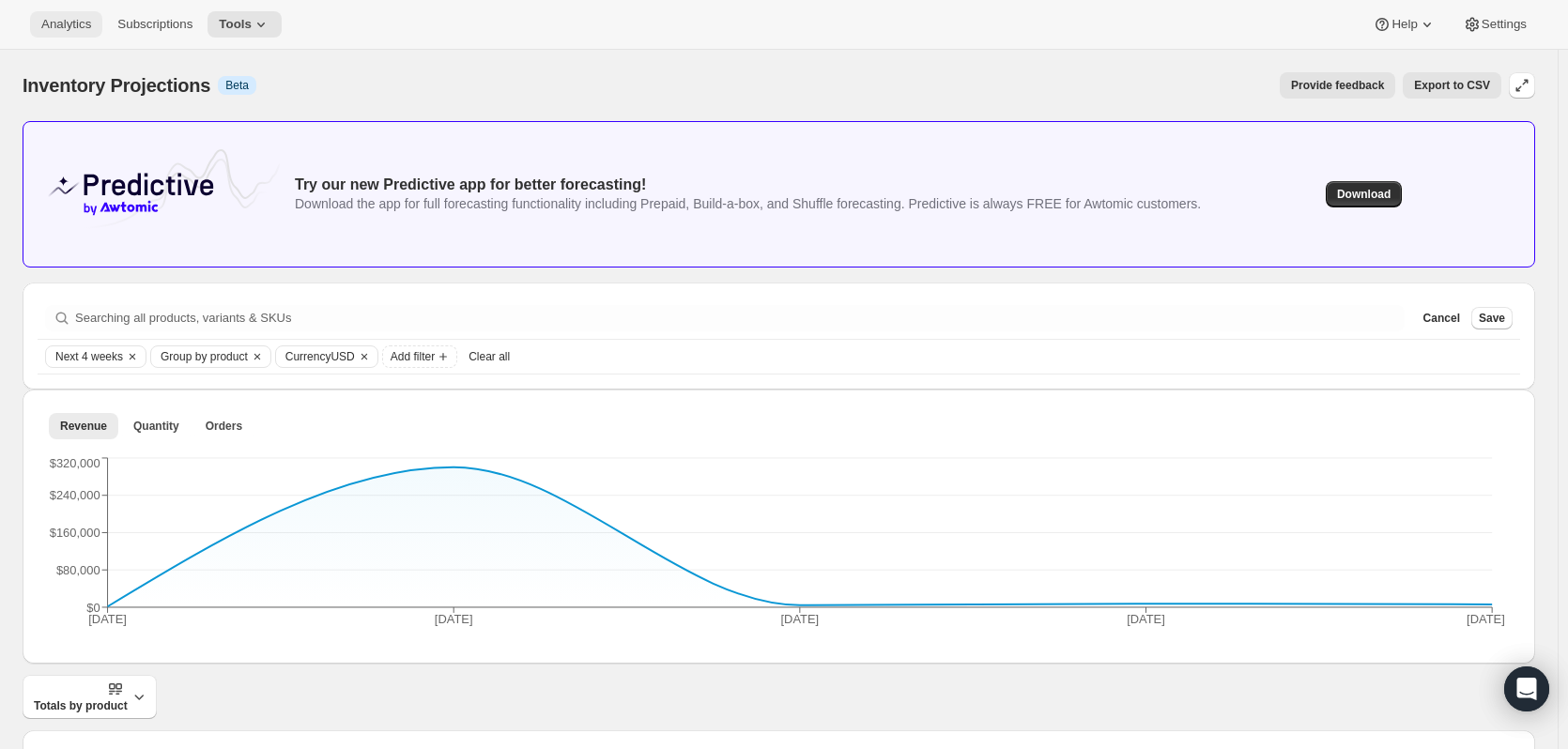
click at [32, 14] on button "Analytics" at bounding box center [65, 24] width 72 height 27
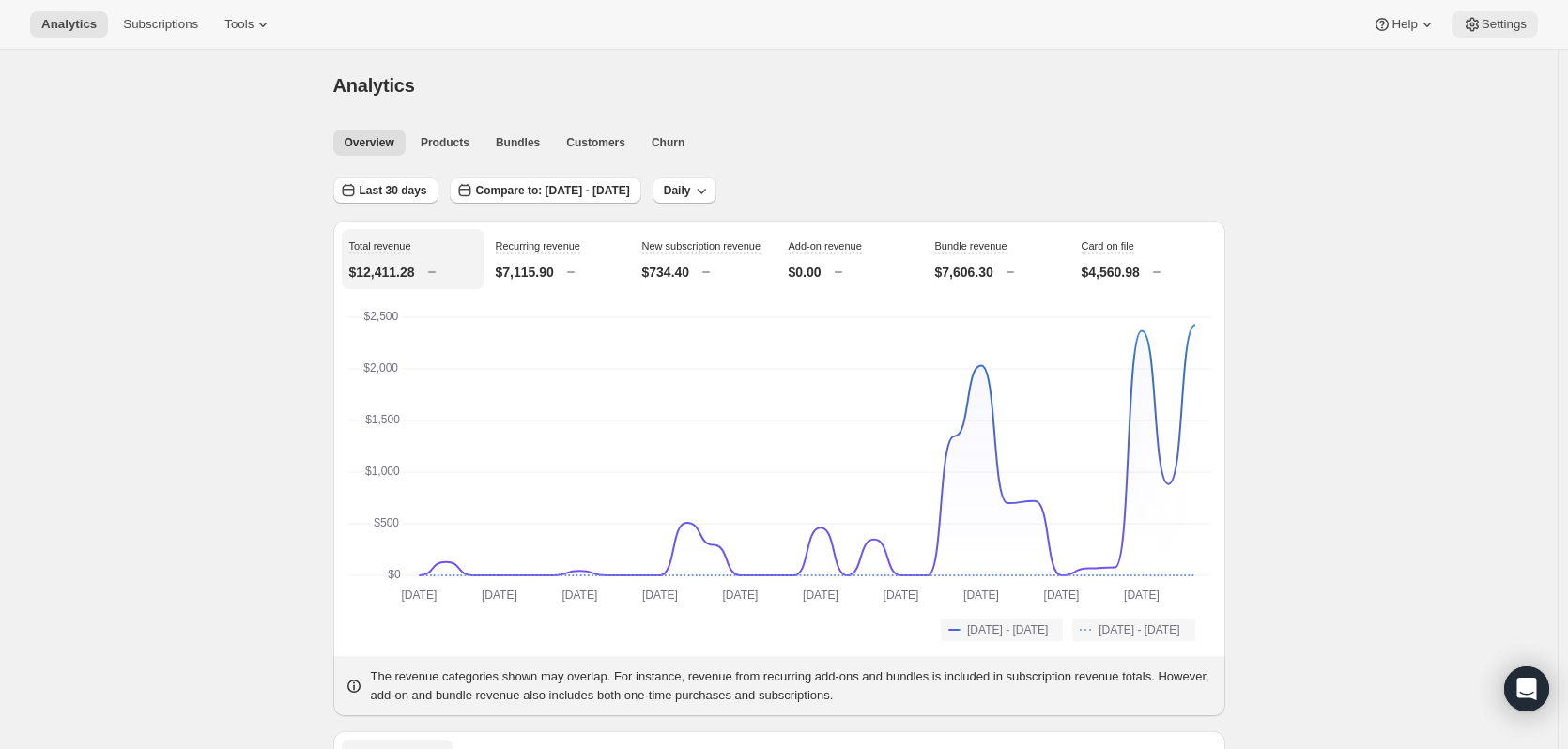
click at [1511, 27] on span "Settings" at bounding box center [1504, 24] width 46 height 15
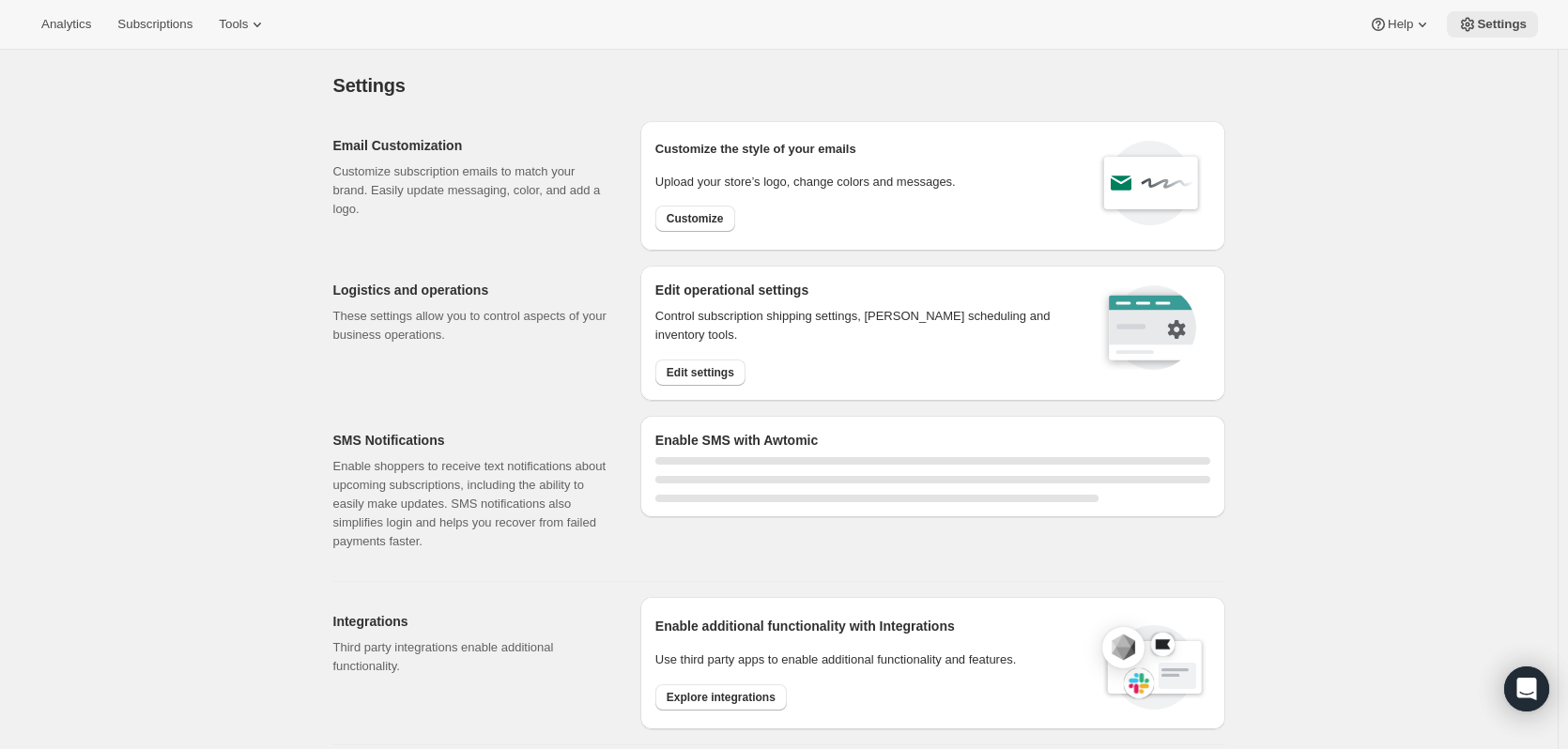
select select "17:00"
select select "09:00"
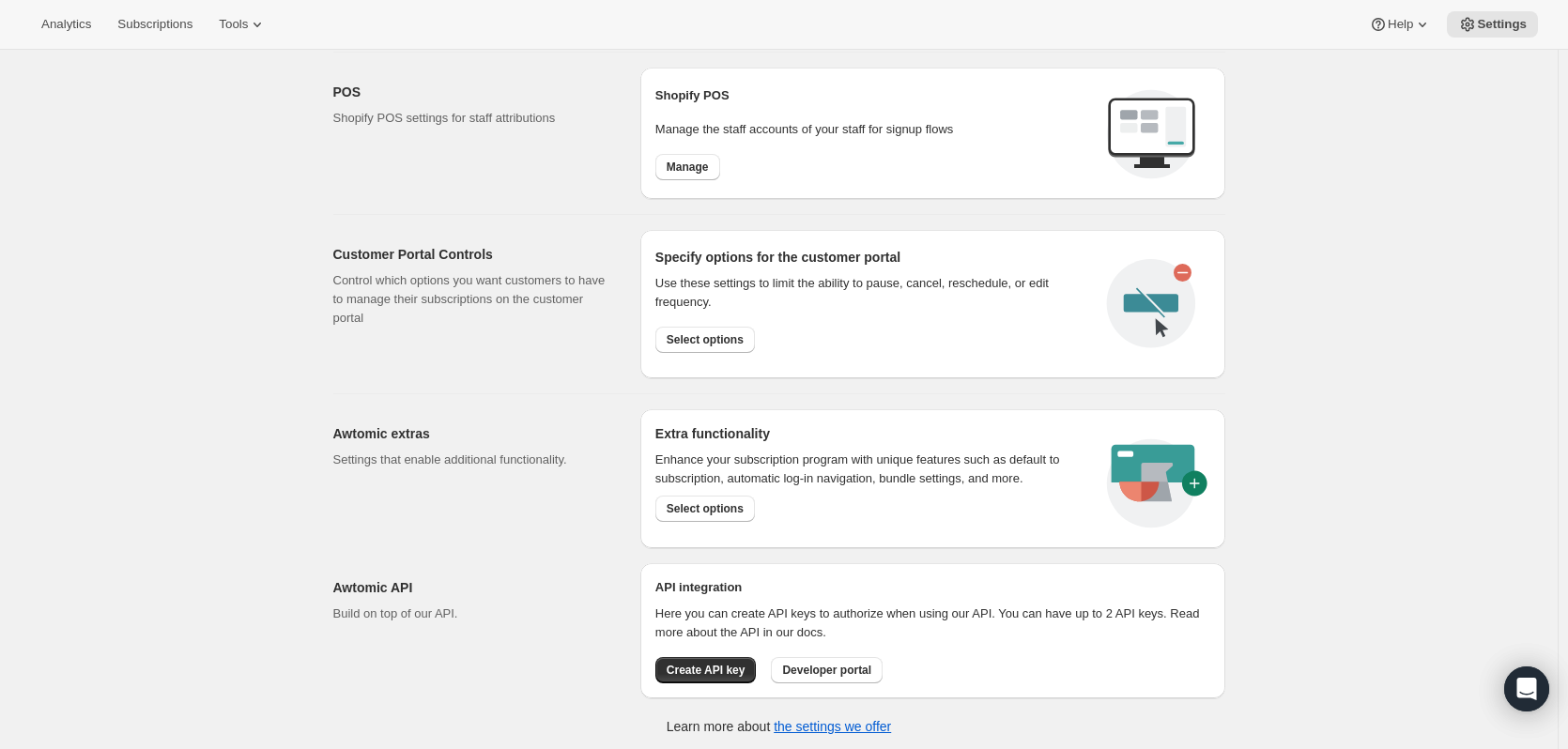
scroll to position [863, 0]
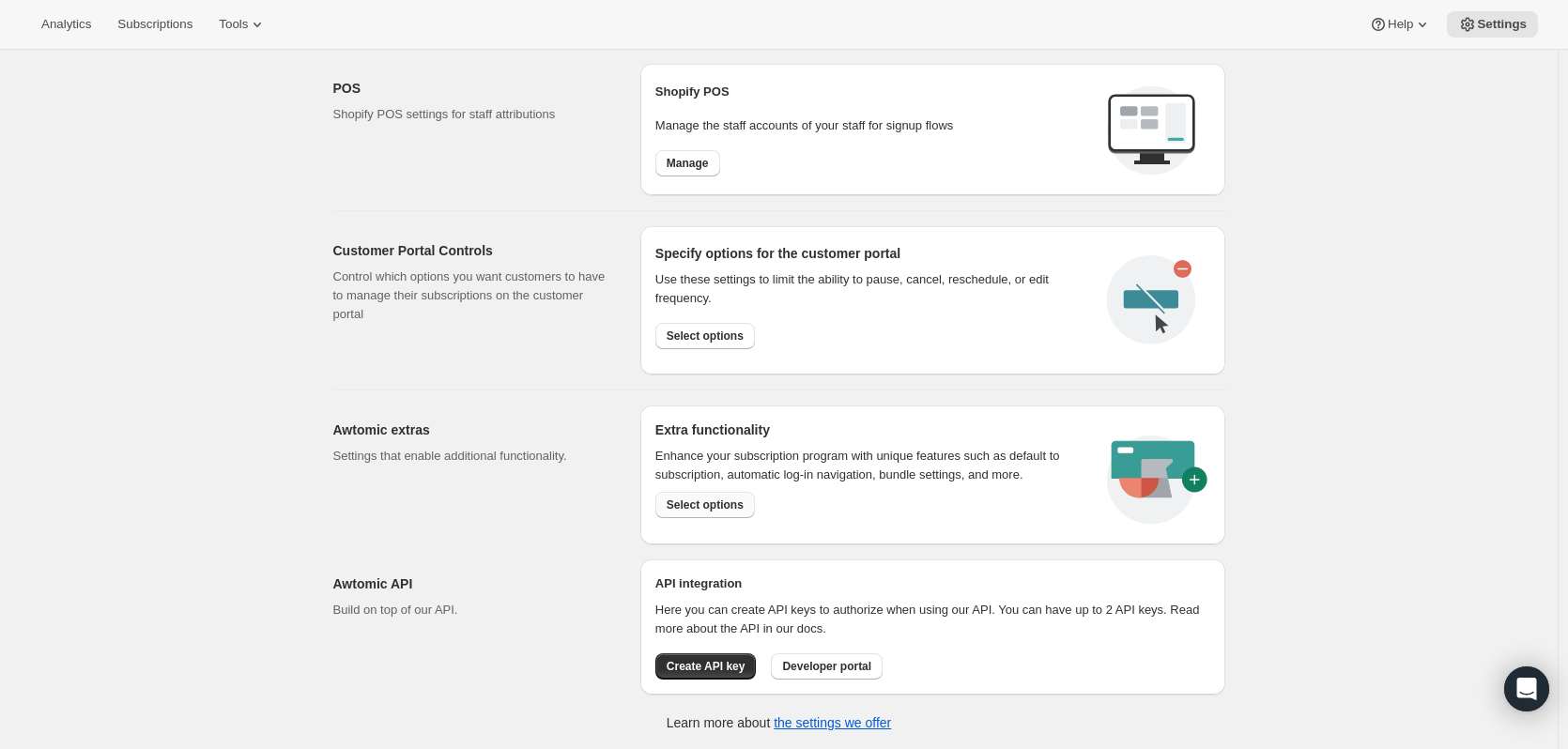
click at [742, 507] on span "Select options" at bounding box center [705, 505] width 77 height 15
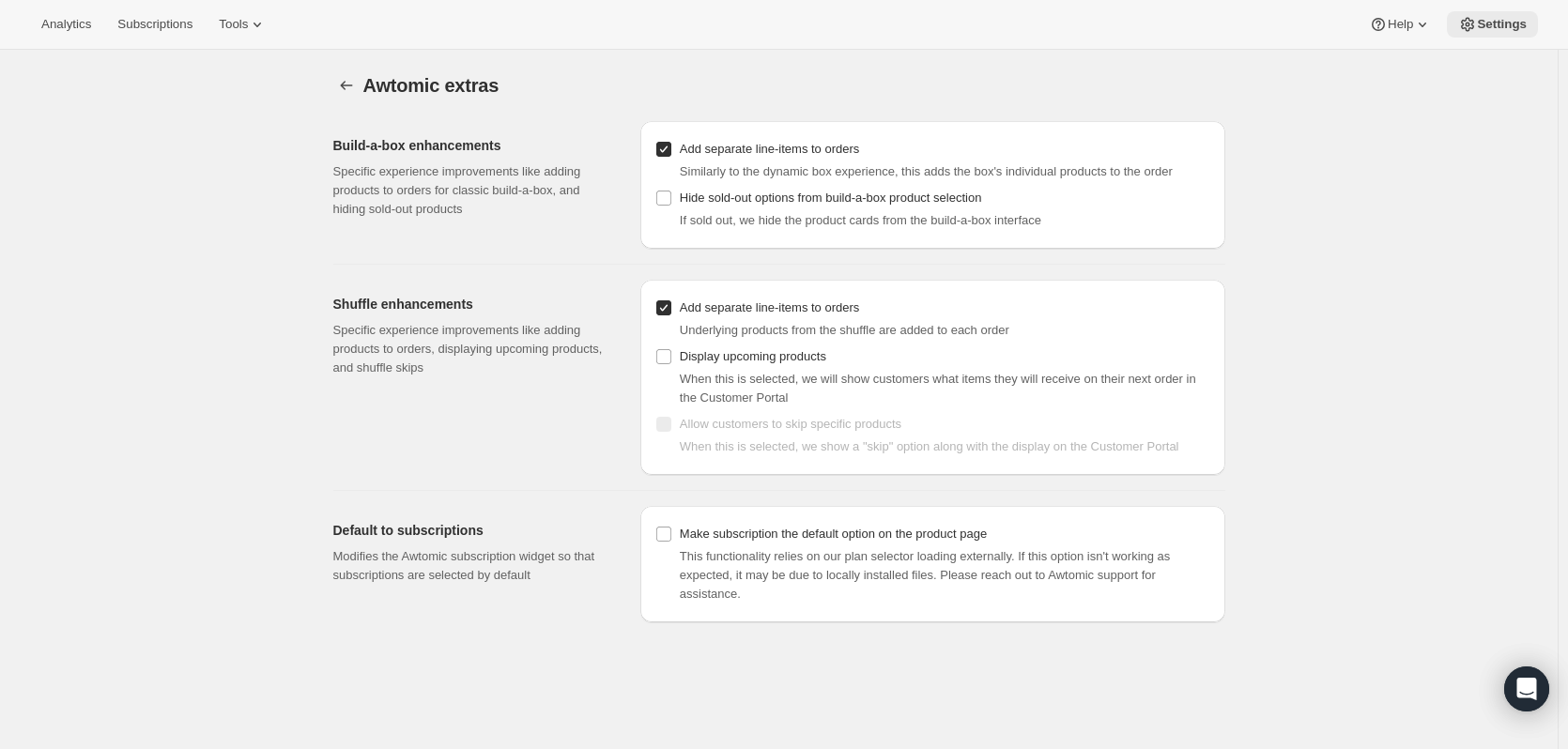
click at [1482, 14] on button "Settings" at bounding box center [1492, 24] width 91 height 27
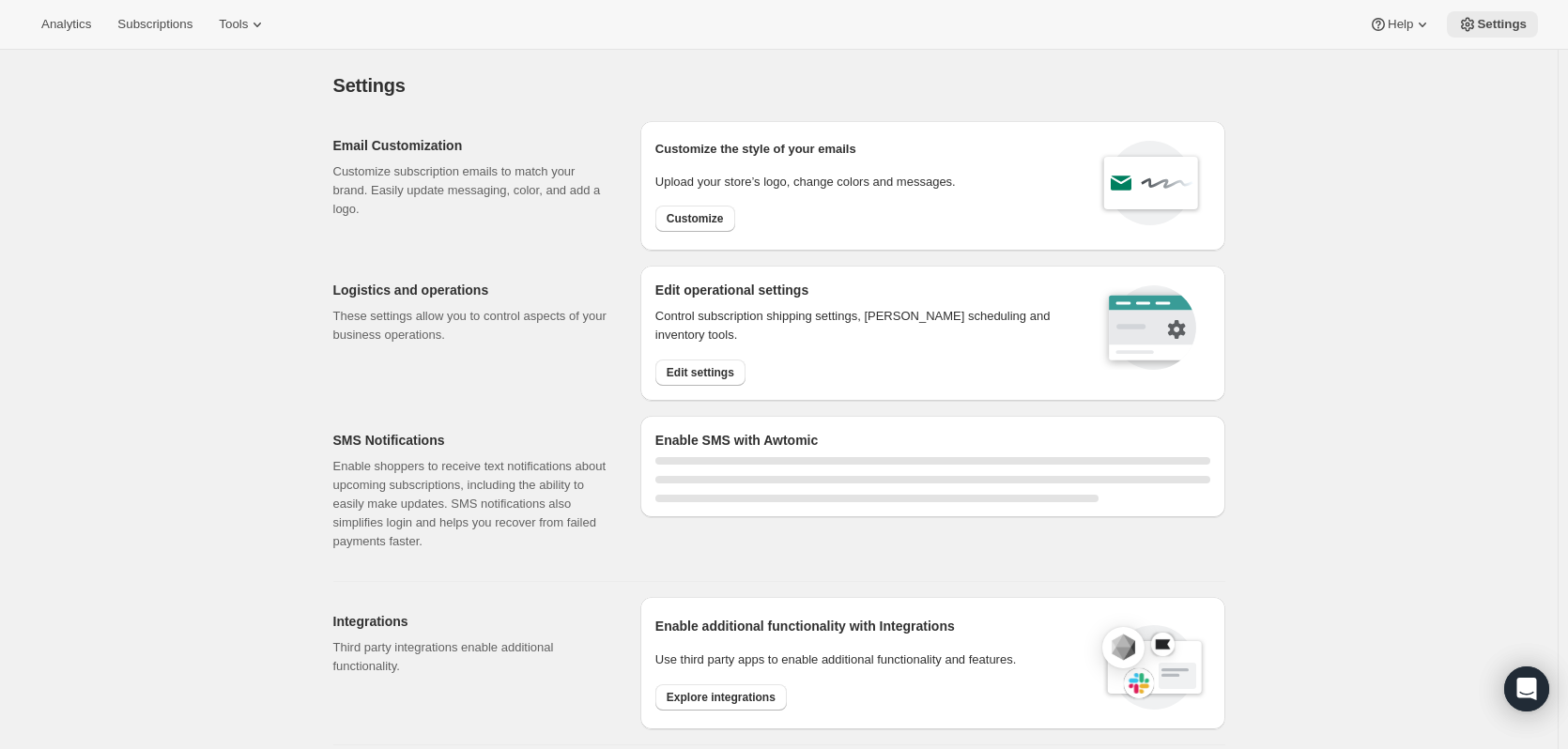
select select "17:00"
select select "09:00"
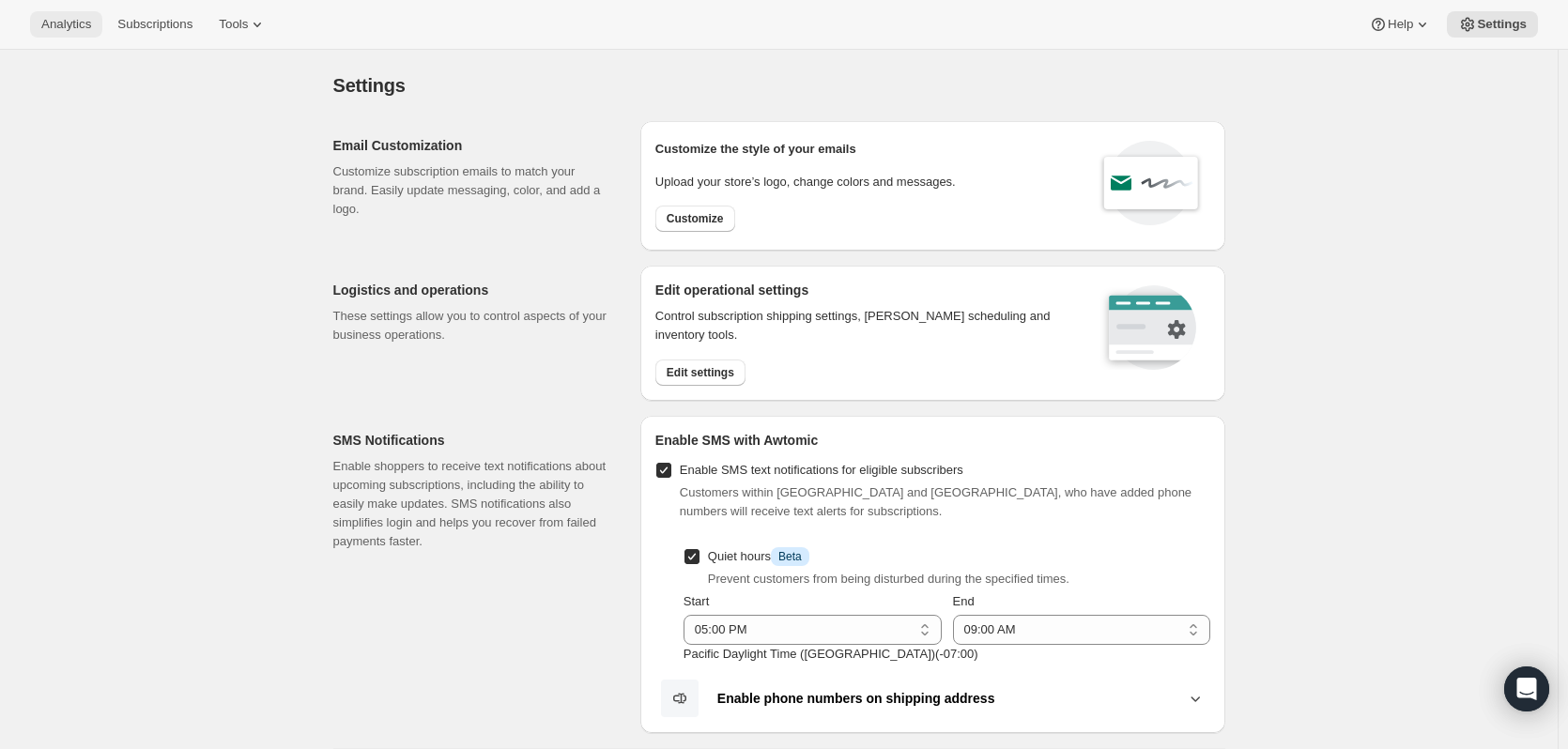
click at [67, 25] on span "Analytics" at bounding box center [66, 24] width 49 height 15
